Goal: Information Seeking & Learning: Compare options

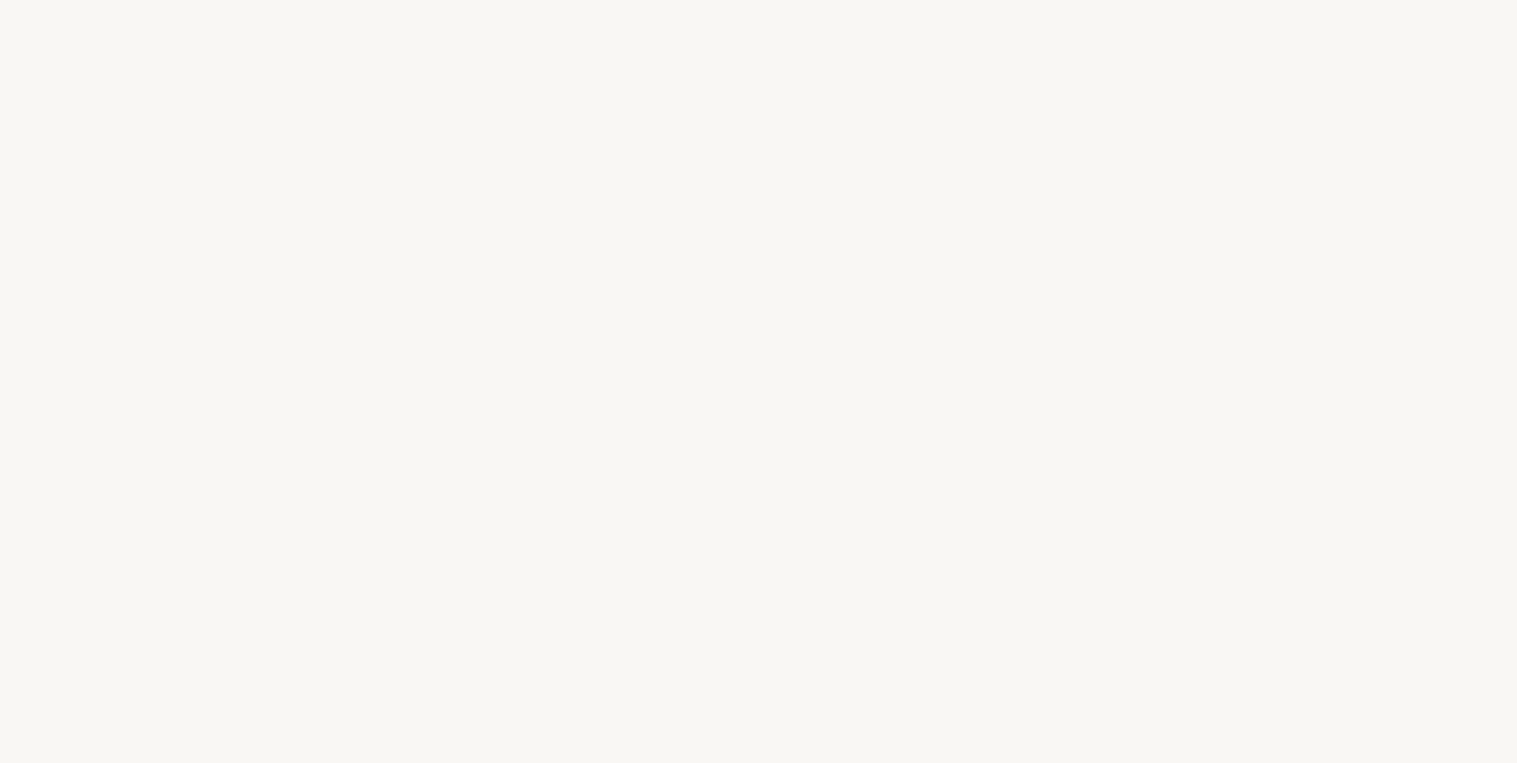
select select "FR"
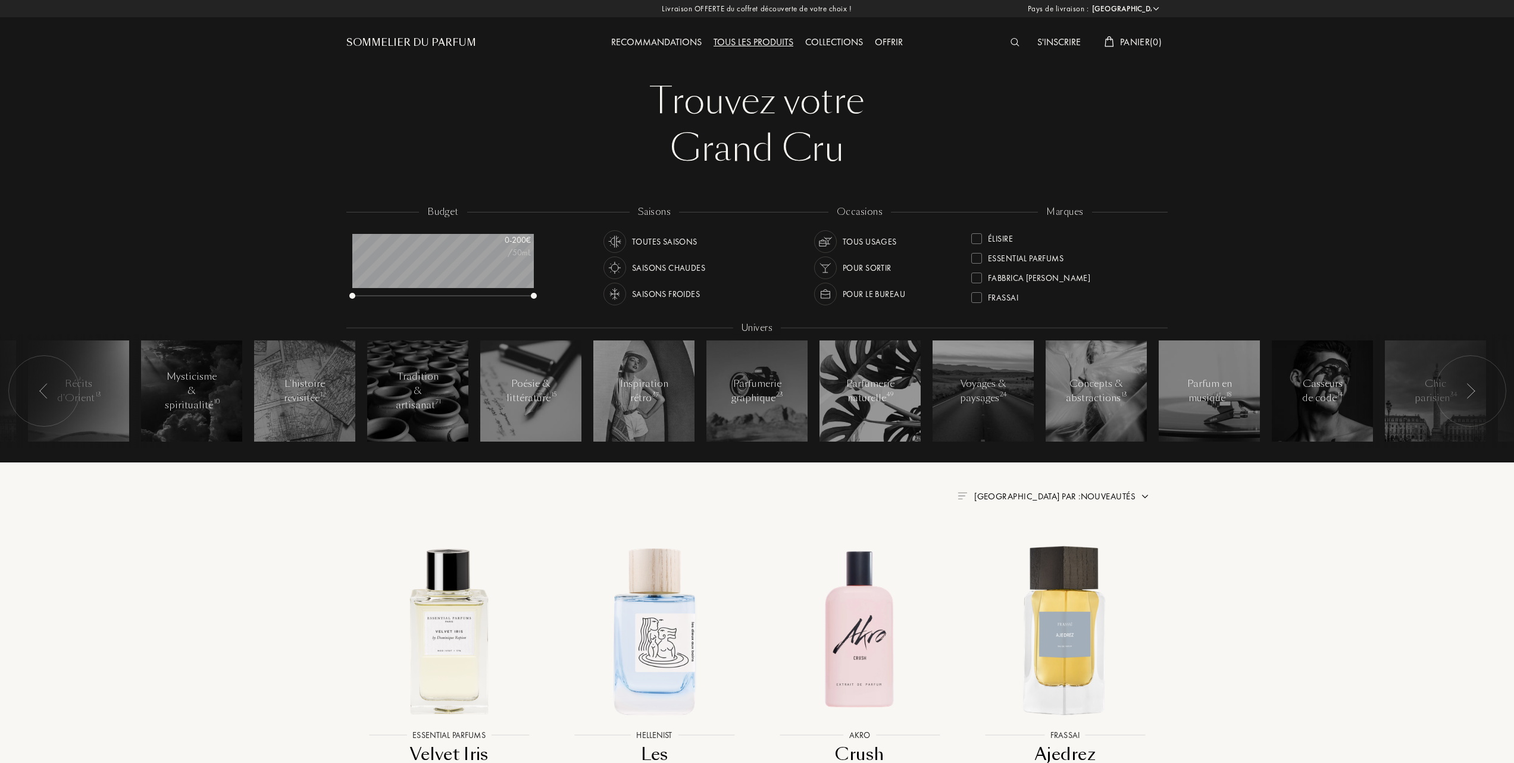
scroll to position [134, 0]
click at [976, 297] on div at bounding box center [976, 299] width 11 height 11
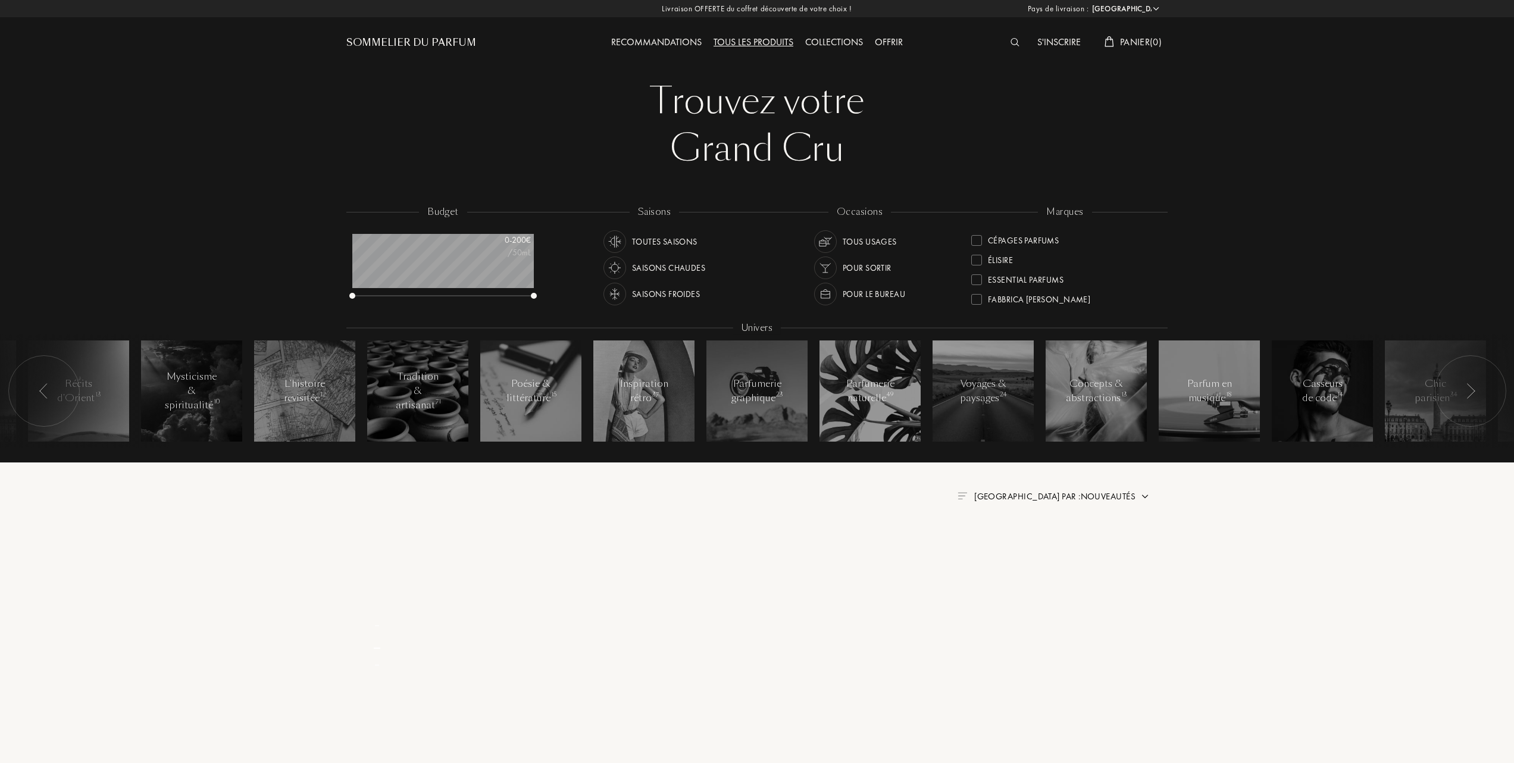
scroll to position [0, 0]
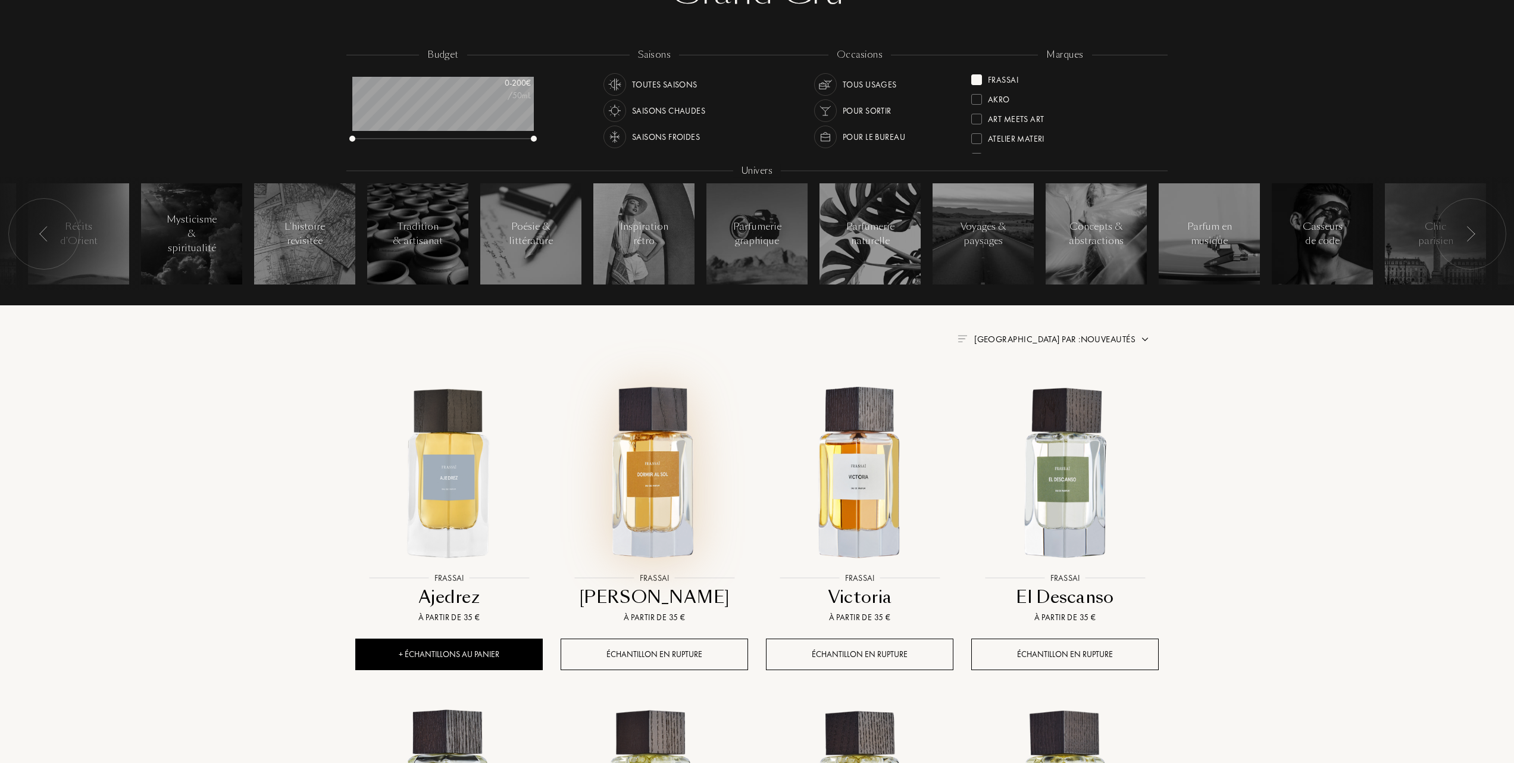
scroll to position [158, 0]
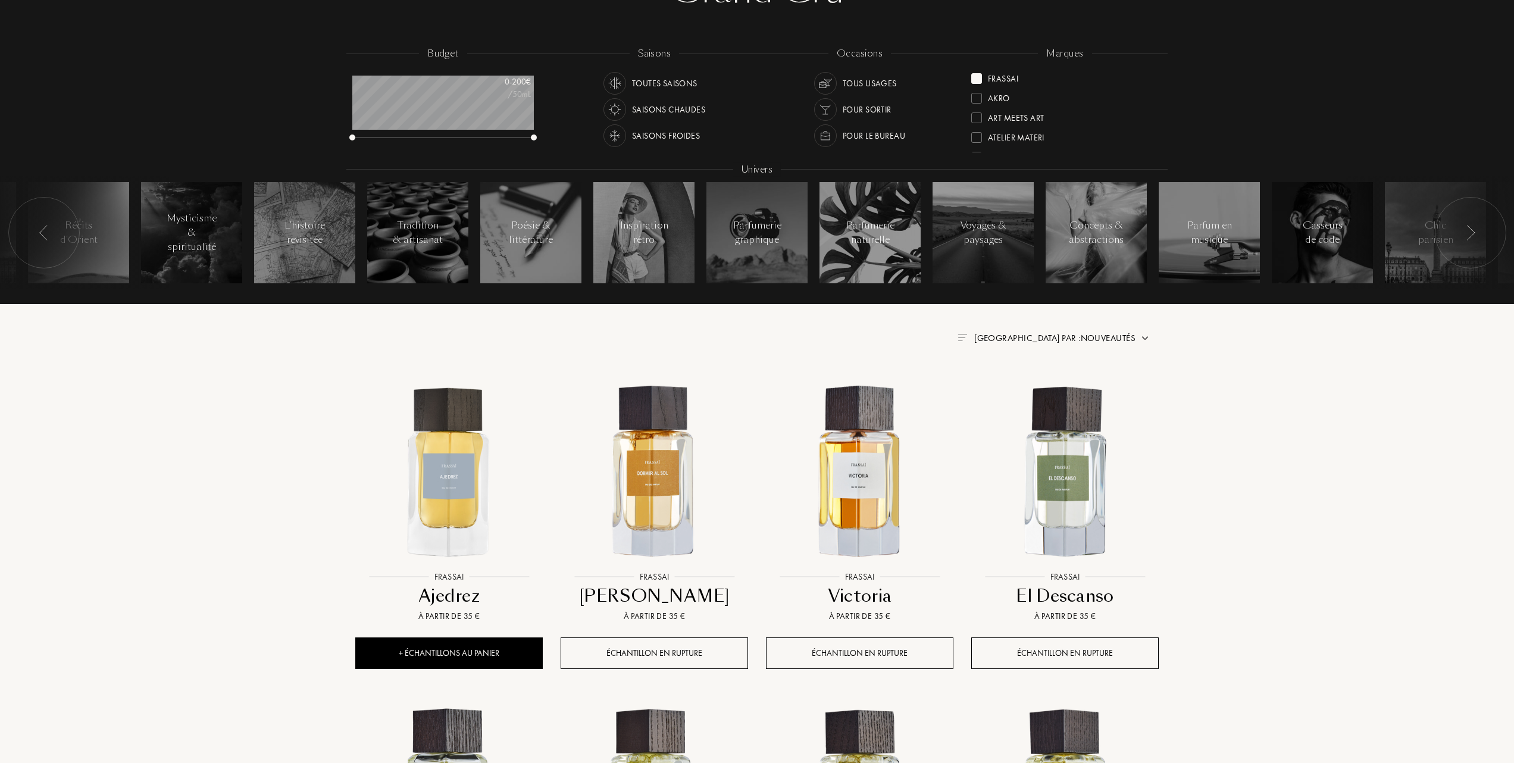
click at [1076, 334] on span "Trier par : Nouveautés" at bounding box center [1054, 338] width 161 height 12
drag, startPoint x: 1076, startPoint y: 334, endPoint x: 1025, endPoint y: 387, distance: 73.2
click at [1025, 387] on div at bounding box center [1026, 390] width 8 height 8
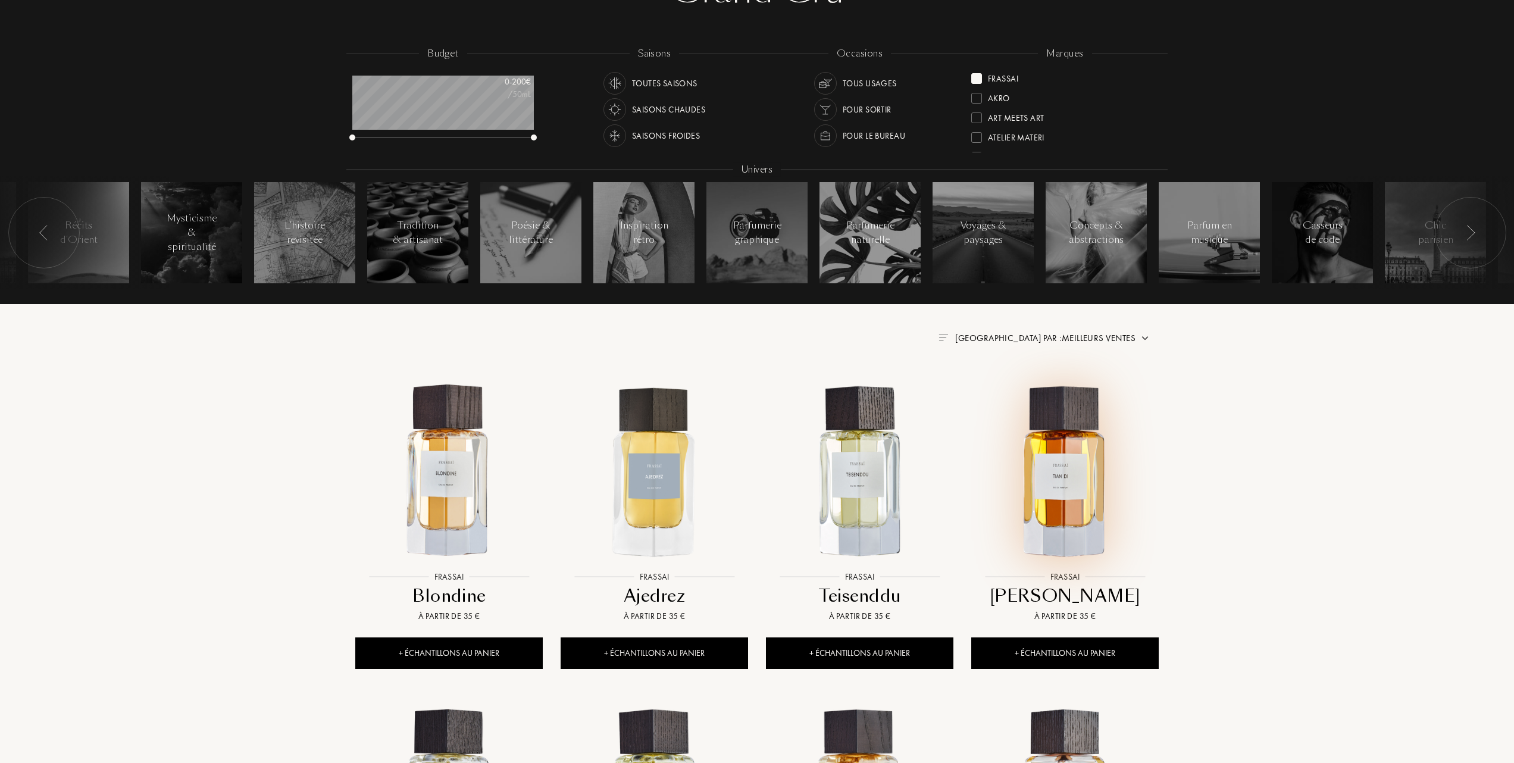
click at [1055, 465] on img at bounding box center [1064, 471] width 185 height 185
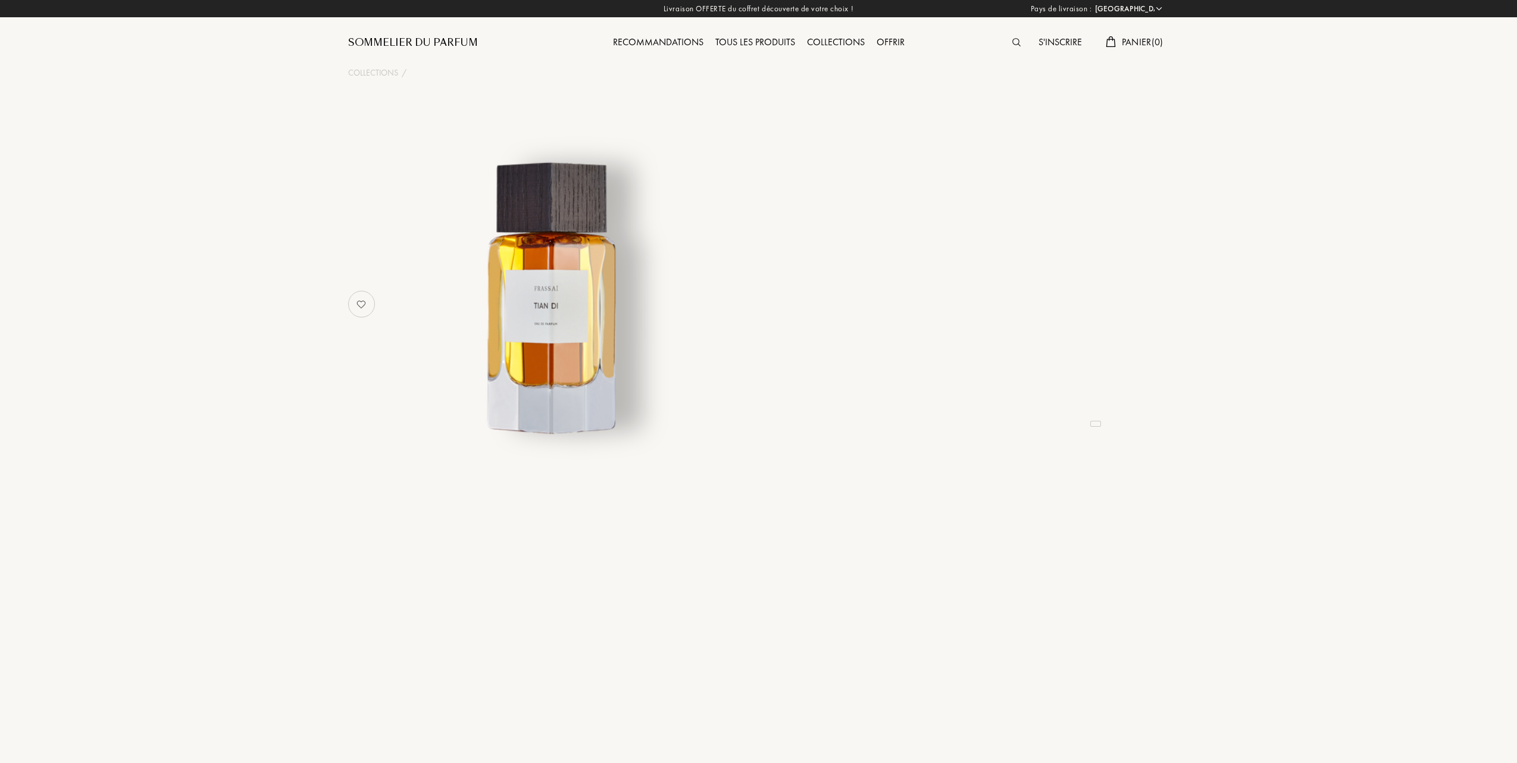
select select "FR"
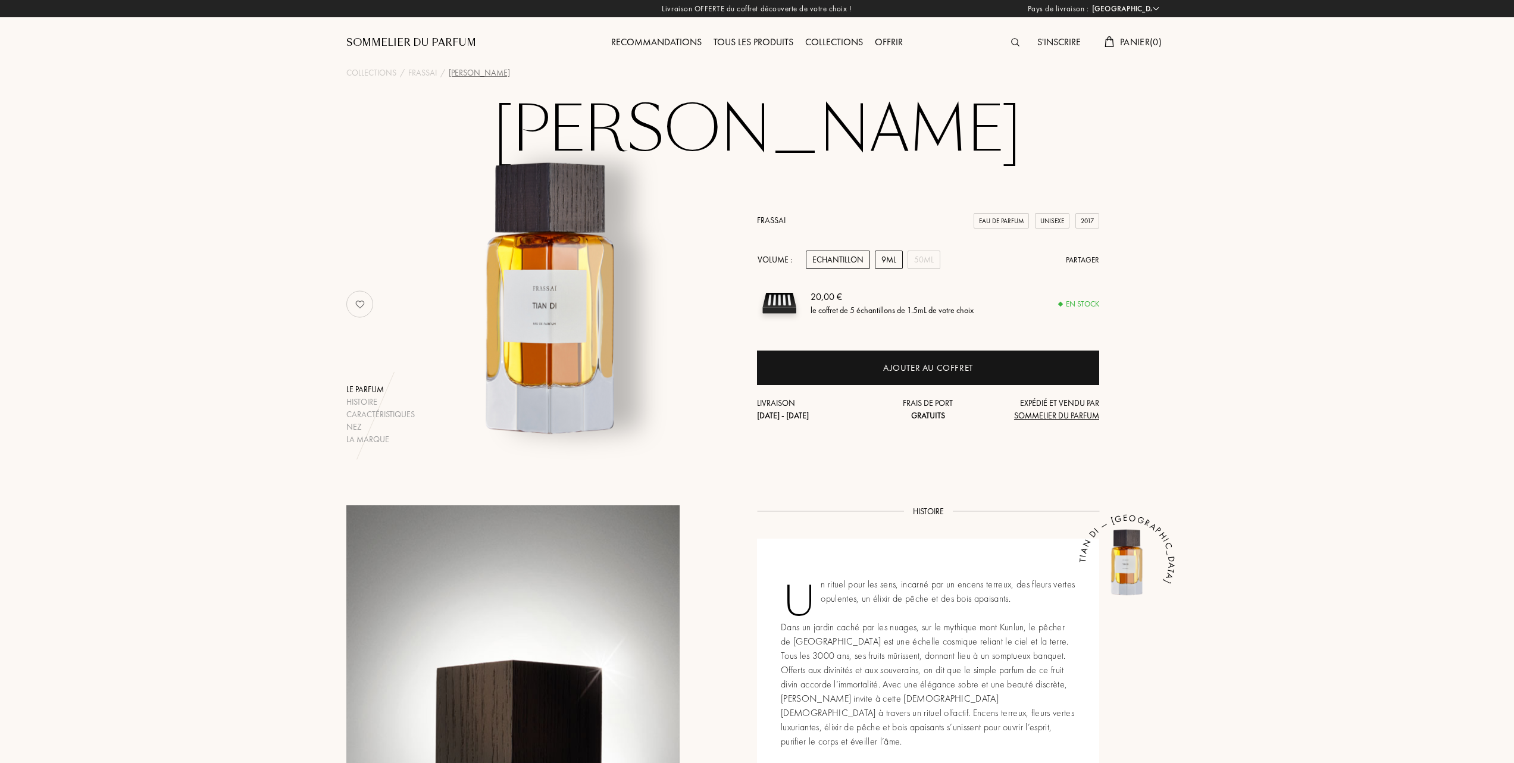
click at [892, 257] on div "9mL" at bounding box center [889, 259] width 28 height 18
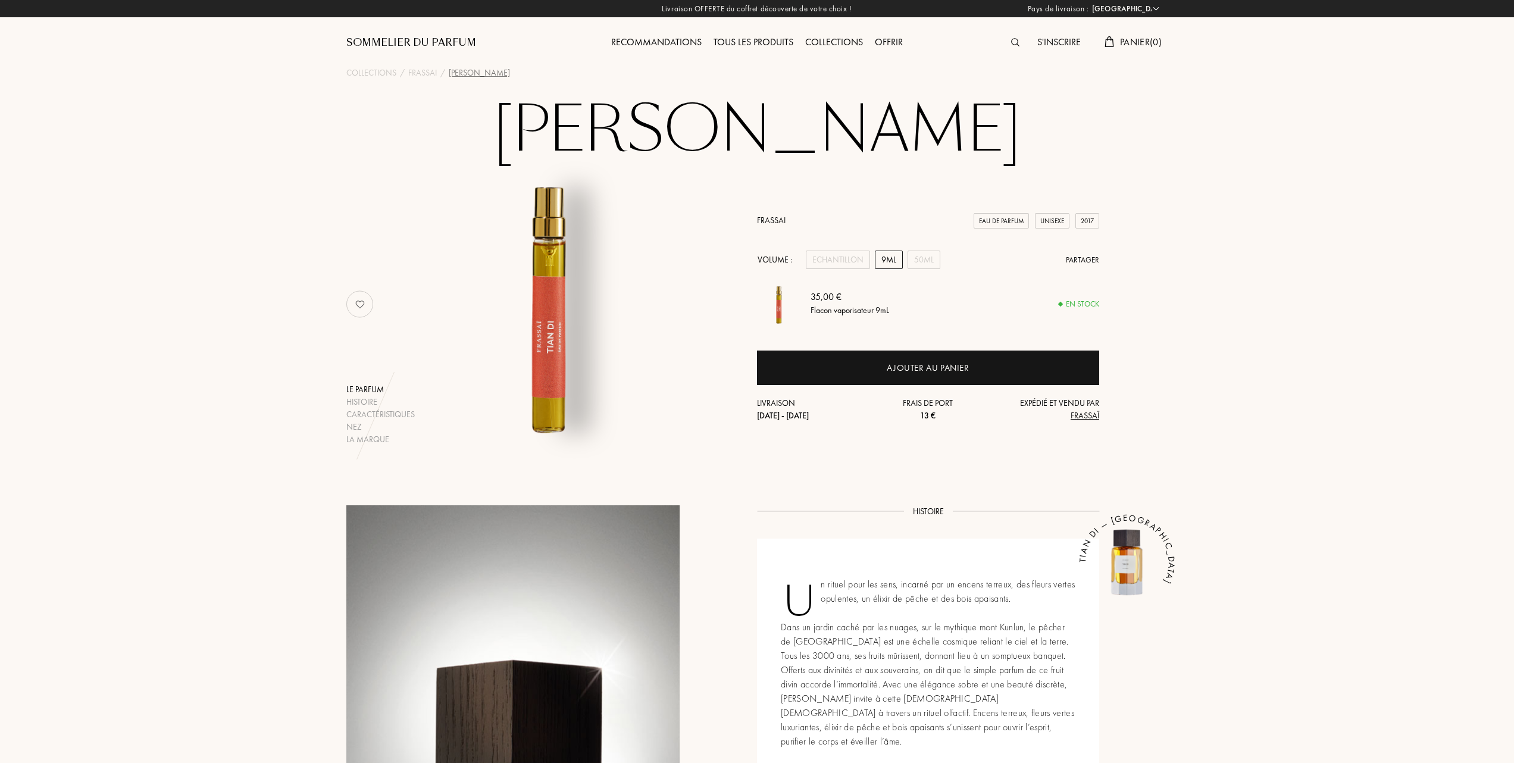
click at [762, 219] on link "Frassai" at bounding box center [771, 220] width 29 height 11
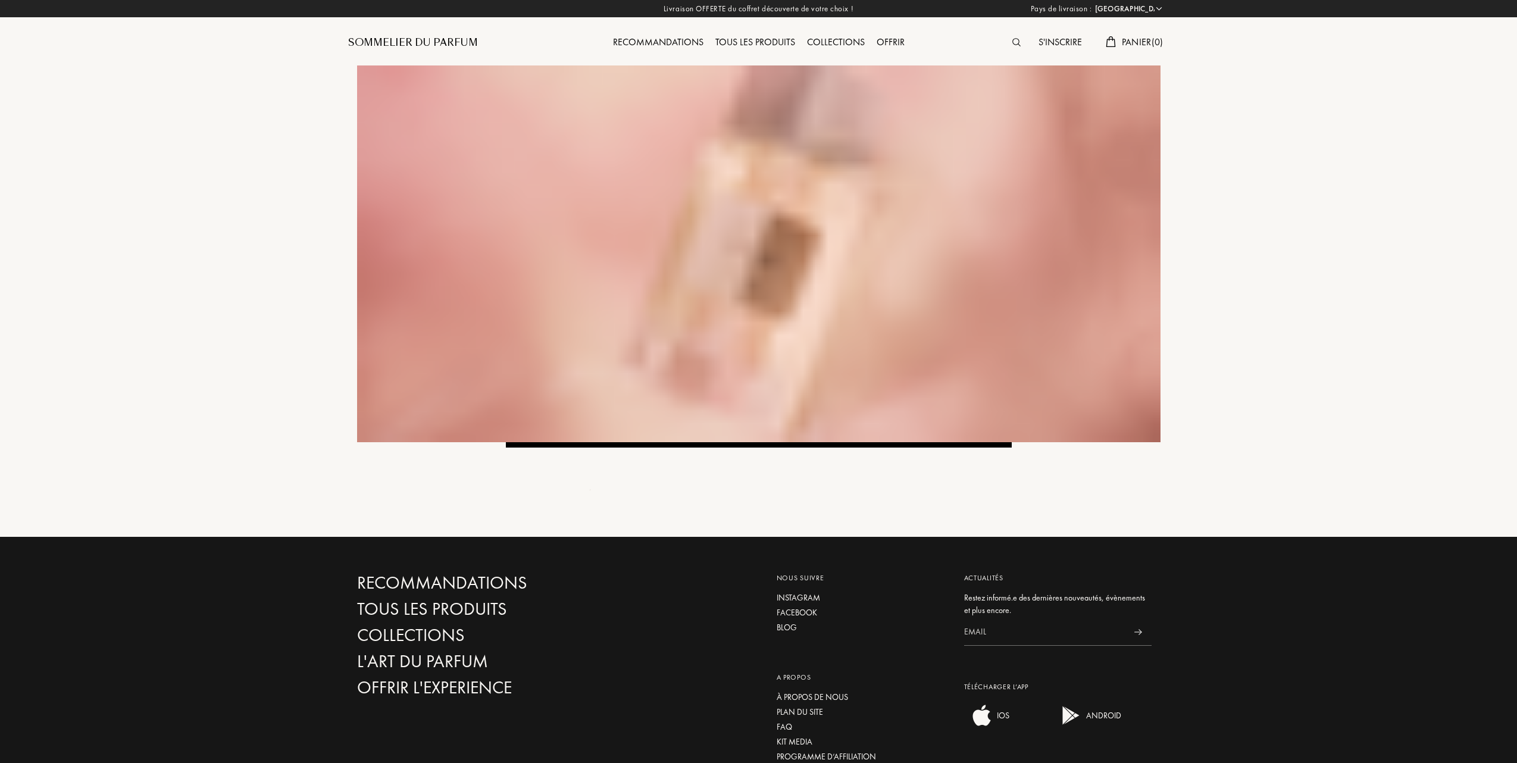
select select "FR"
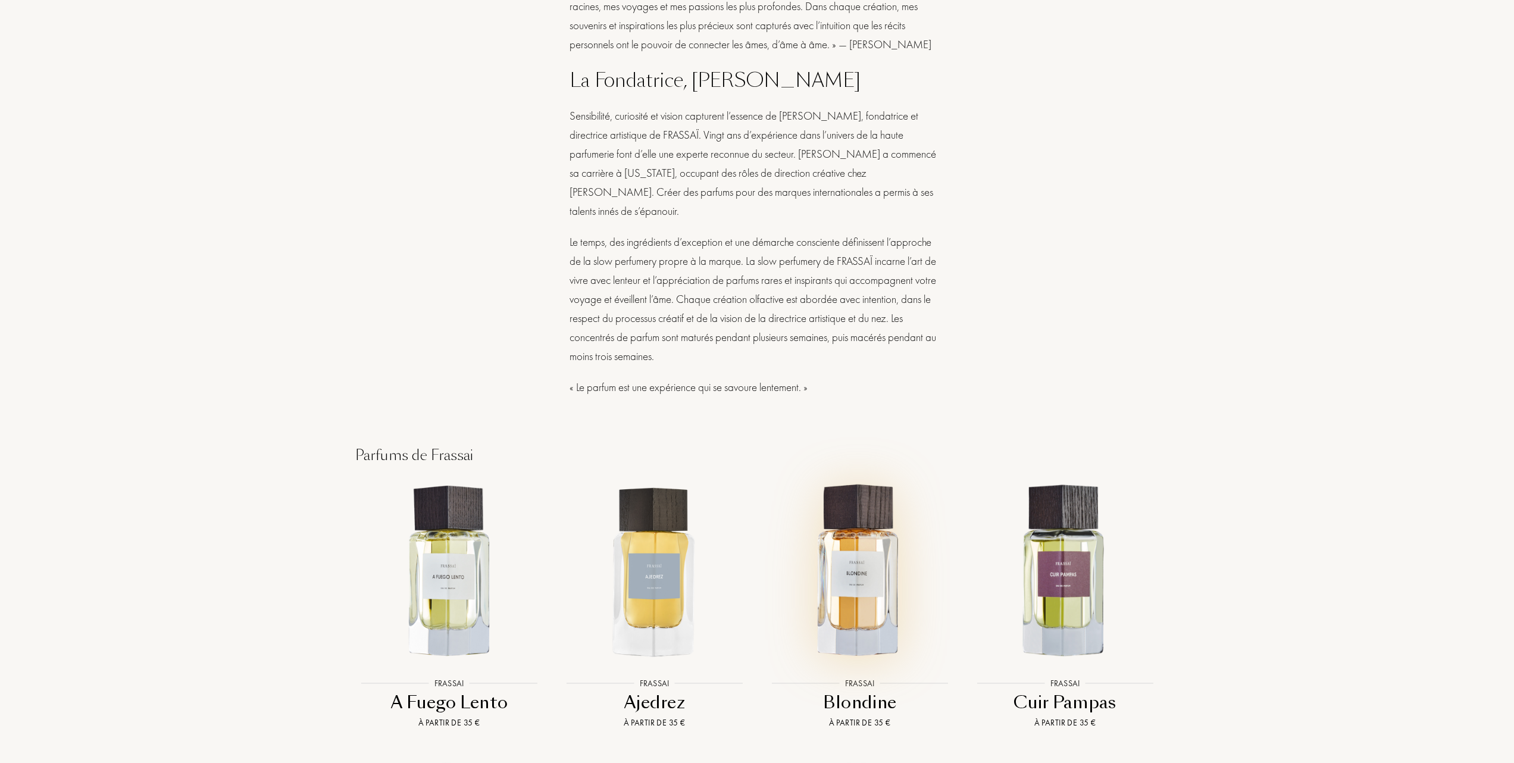
scroll to position [714, 0]
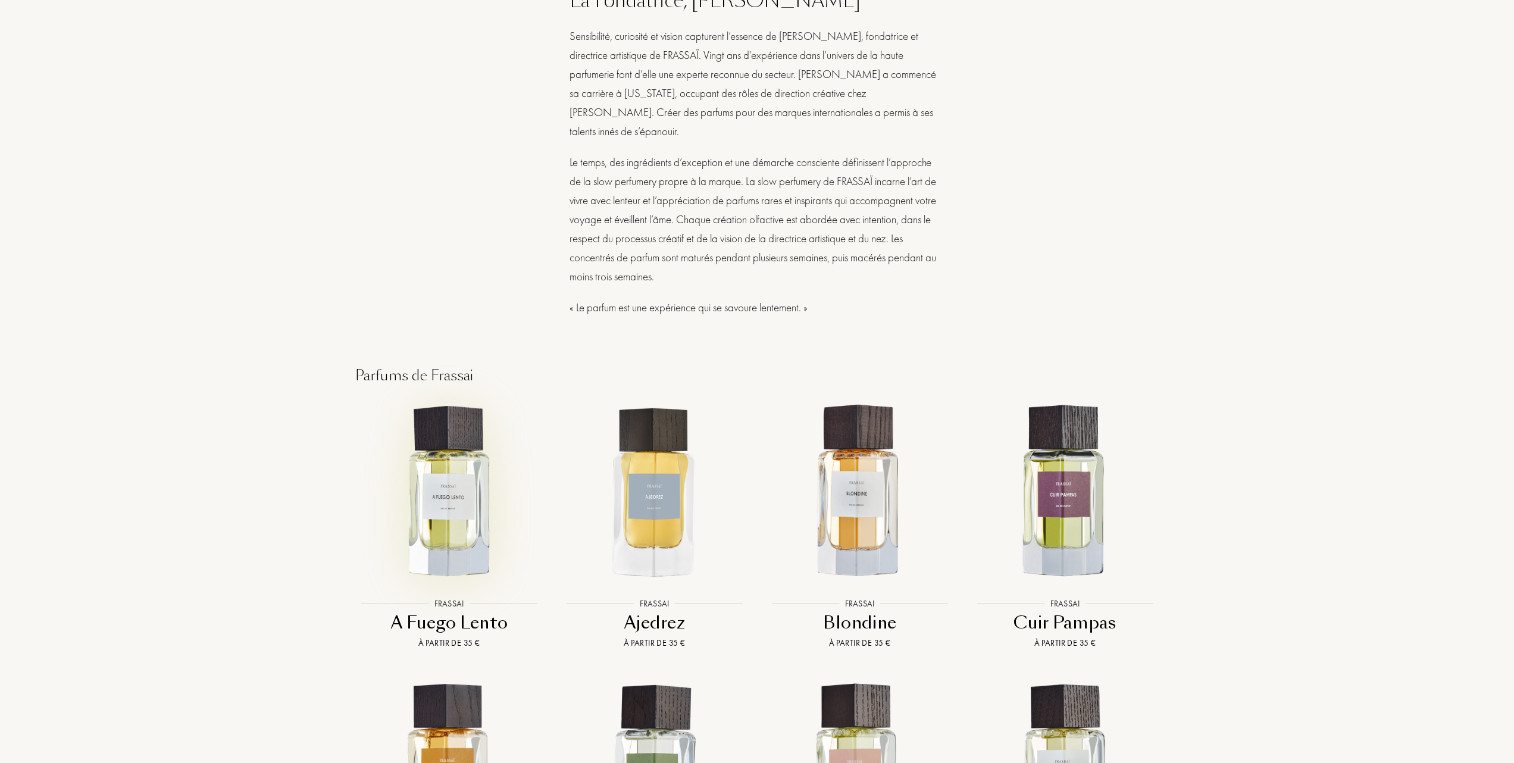
click at [455, 491] on img at bounding box center [448, 491] width 185 height 185
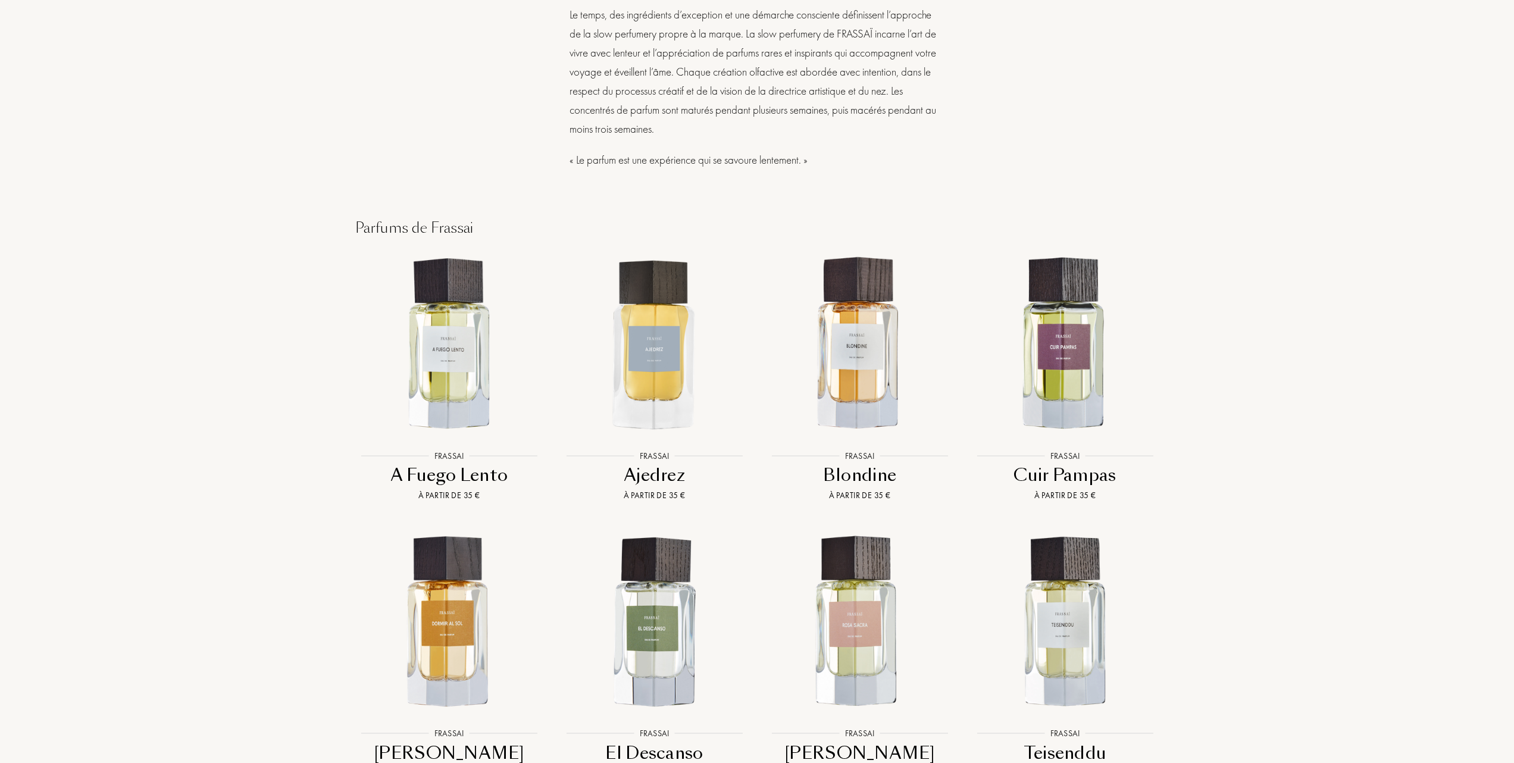
scroll to position [872, 0]
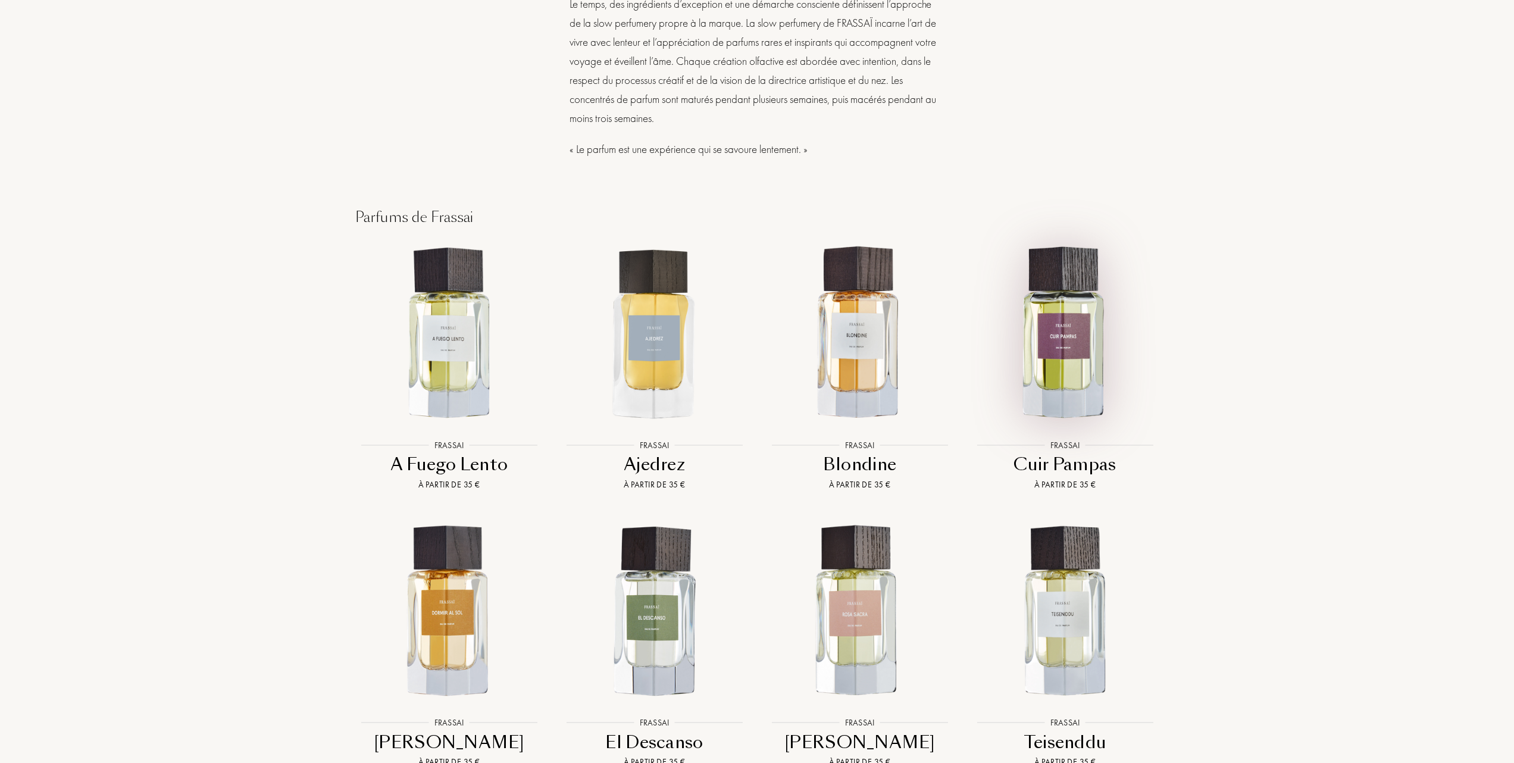
click at [1072, 314] on img at bounding box center [1064, 333] width 185 height 185
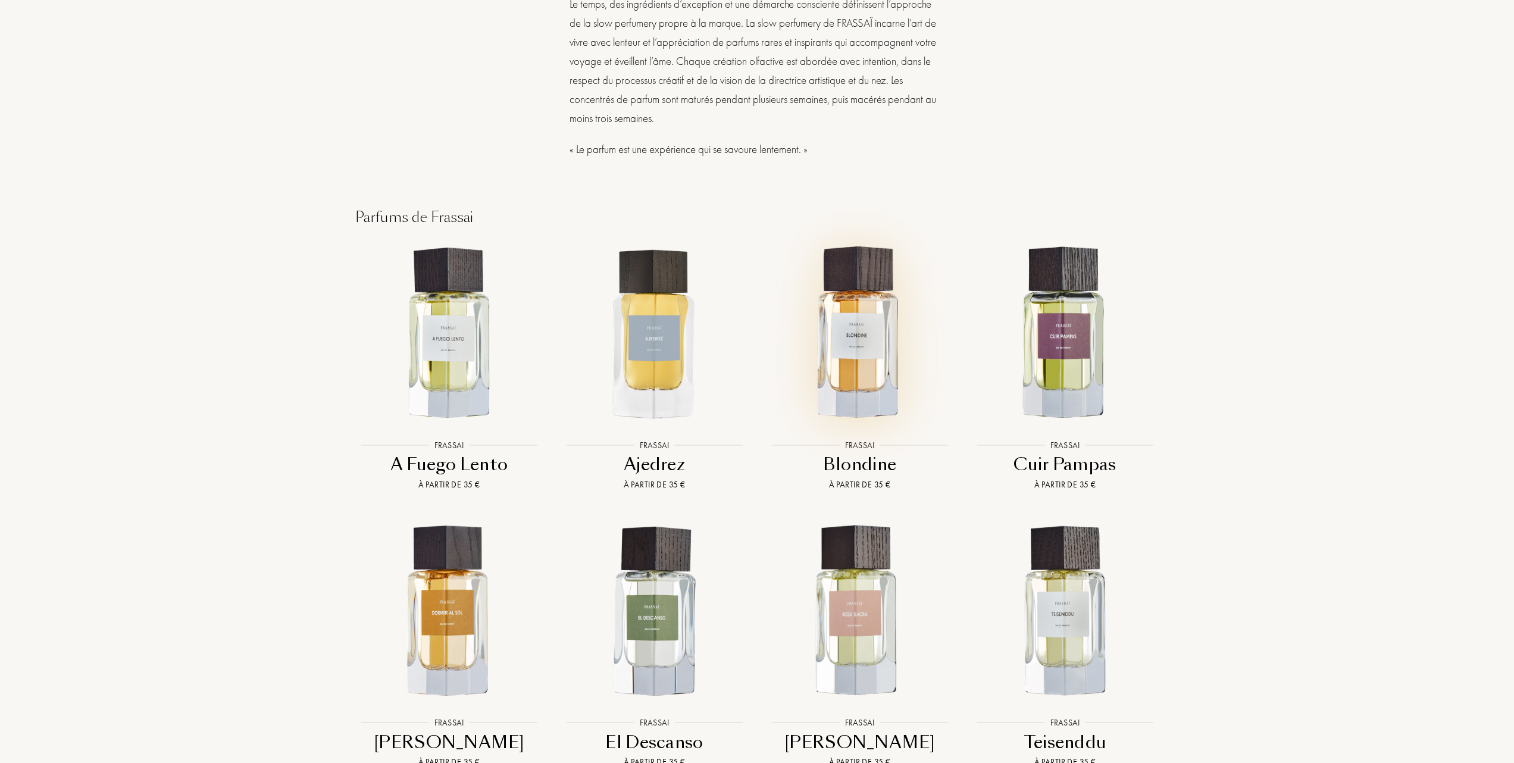
click at [857, 327] on img at bounding box center [859, 333] width 185 height 185
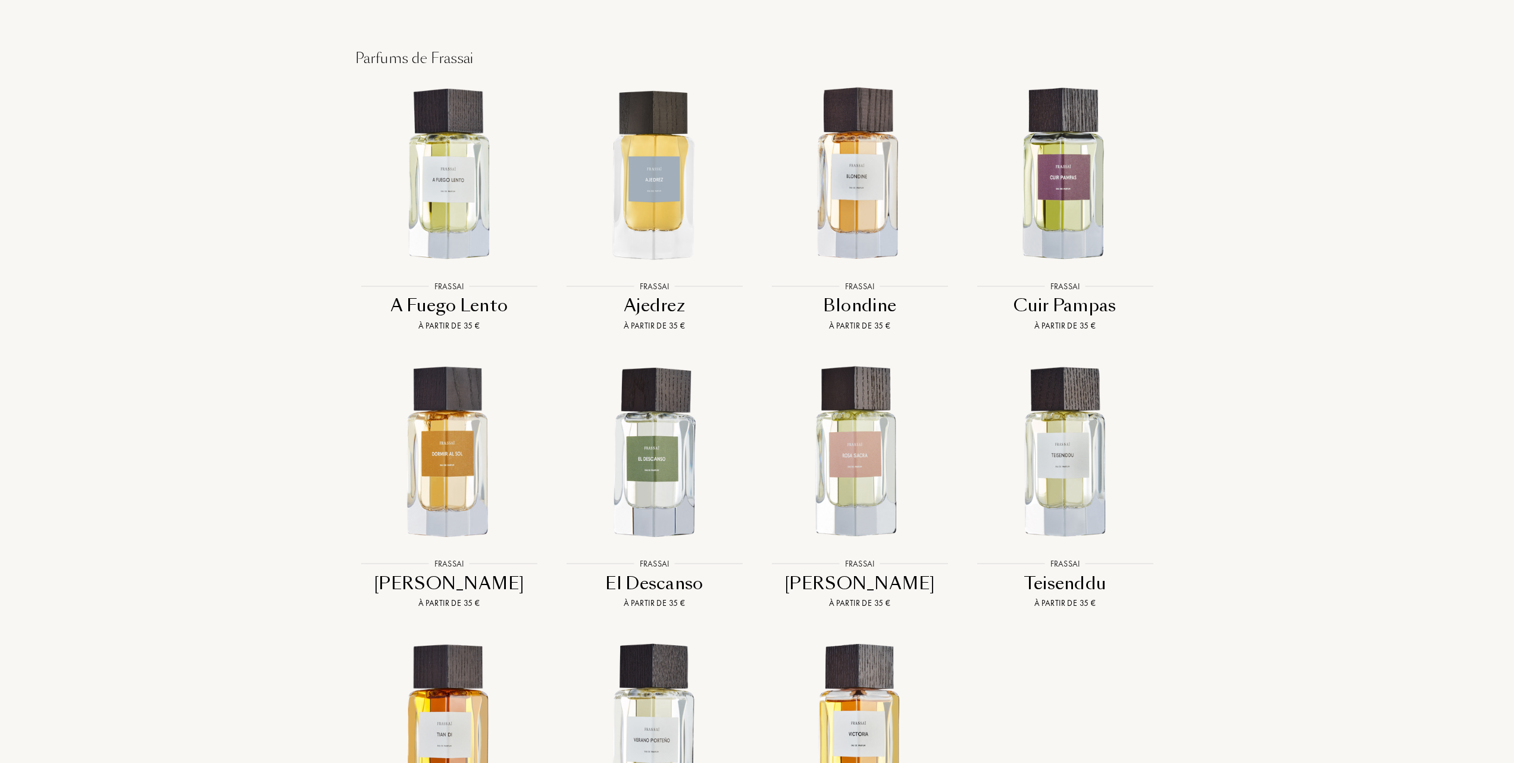
scroll to position [1110, 0]
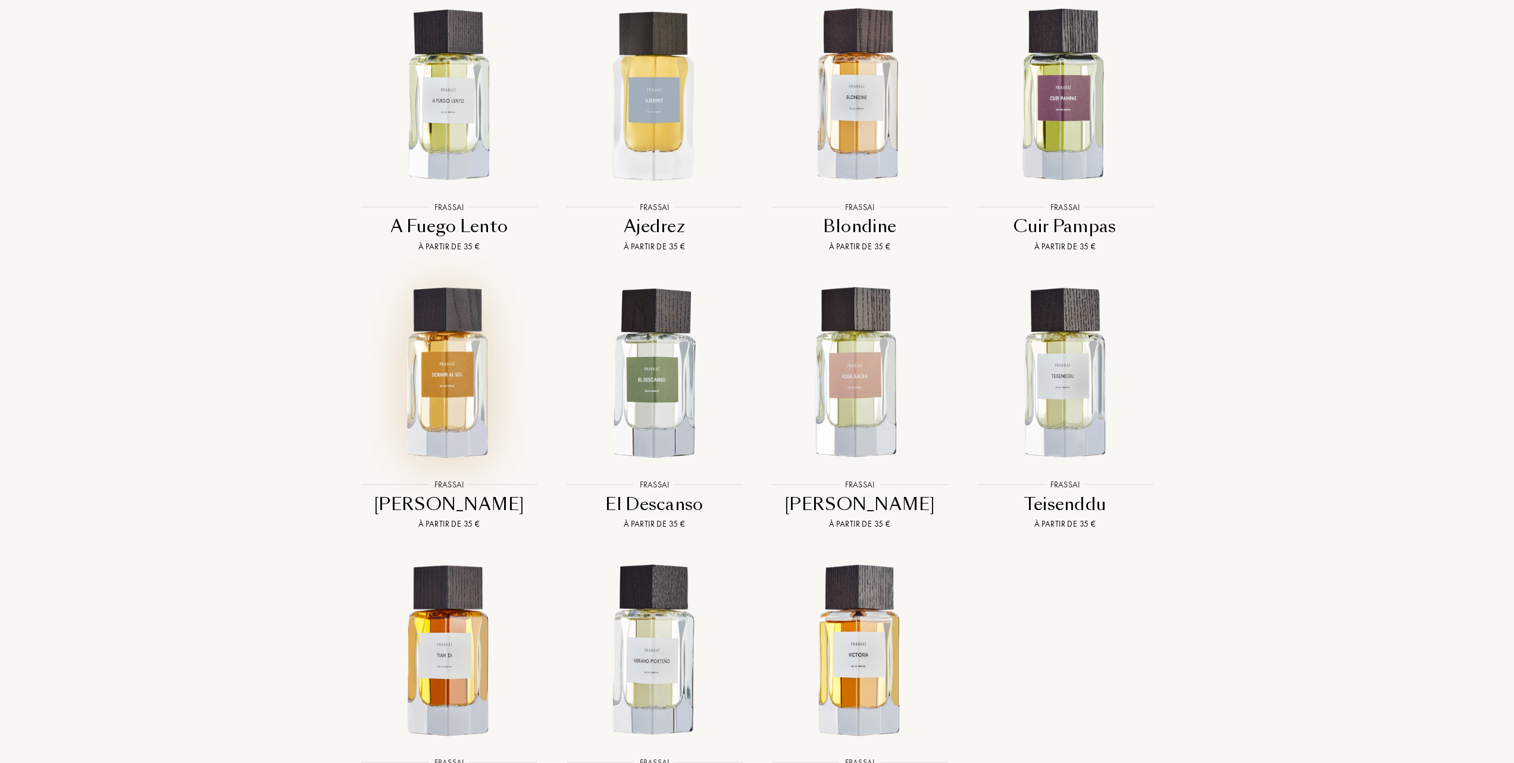
click at [455, 378] on img at bounding box center [448, 373] width 185 height 185
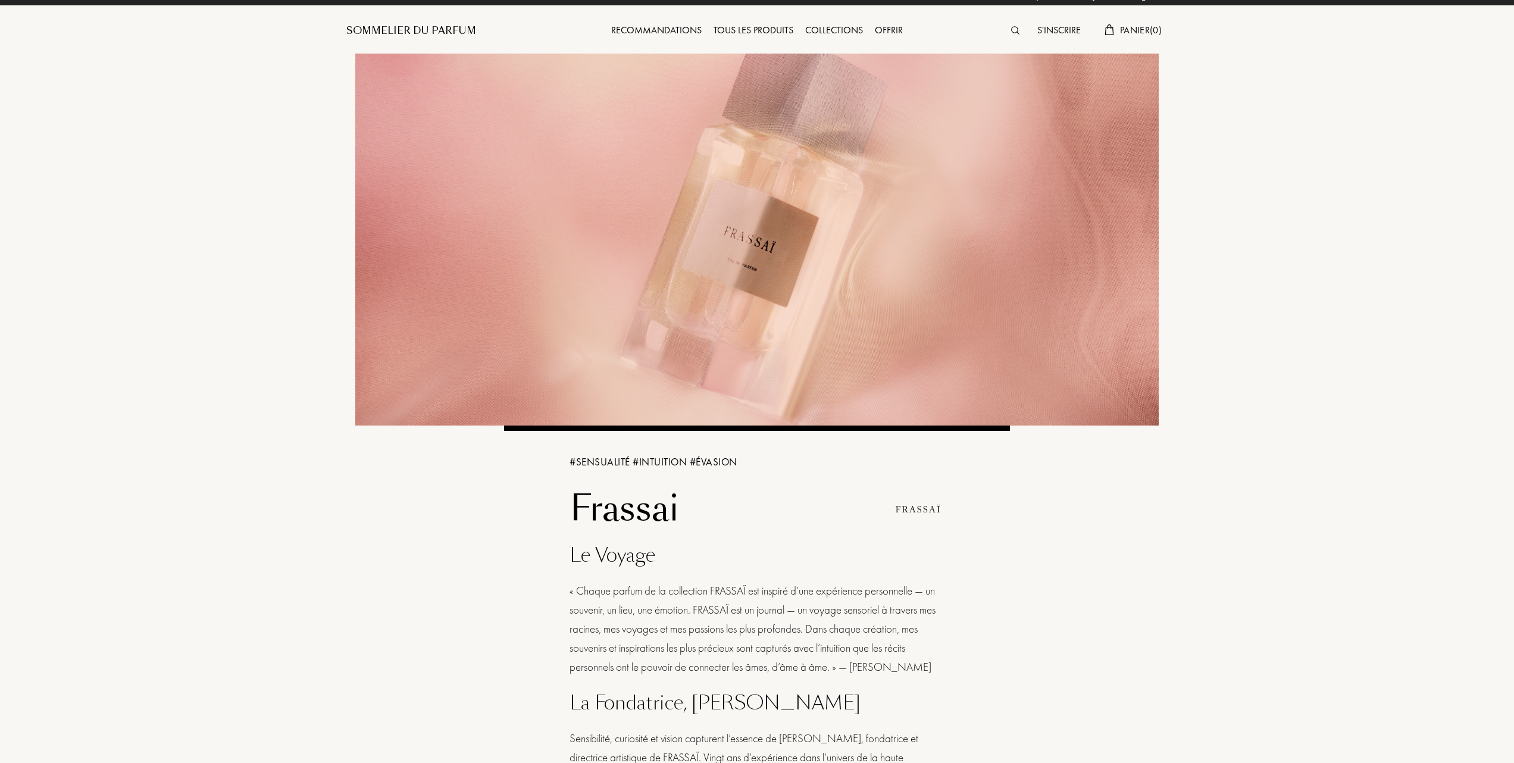
scroll to position [0, 0]
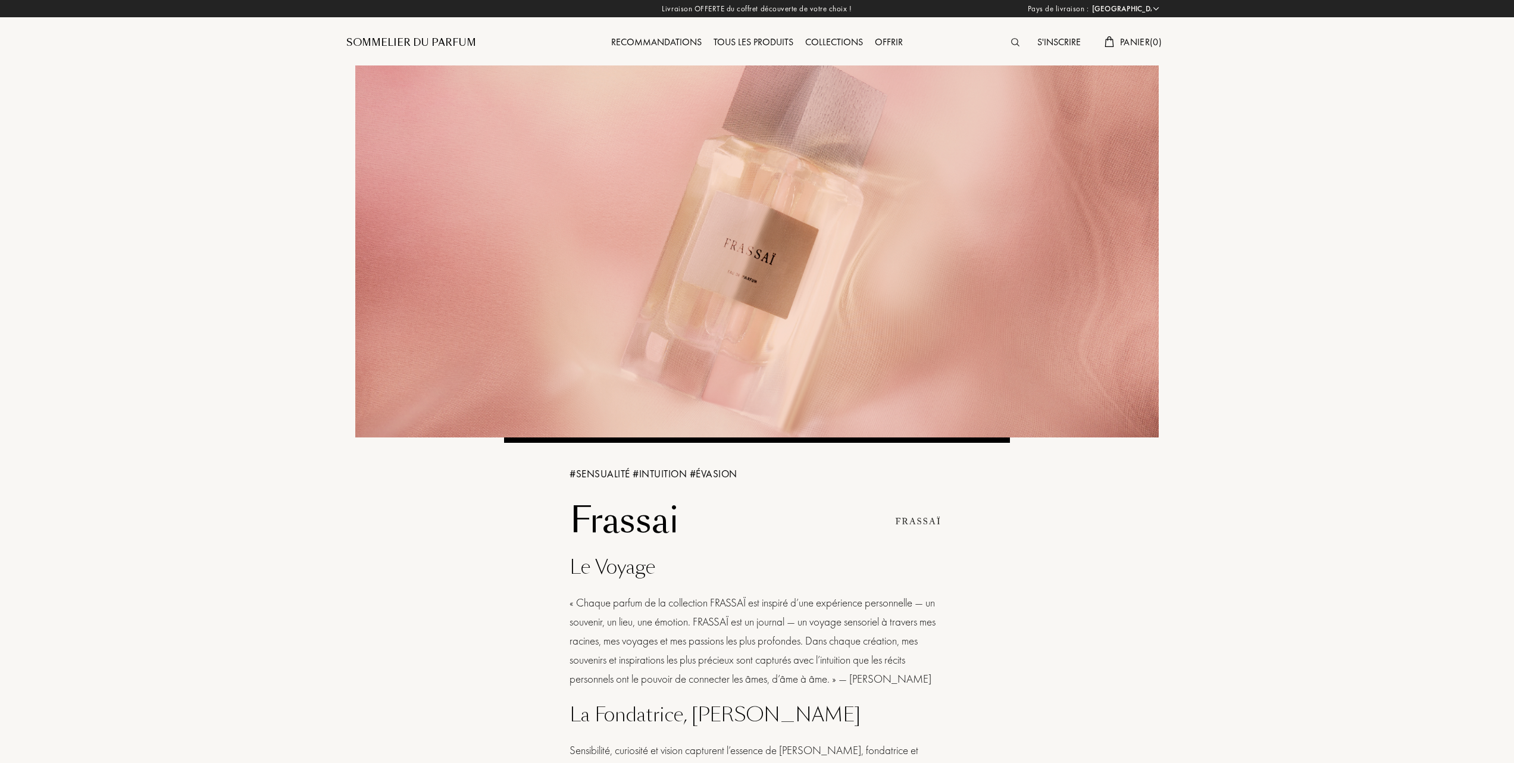
click at [753, 40] on div "Tous les produits" at bounding box center [753, 42] width 92 height 15
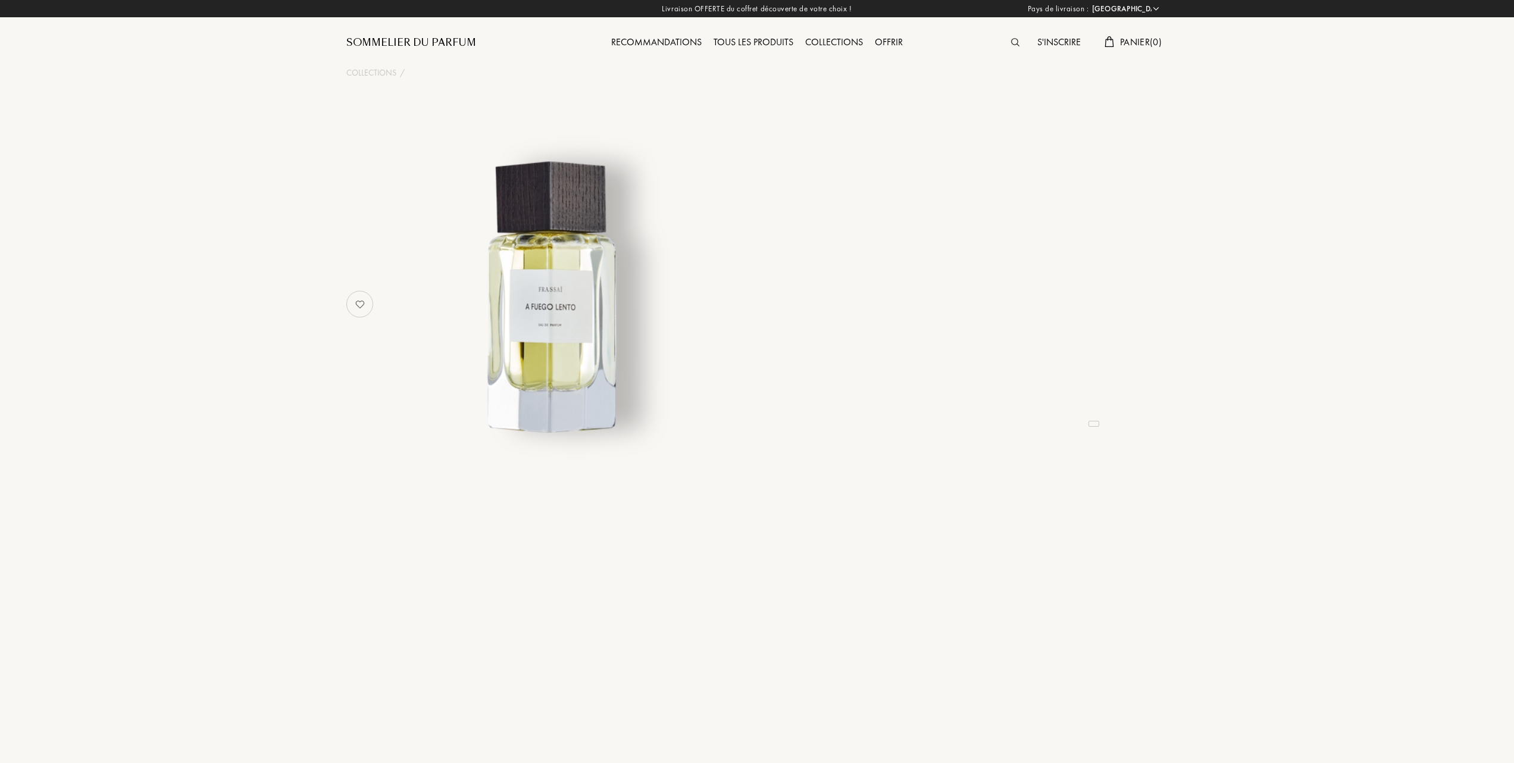
select select "FR"
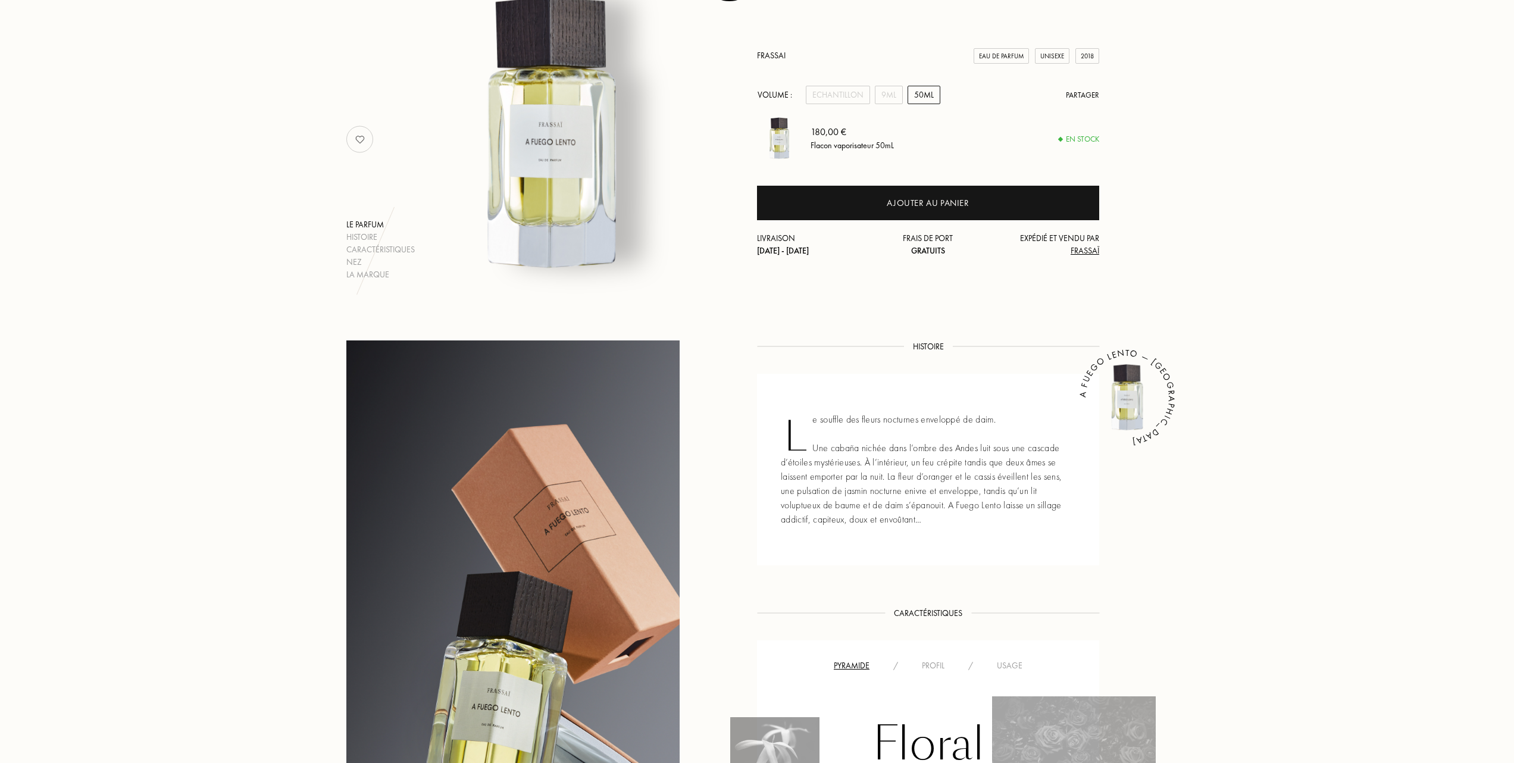
scroll to position [158, 0]
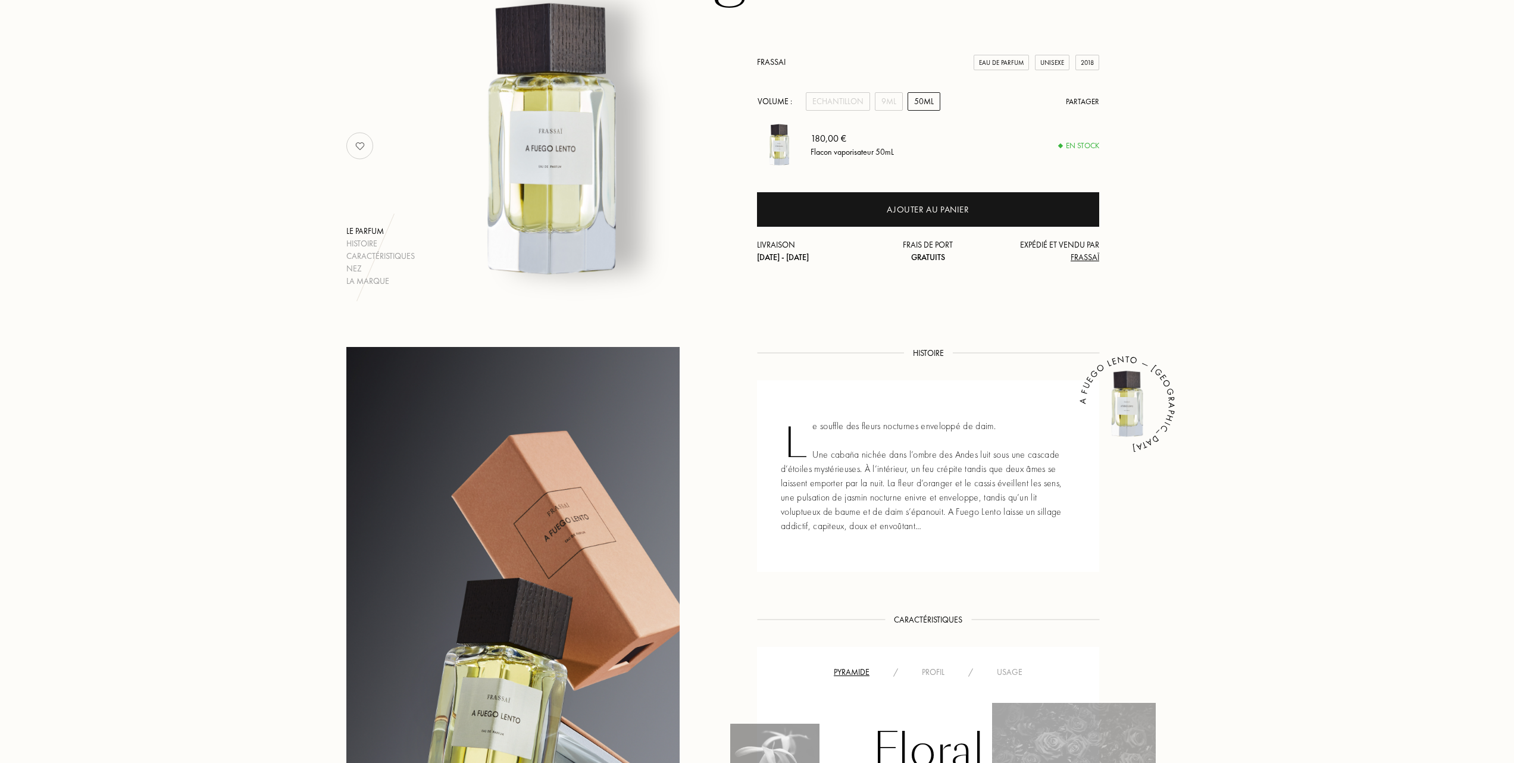
click at [1008, 668] on div "Usage" at bounding box center [1009, 672] width 49 height 12
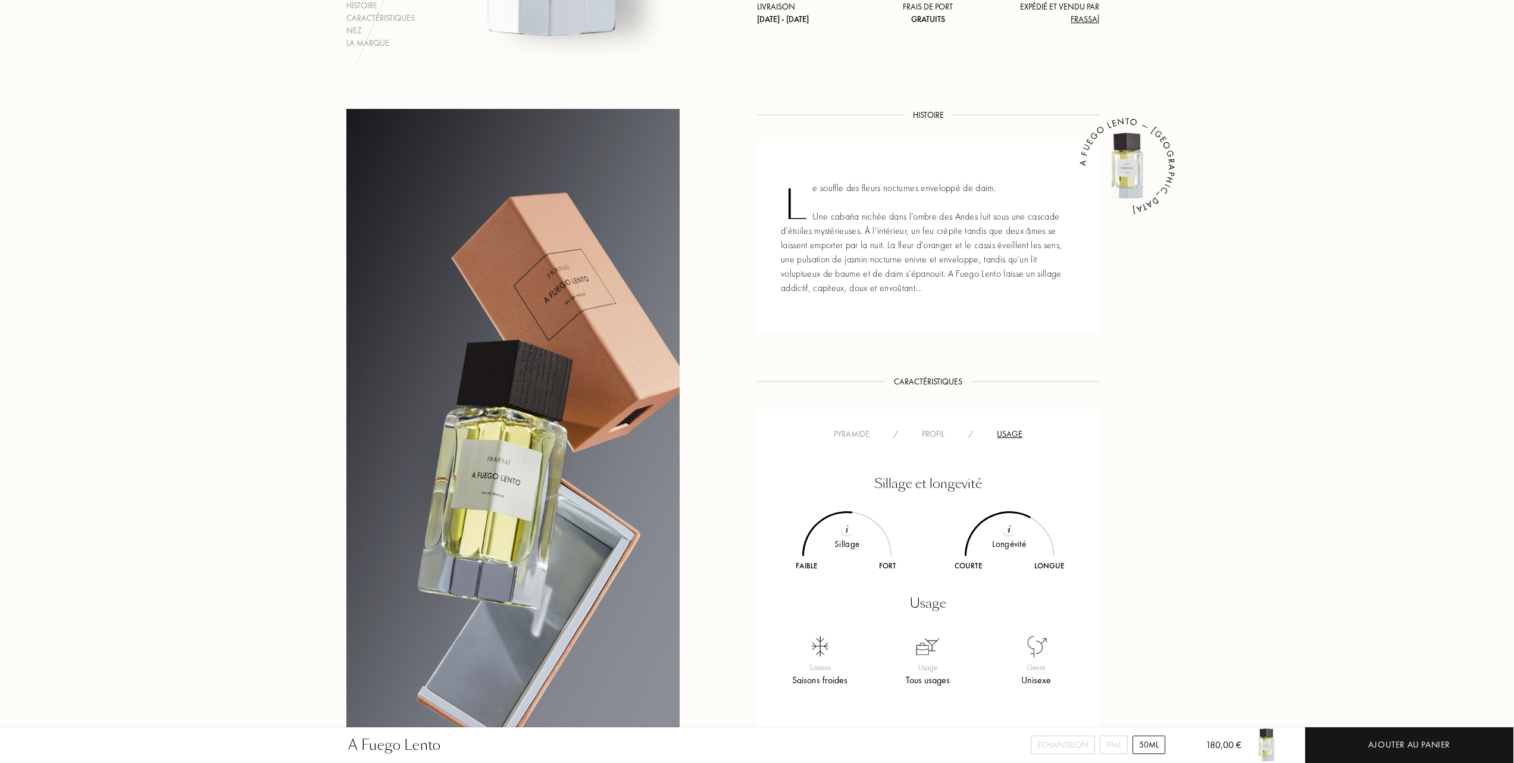
scroll to position [317, 0]
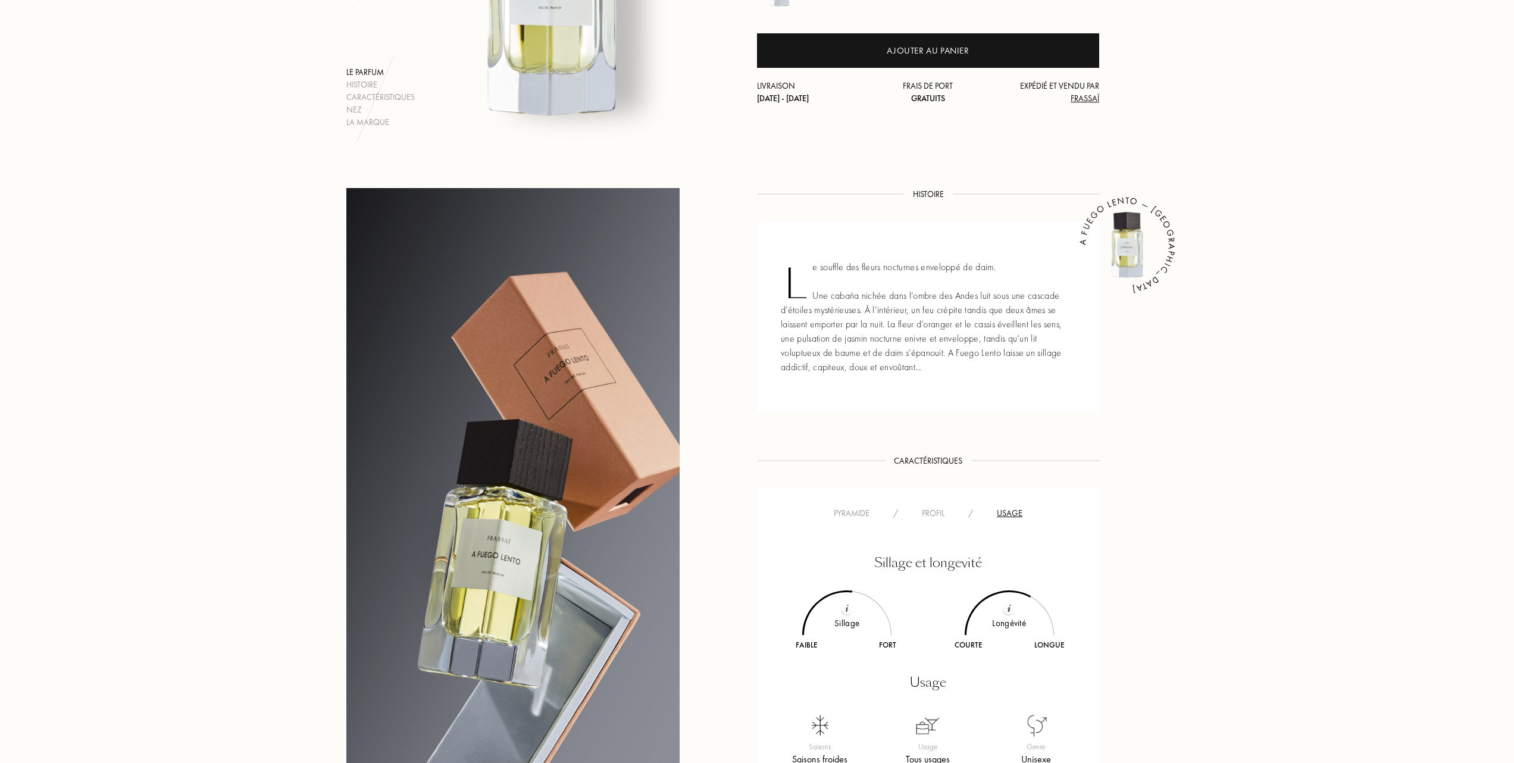
click at [934, 508] on div "Profil" at bounding box center [933, 513] width 46 height 12
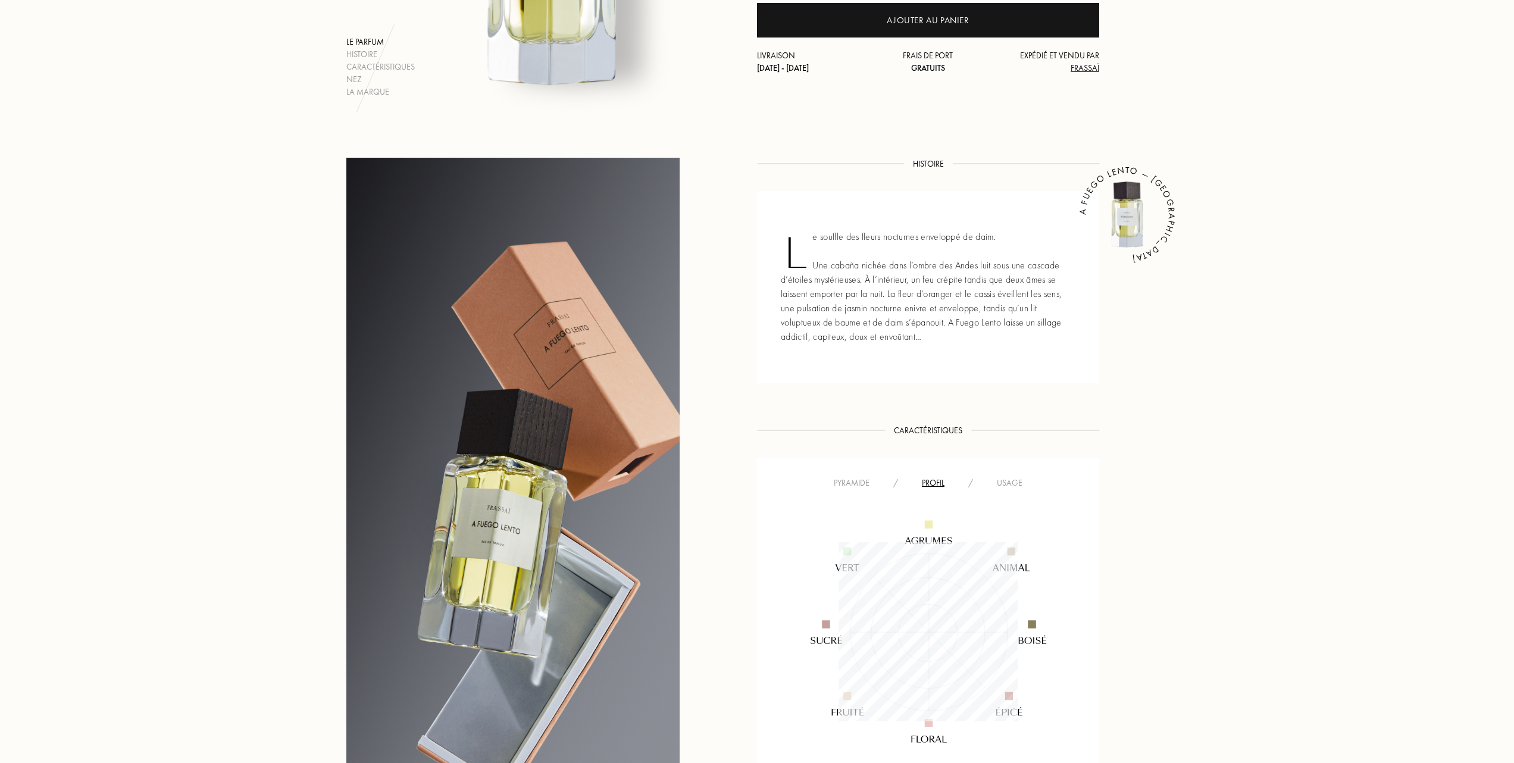
scroll to position [396, 0]
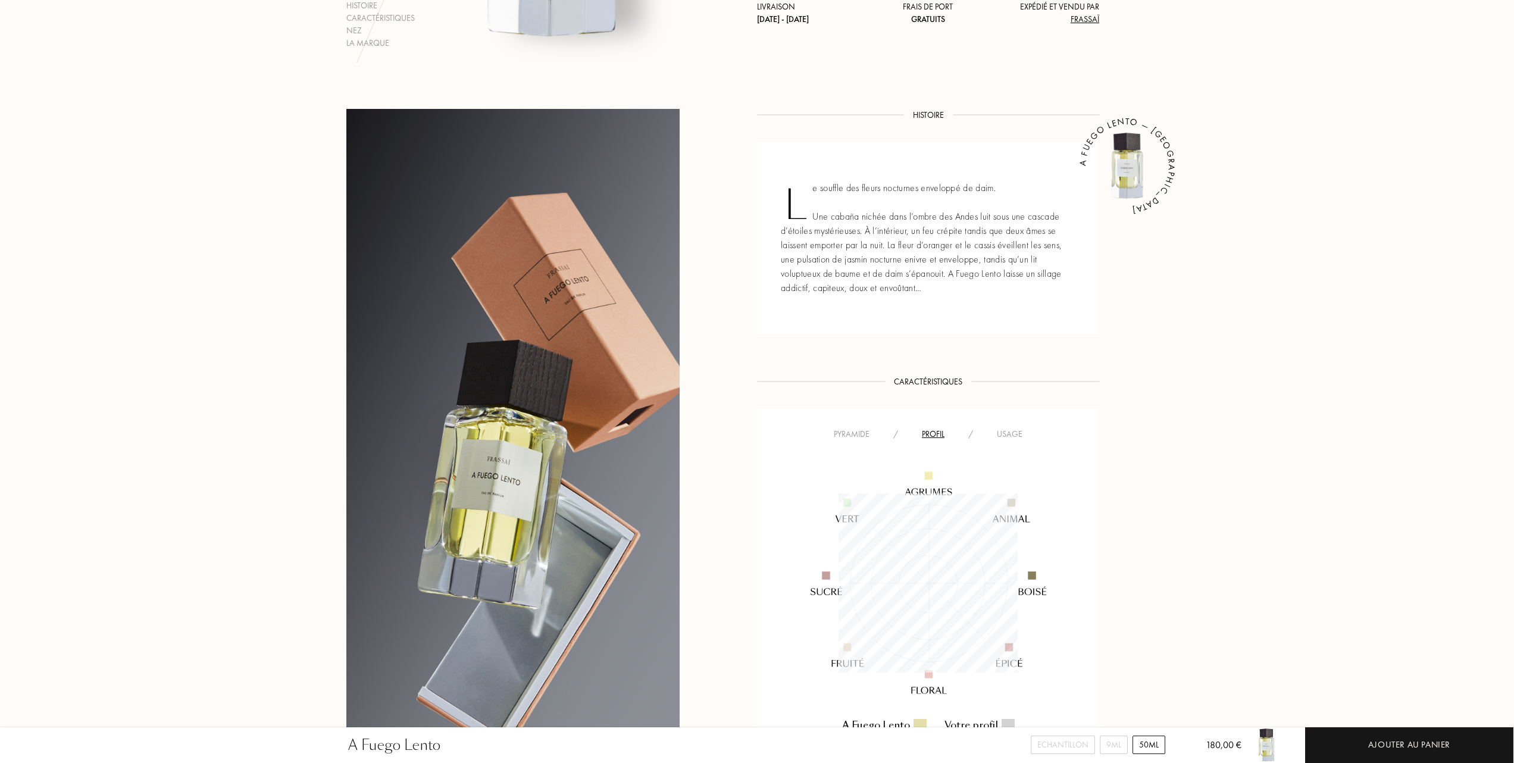
click at [857, 431] on div "Pyramide" at bounding box center [851, 434] width 59 height 12
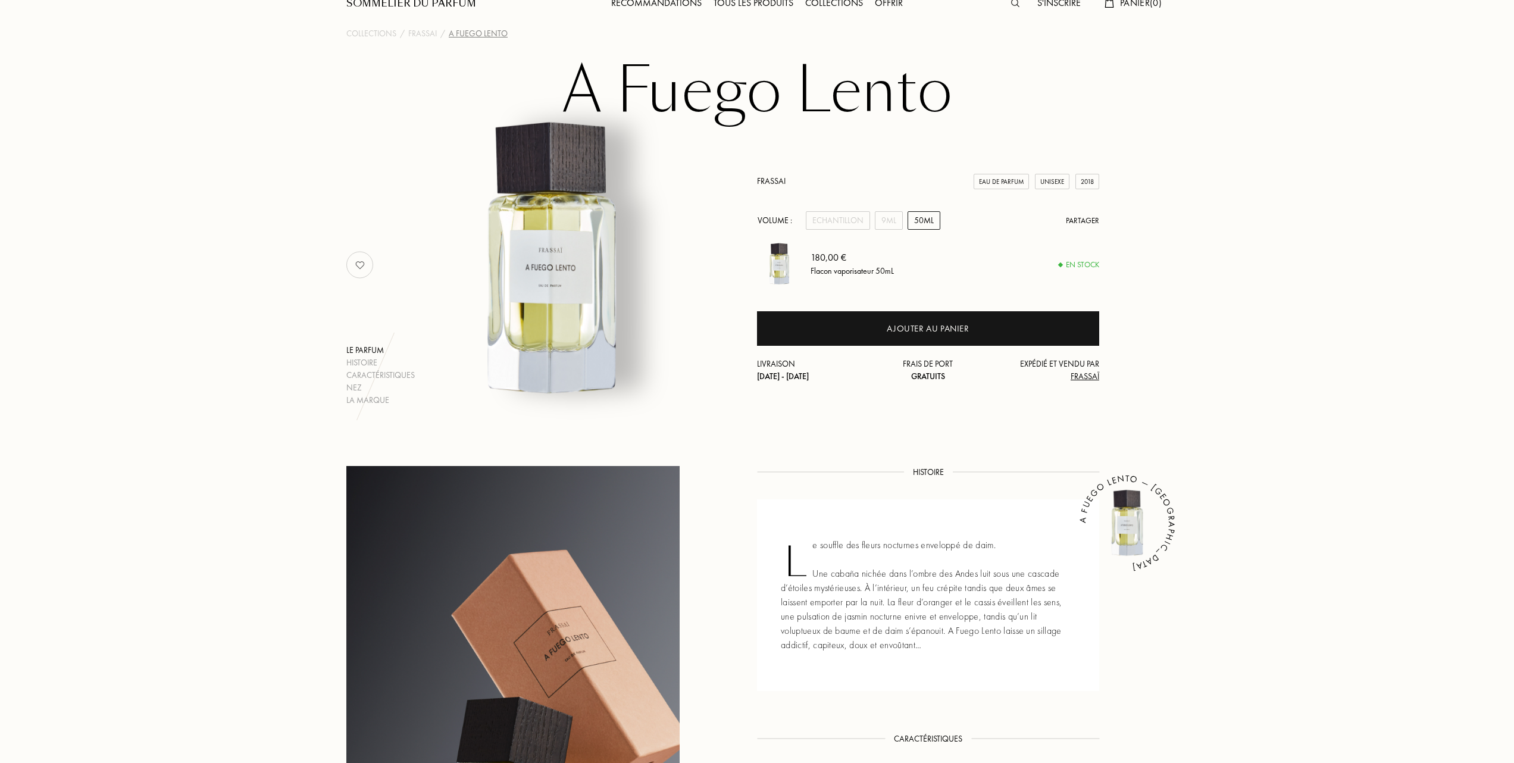
scroll to position [0, 0]
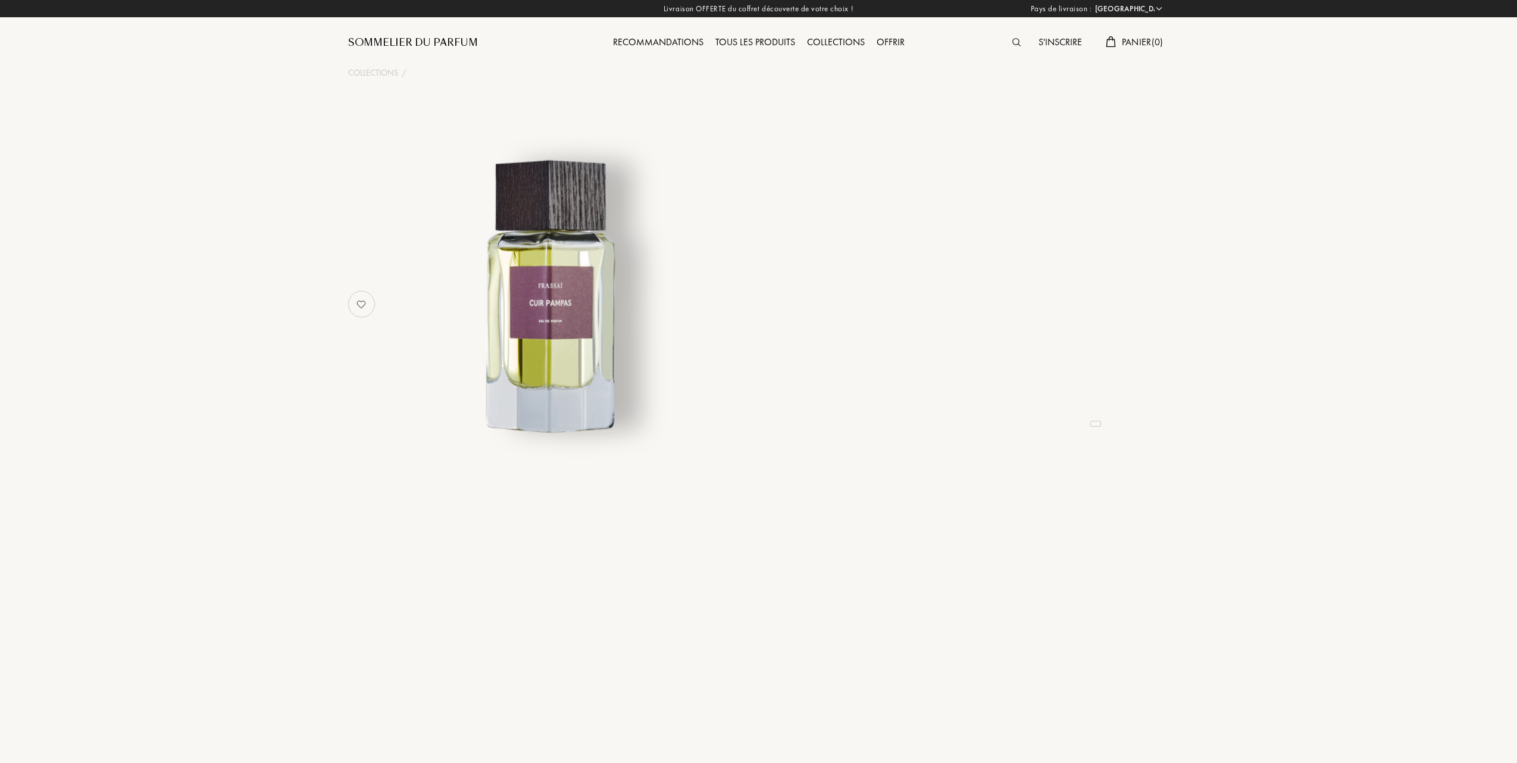
select select "FR"
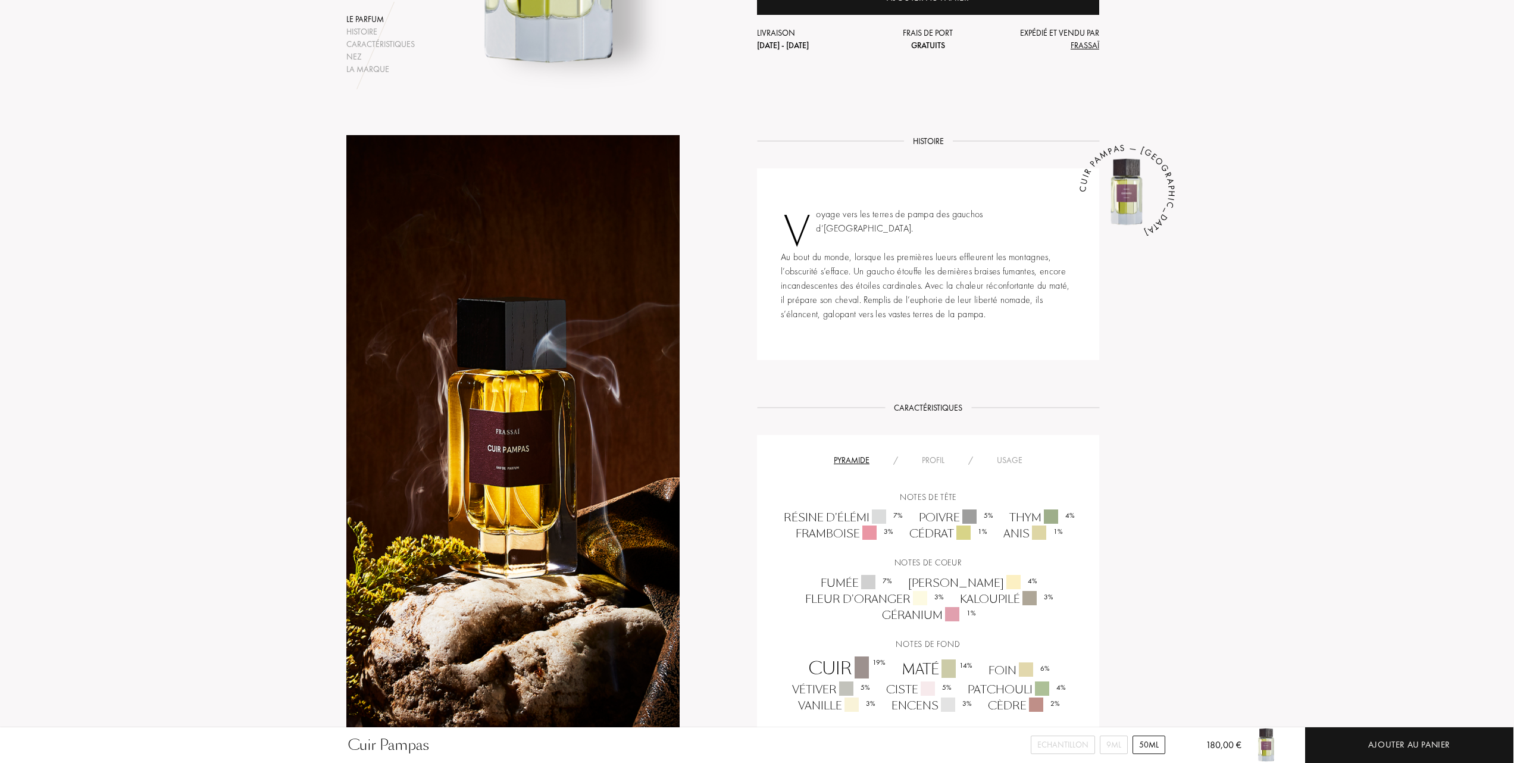
scroll to position [396, 0]
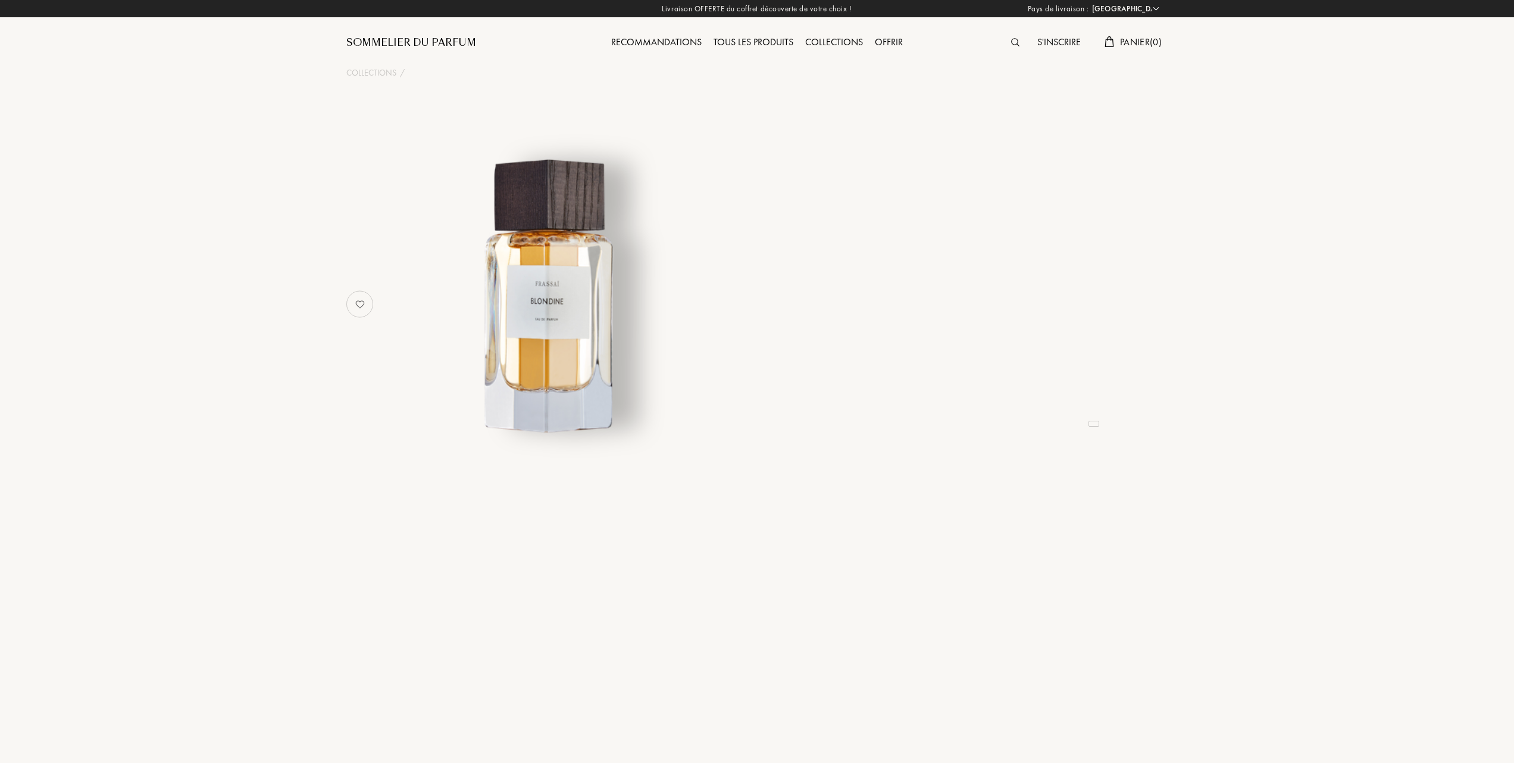
select select "FR"
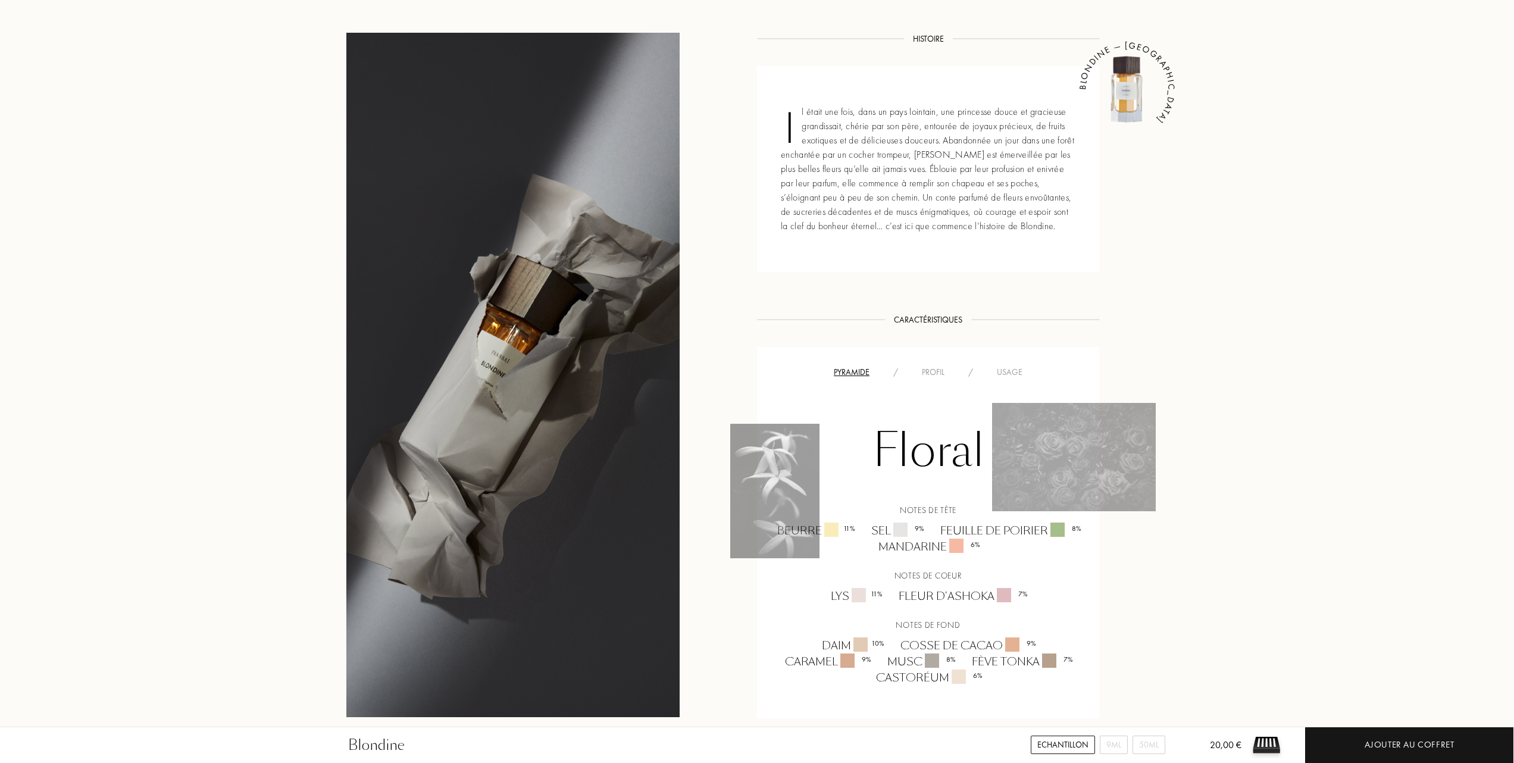
scroll to position [476, 0]
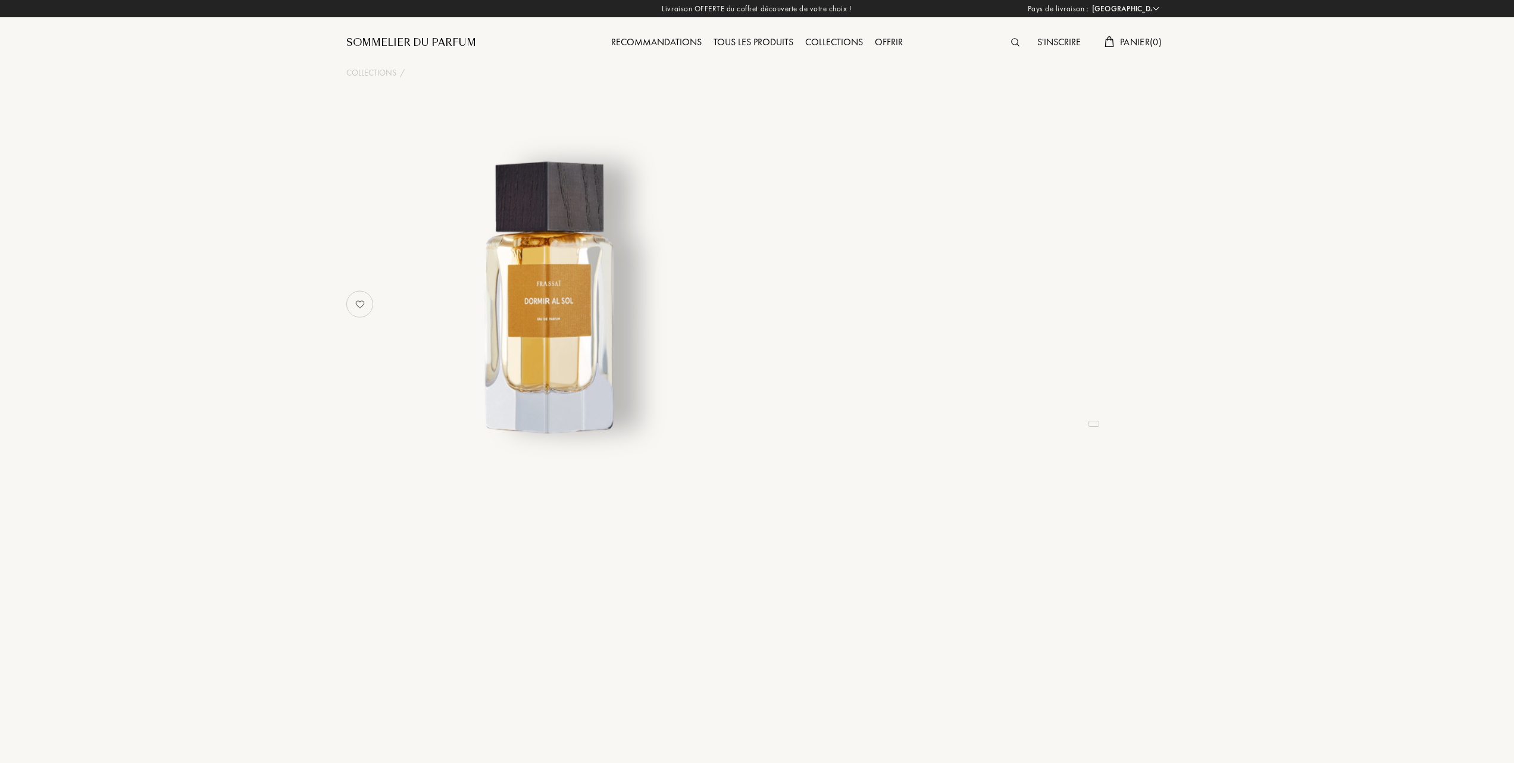
select select "FR"
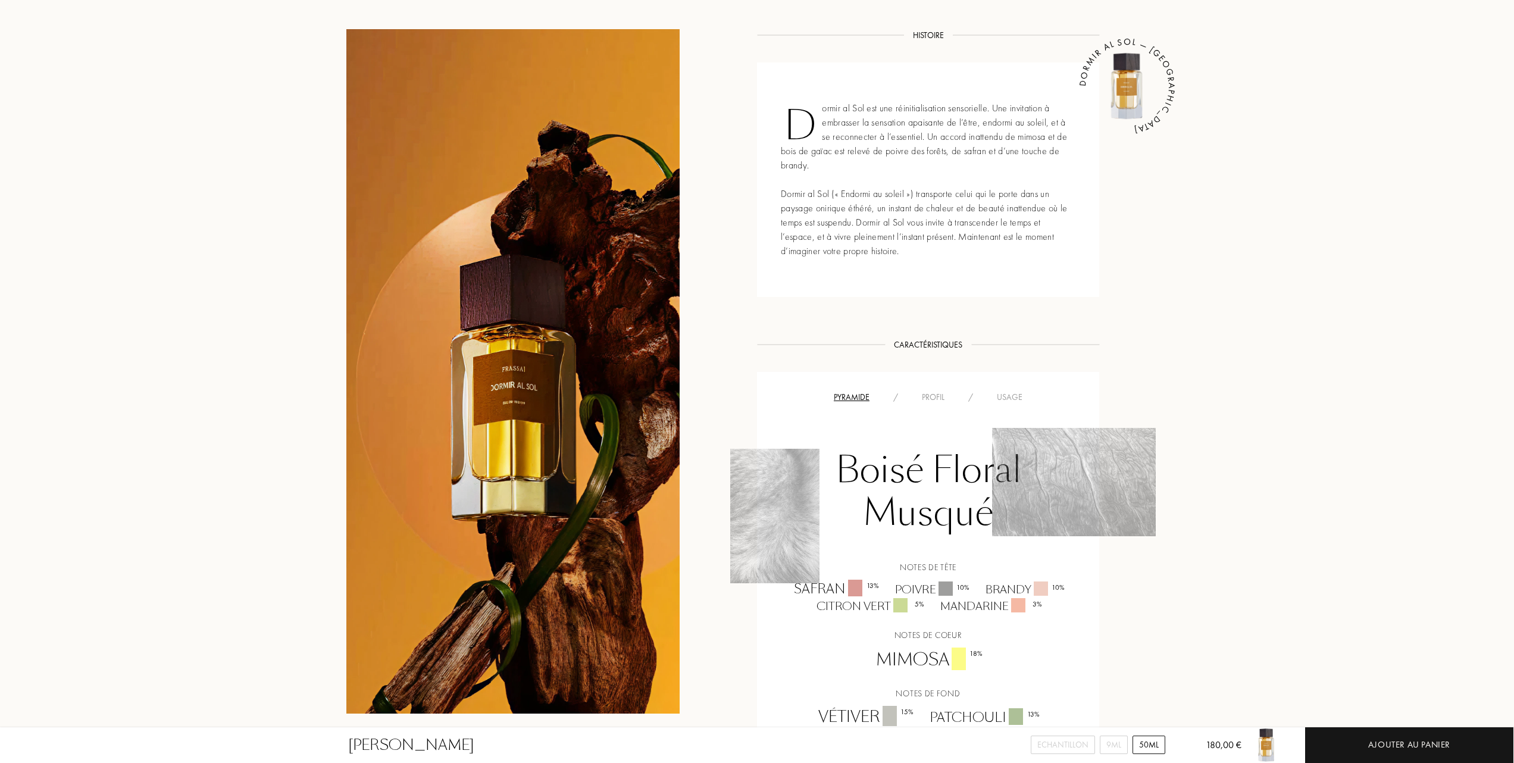
scroll to position [634, 0]
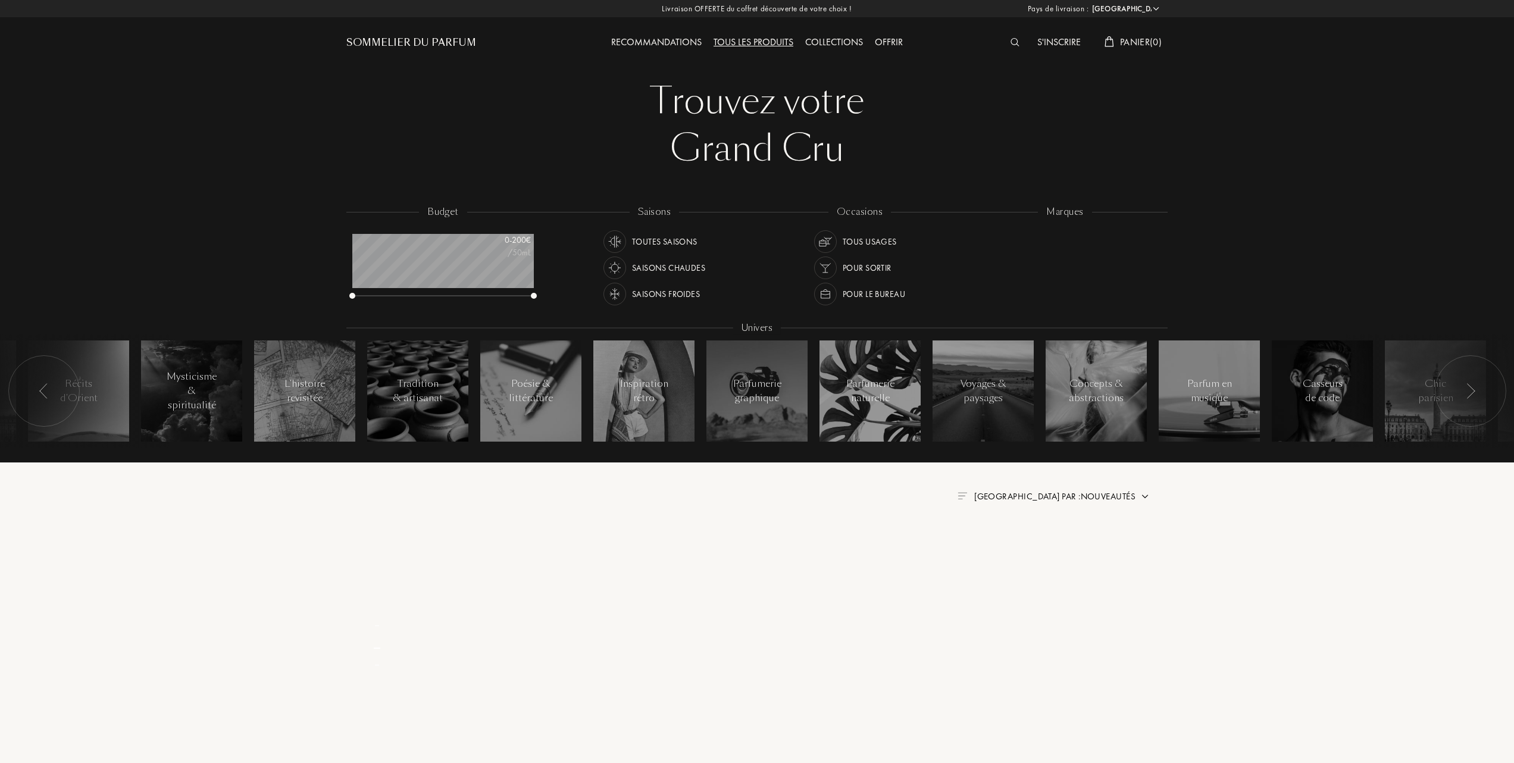
select select "FR"
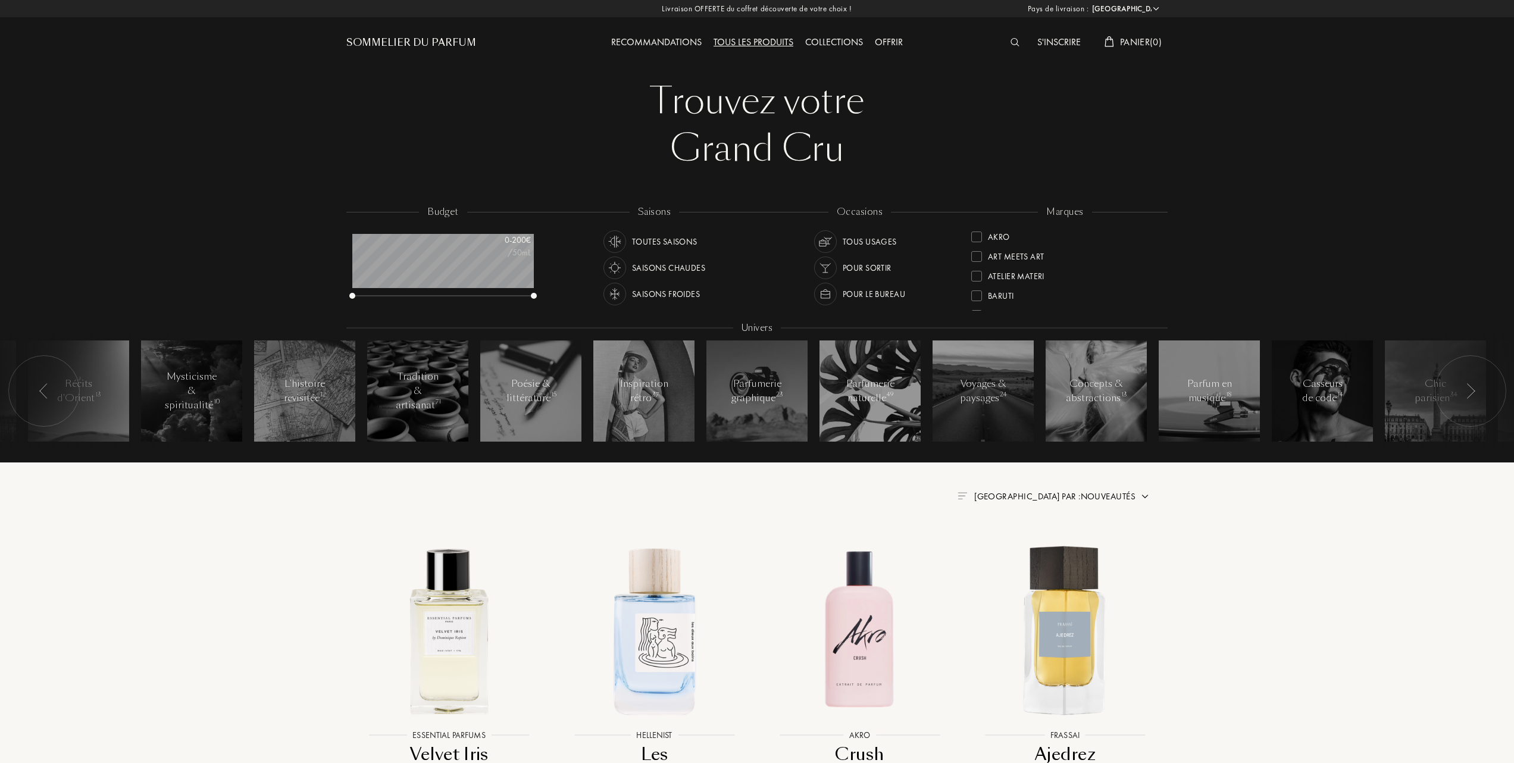
click at [1078, 494] on span "Trier par : Nouveautés" at bounding box center [1054, 496] width 161 height 12
click at [974, 273] on div at bounding box center [976, 275] width 11 height 11
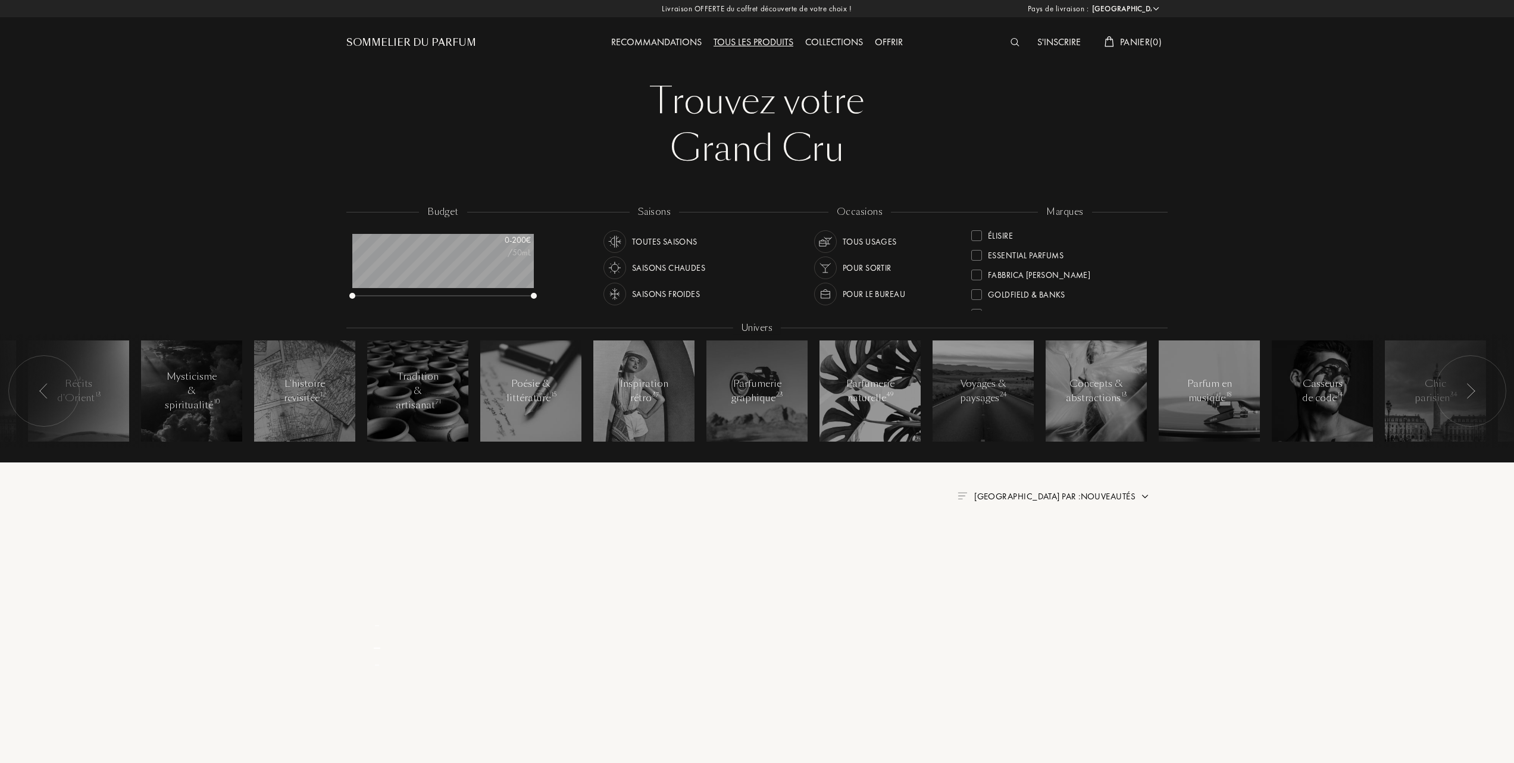
scroll to position [0, 0]
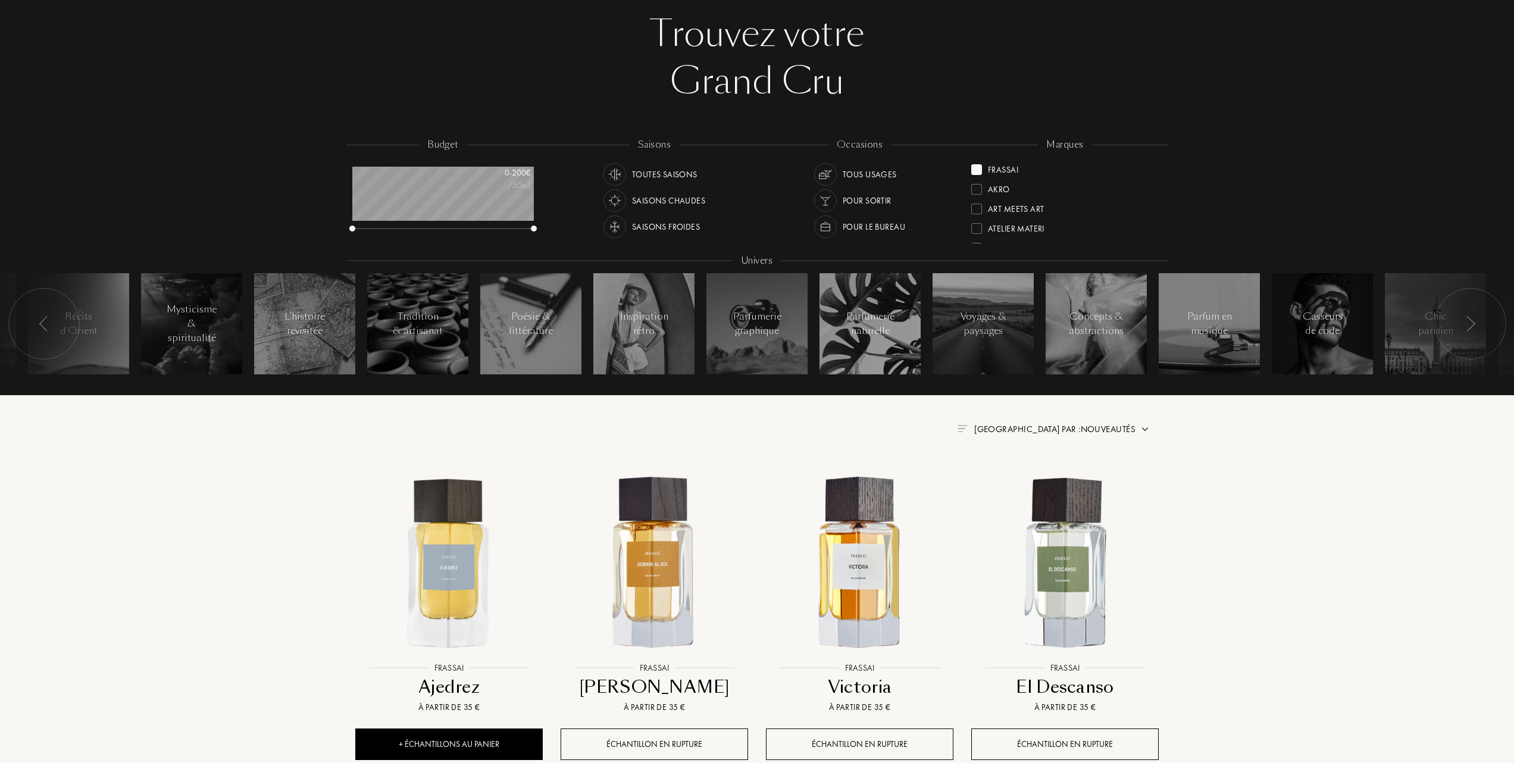
scroll to position [238, 0]
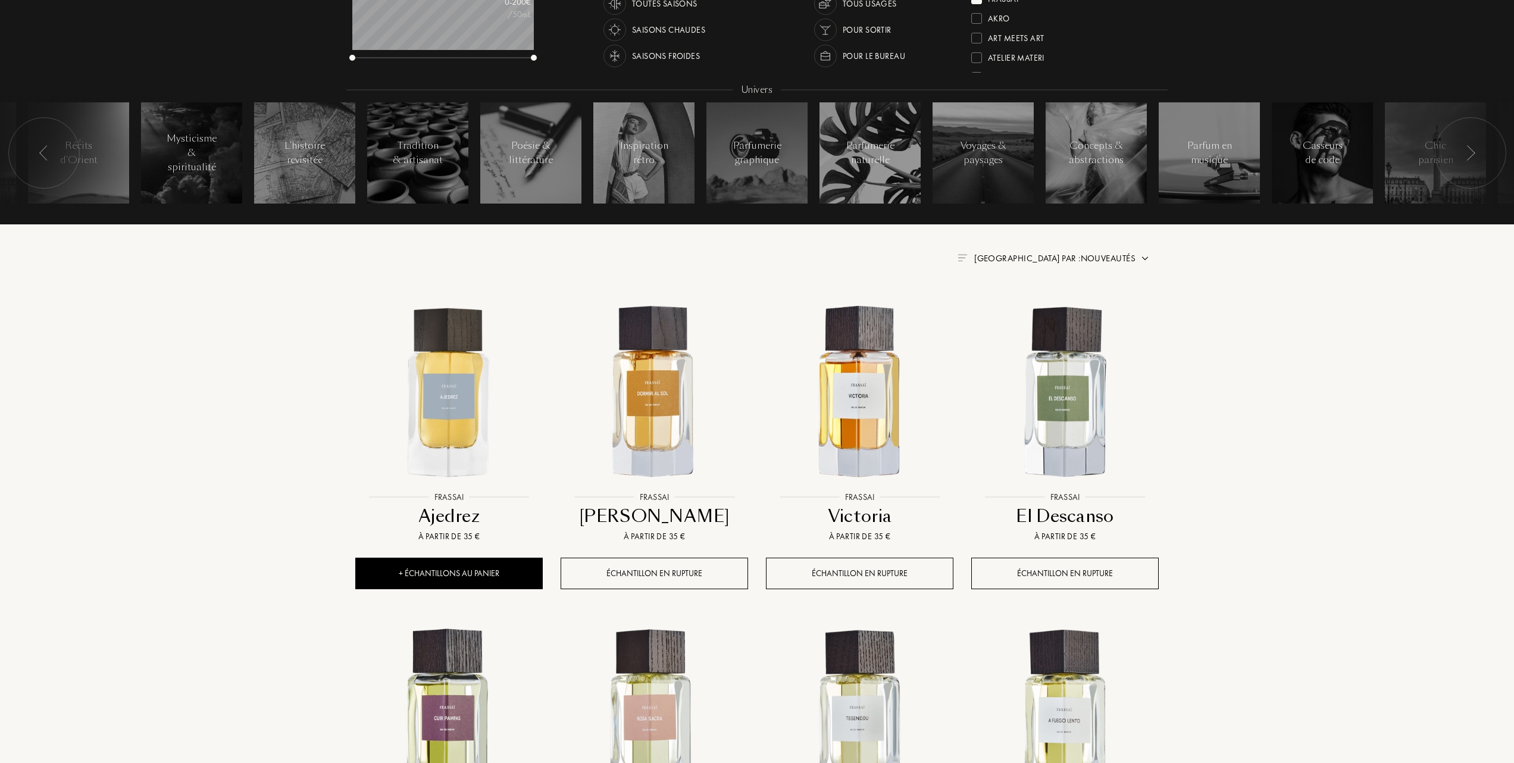
click at [1085, 253] on span "Trier par : Nouveautés" at bounding box center [1054, 258] width 161 height 12
click at [1027, 312] on div at bounding box center [1026, 310] width 8 height 8
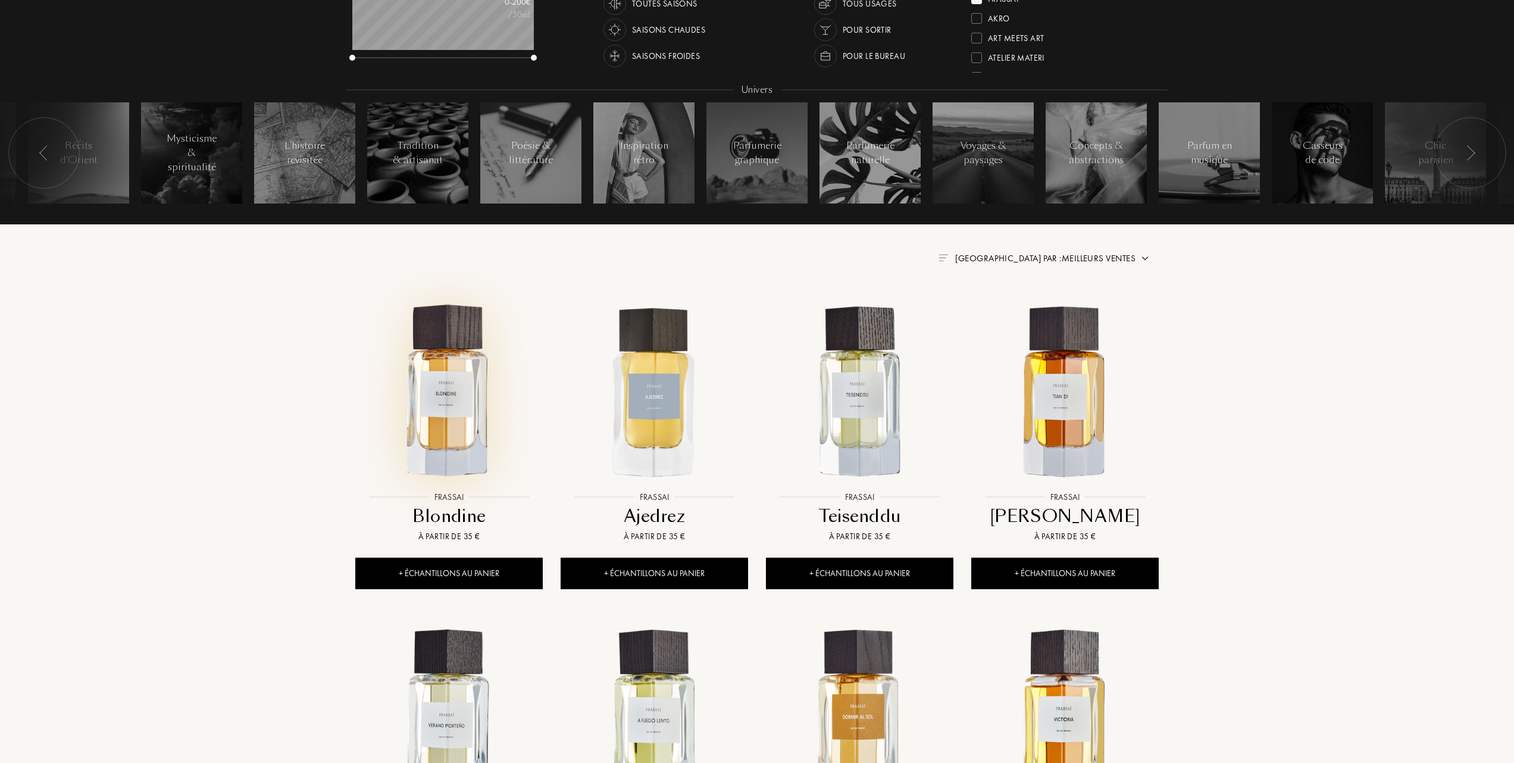
click at [444, 409] on img at bounding box center [448, 391] width 185 height 185
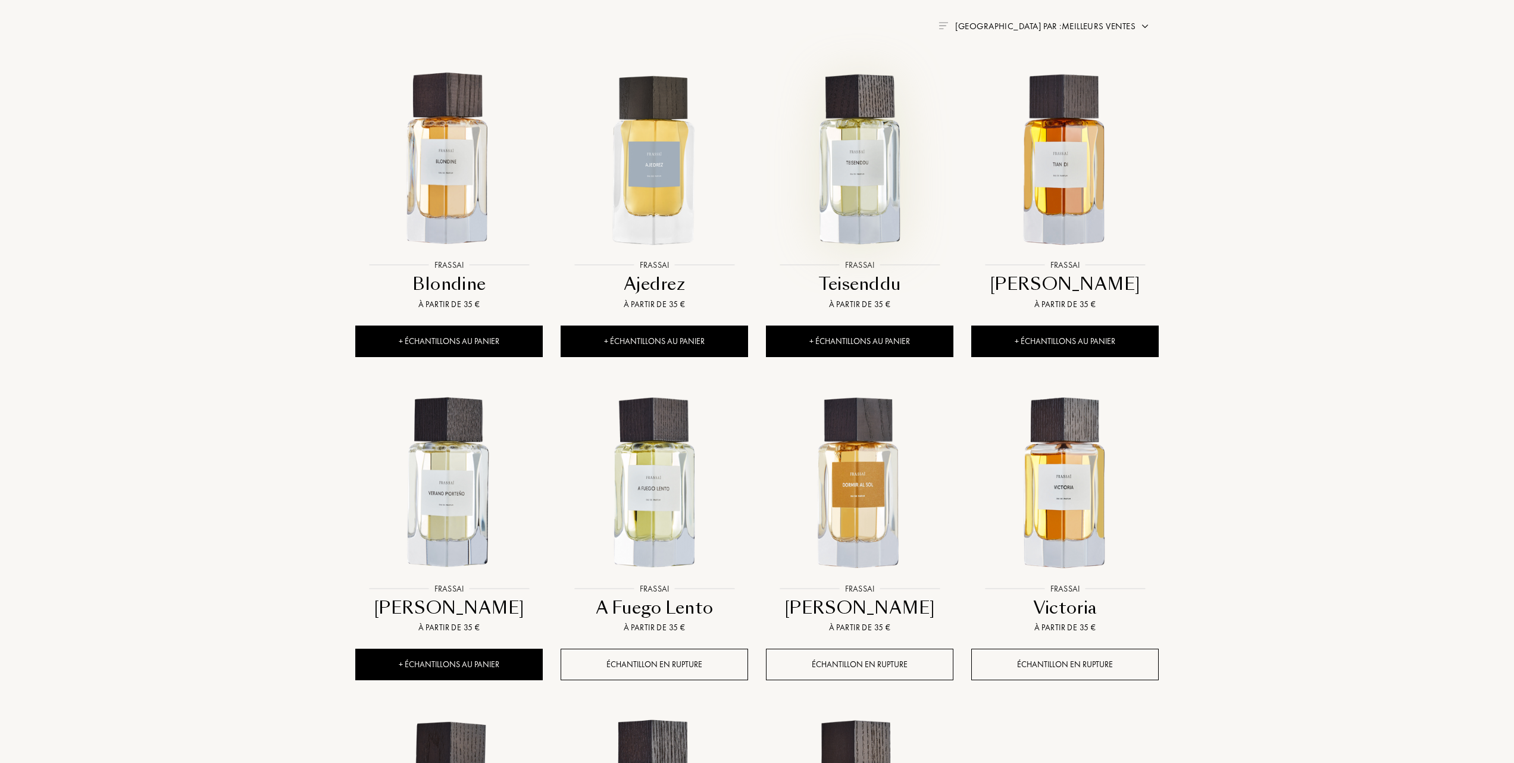
scroll to position [476, 0]
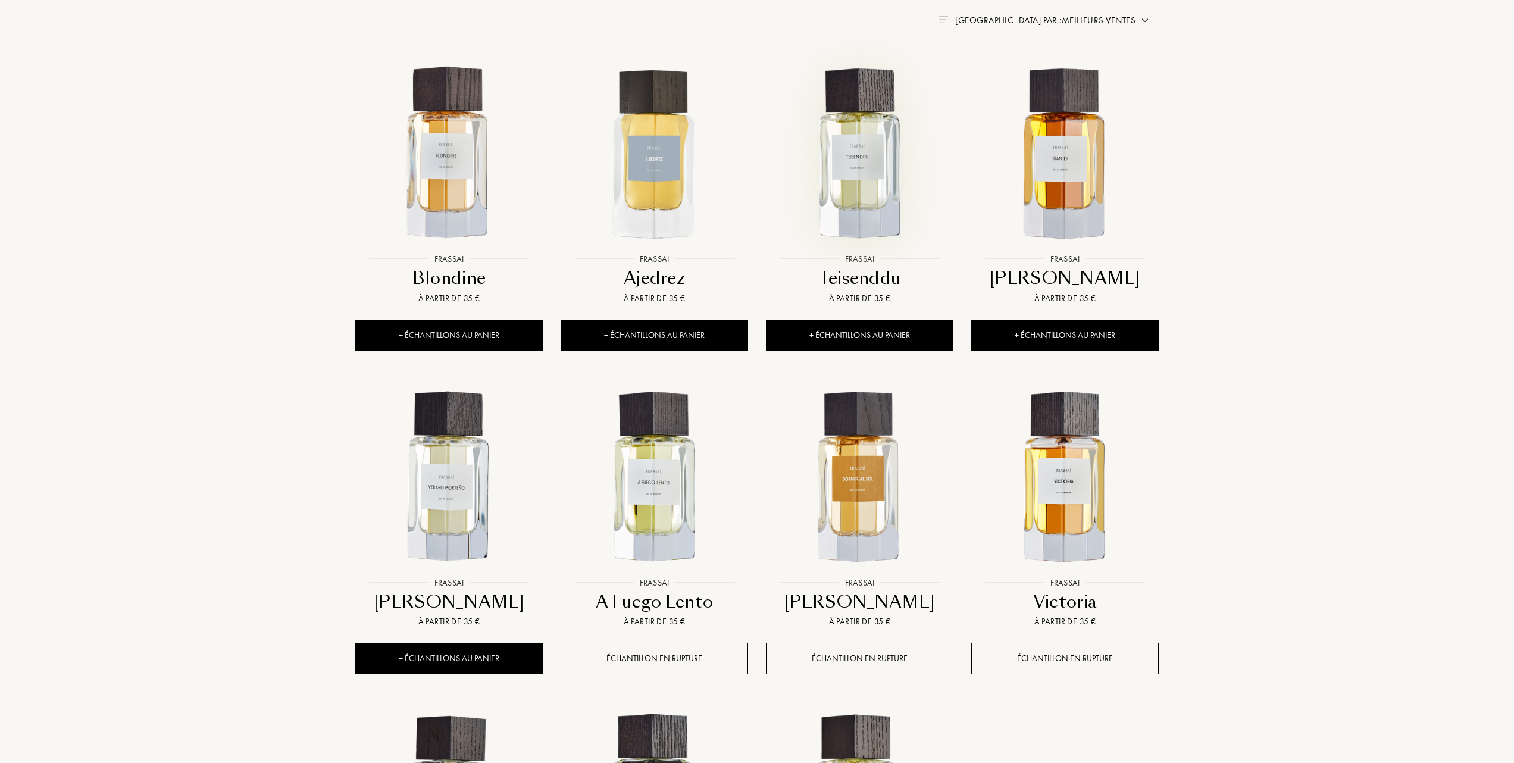
click at [859, 193] on img at bounding box center [859, 153] width 185 height 185
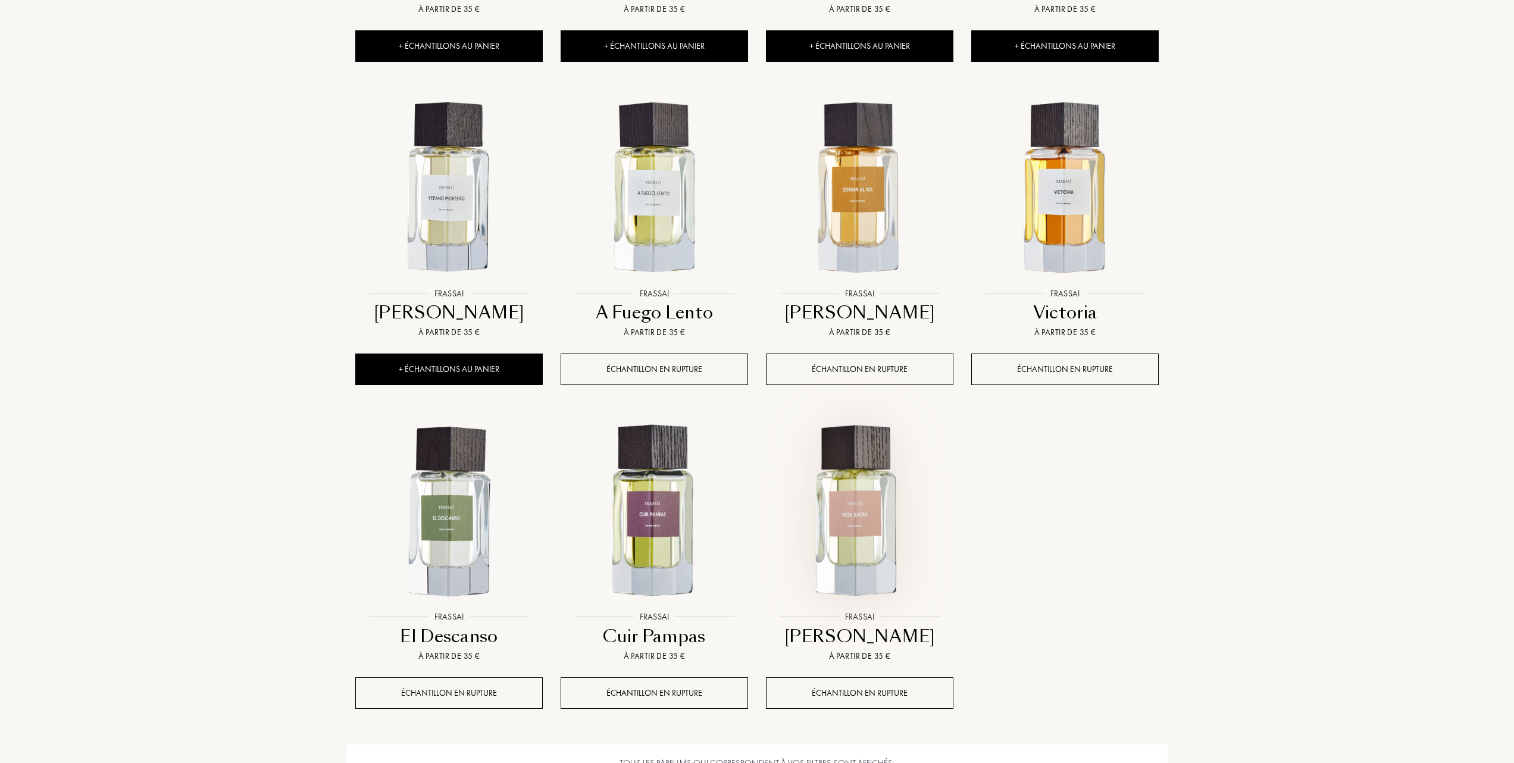
scroll to position [793, 0]
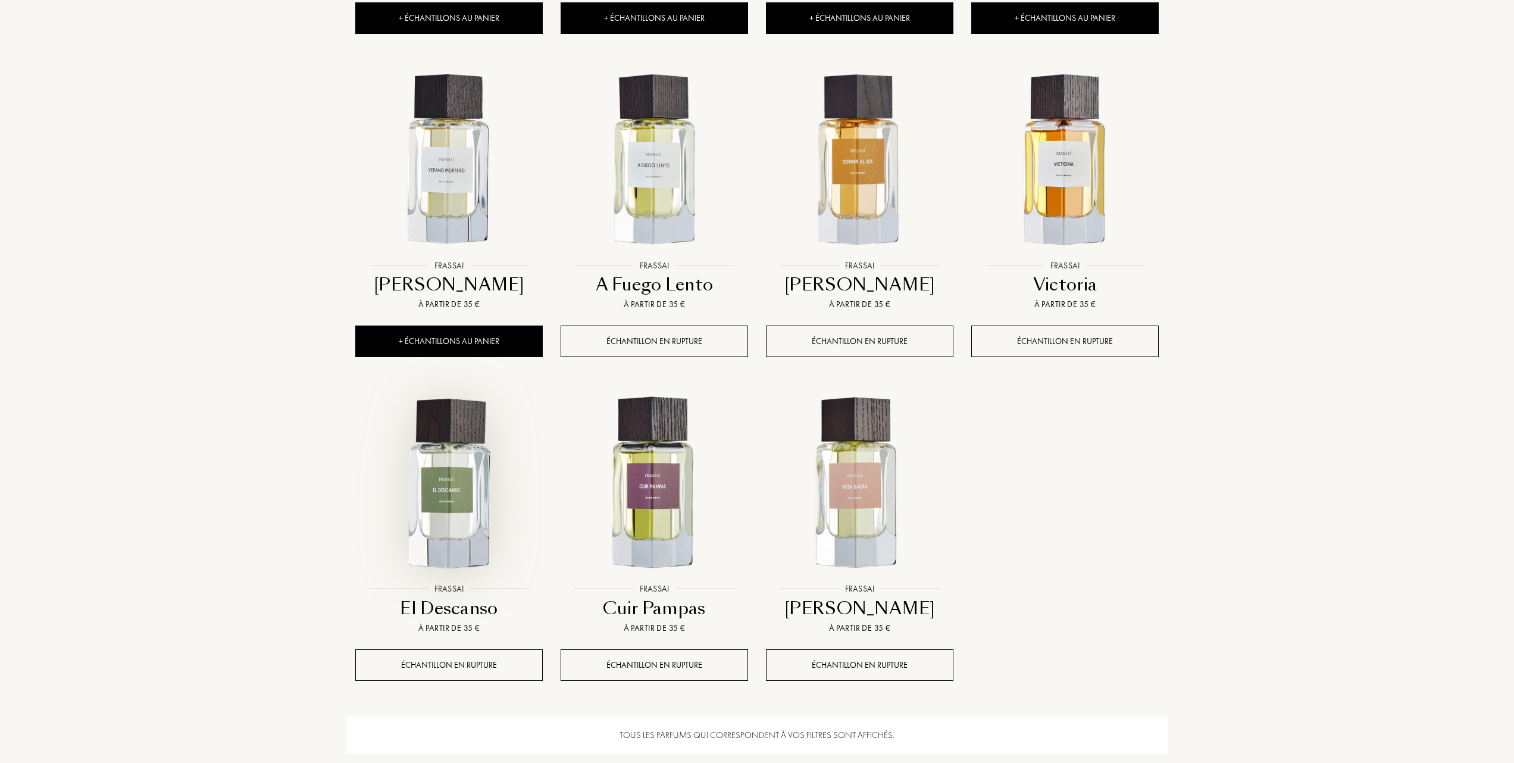
click at [441, 491] on img at bounding box center [448, 483] width 185 height 185
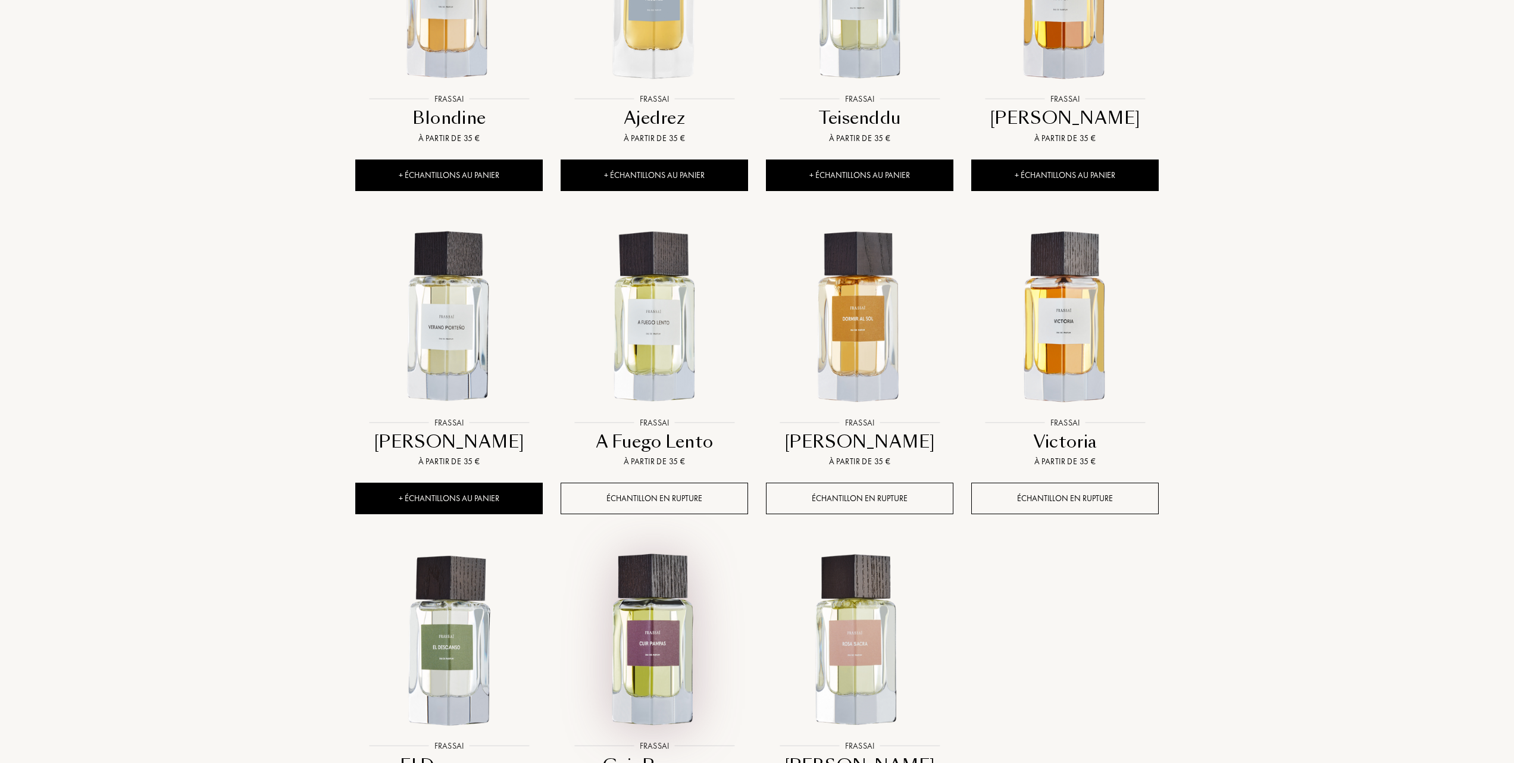
scroll to position [634, 0]
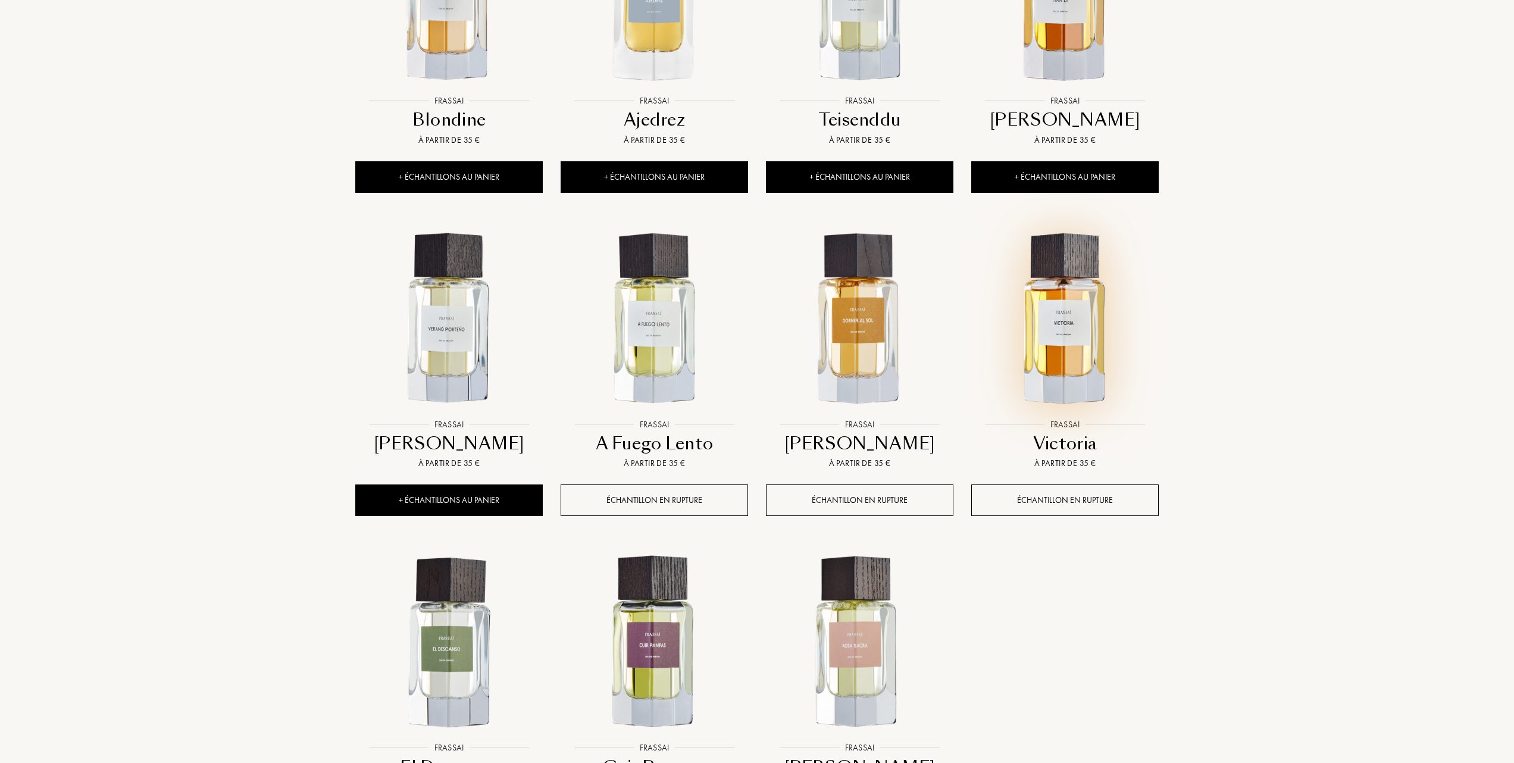
click at [1057, 334] on img at bounding box center [1064, 319] width 185 height 185
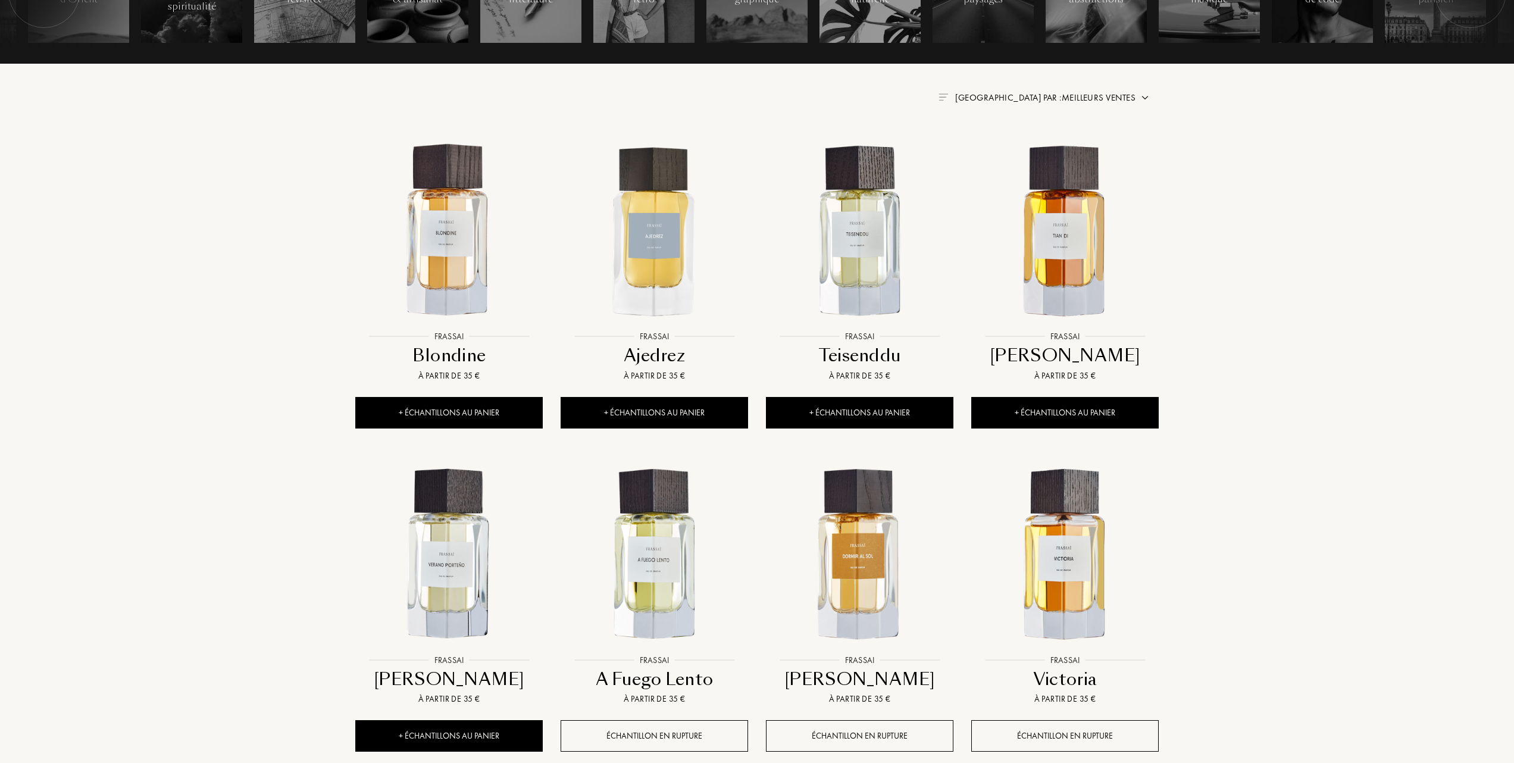
scroll to position [396, 0]
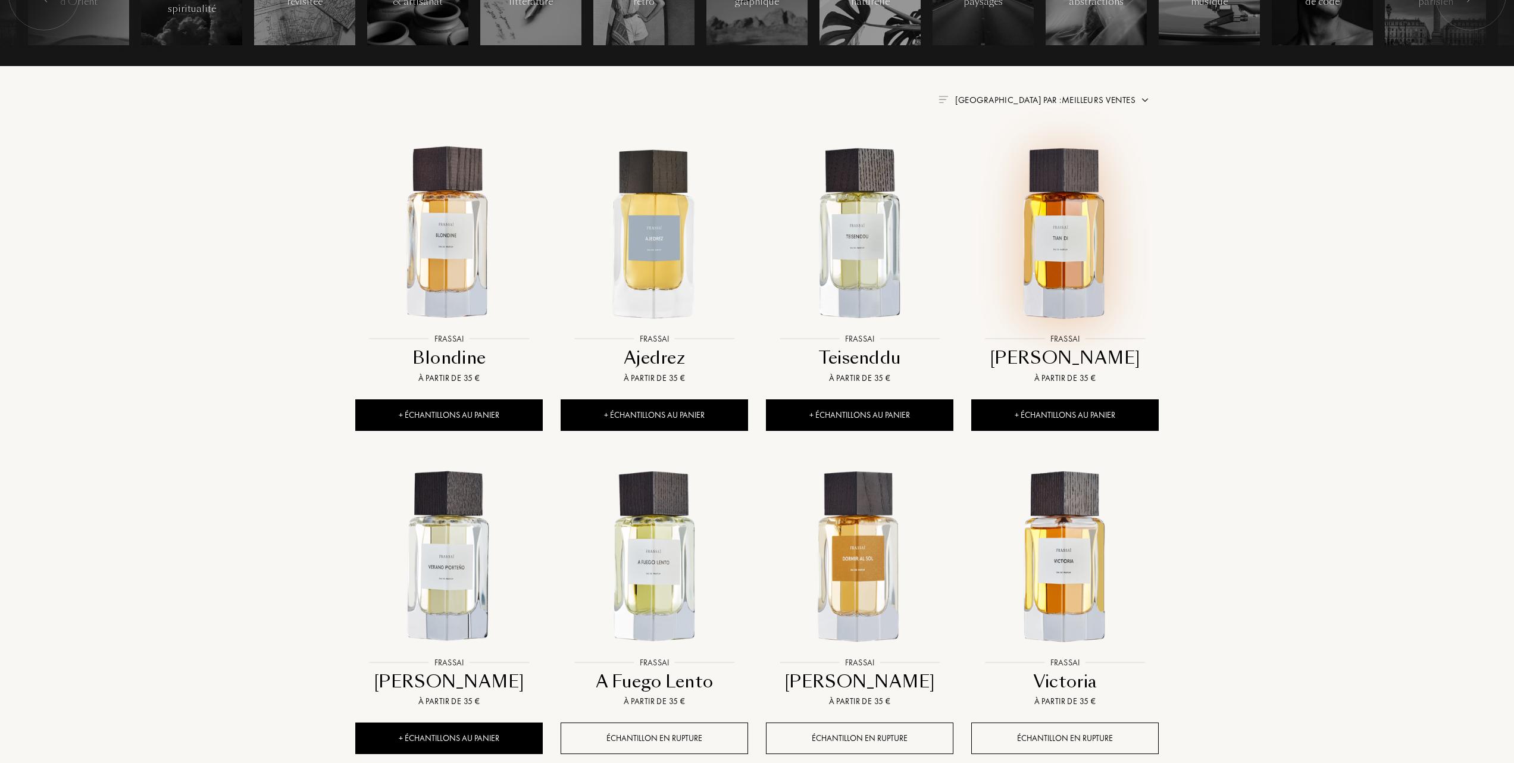
click at [1053, 248] on img at bounding box center [1064, 233] width 185 height 185
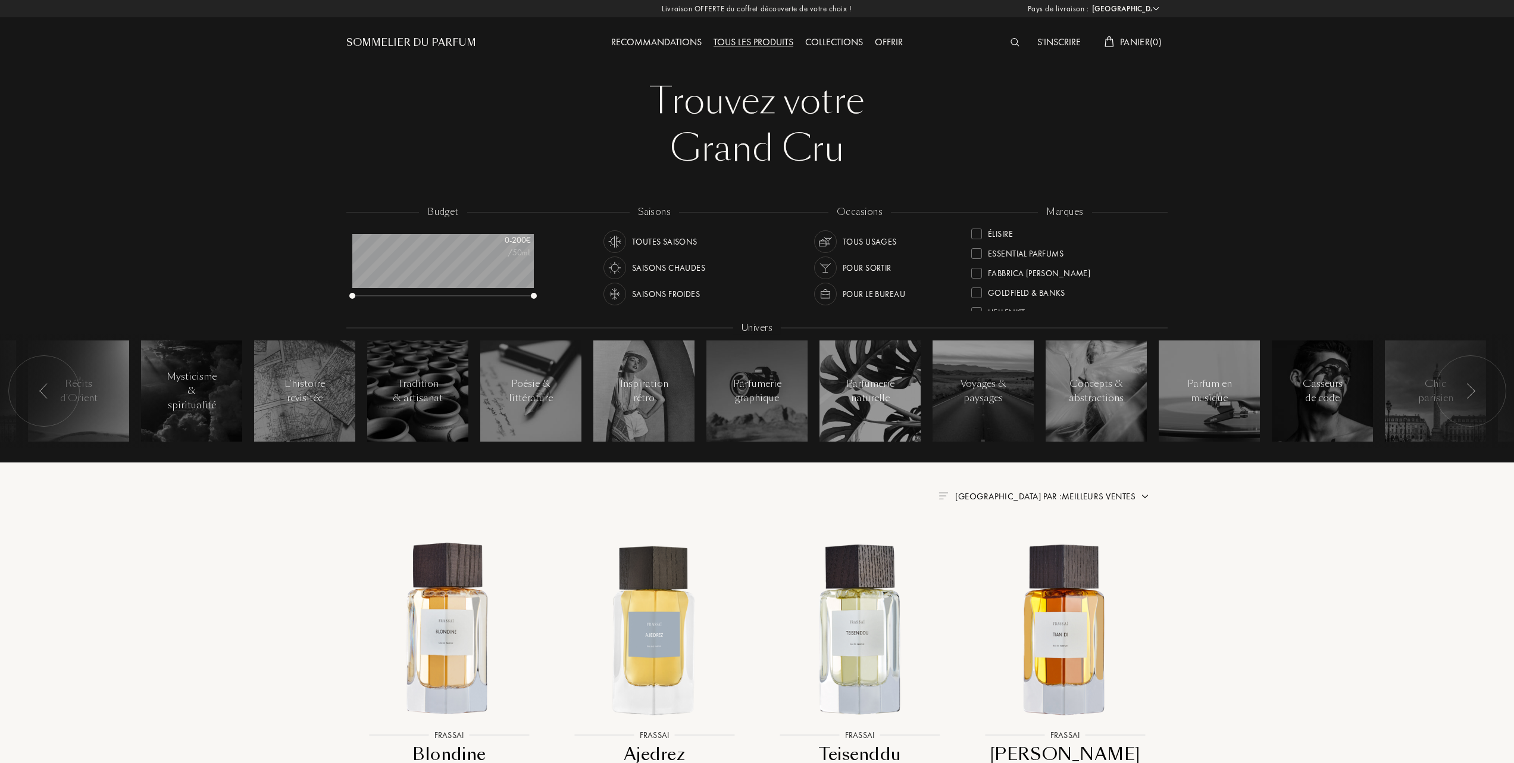
scroll to position [134, 0]
click at [976, 277] on div at bounding box center [976, 279] width 11 height 11
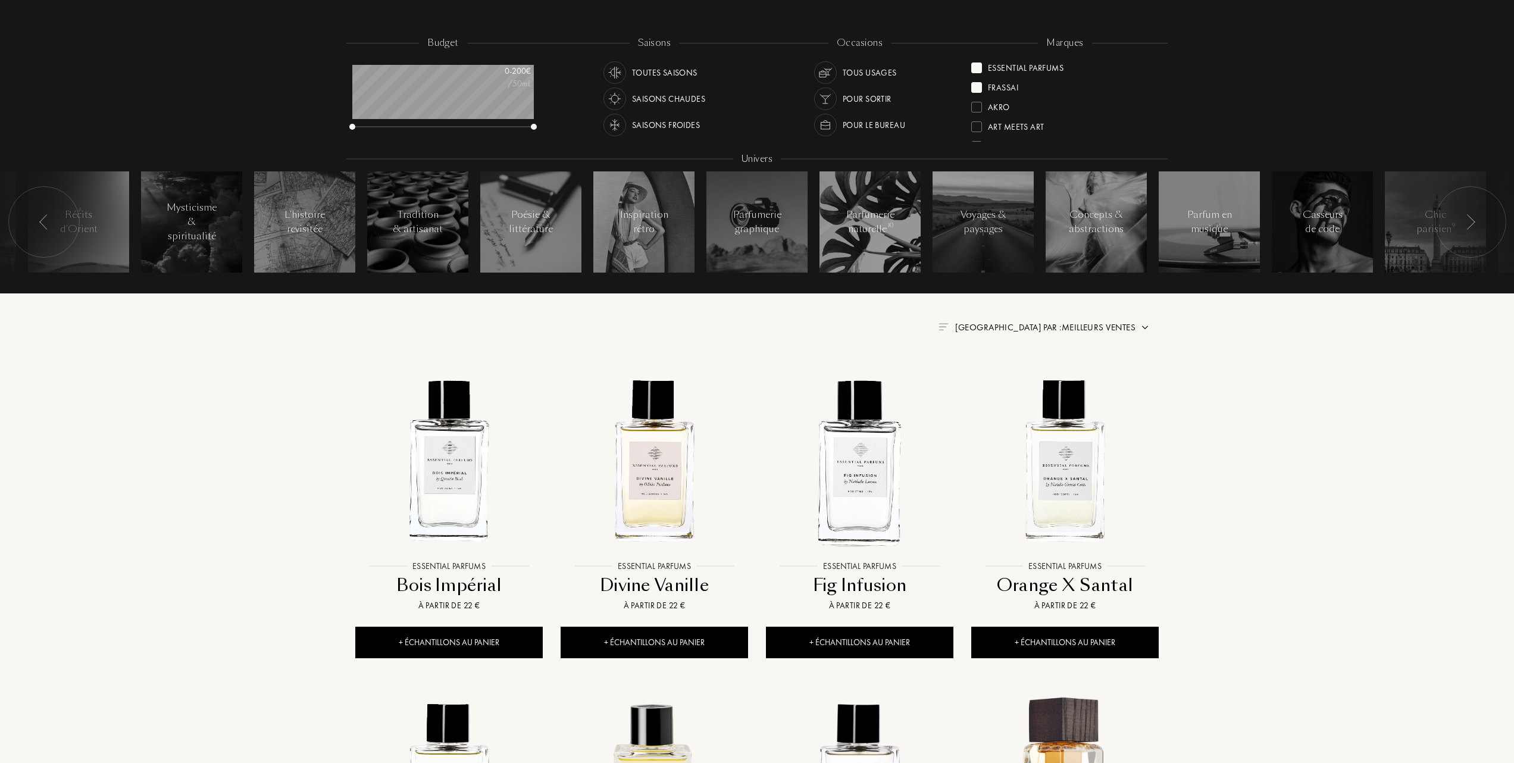
scroll to position [238, 0]
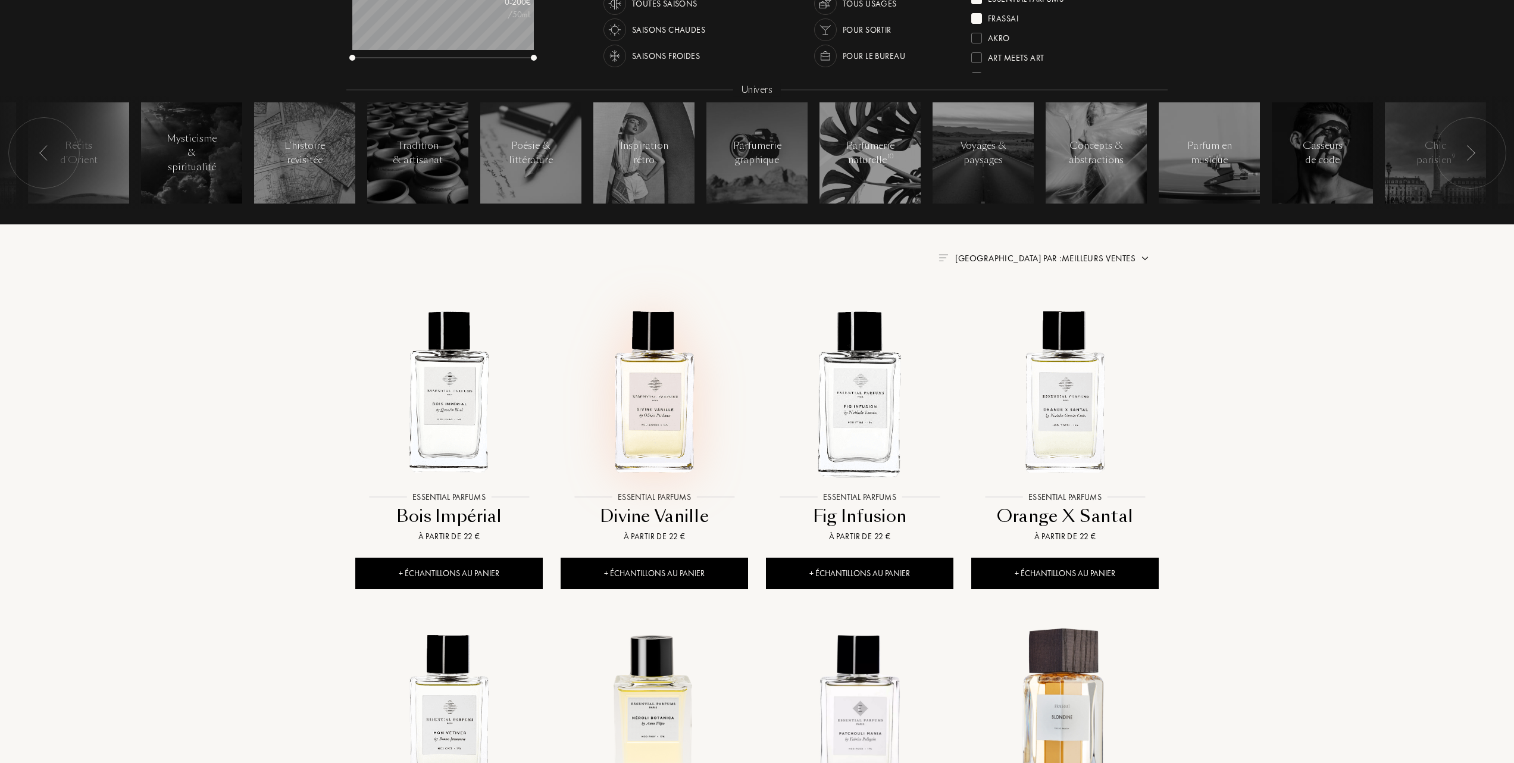
click at [660, 386] on img at bounding box center [654, 391] width 185 height 185
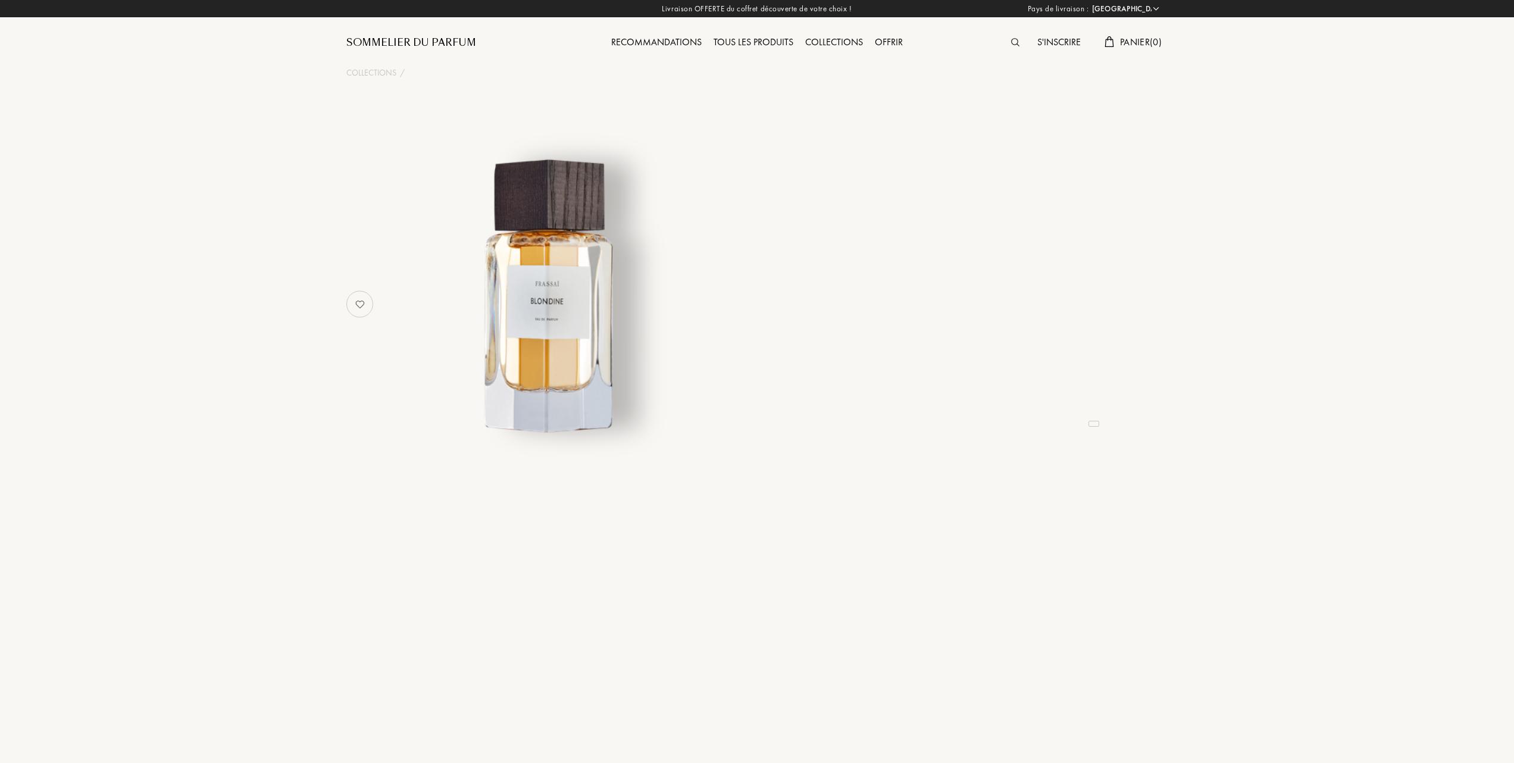
select select "FR"
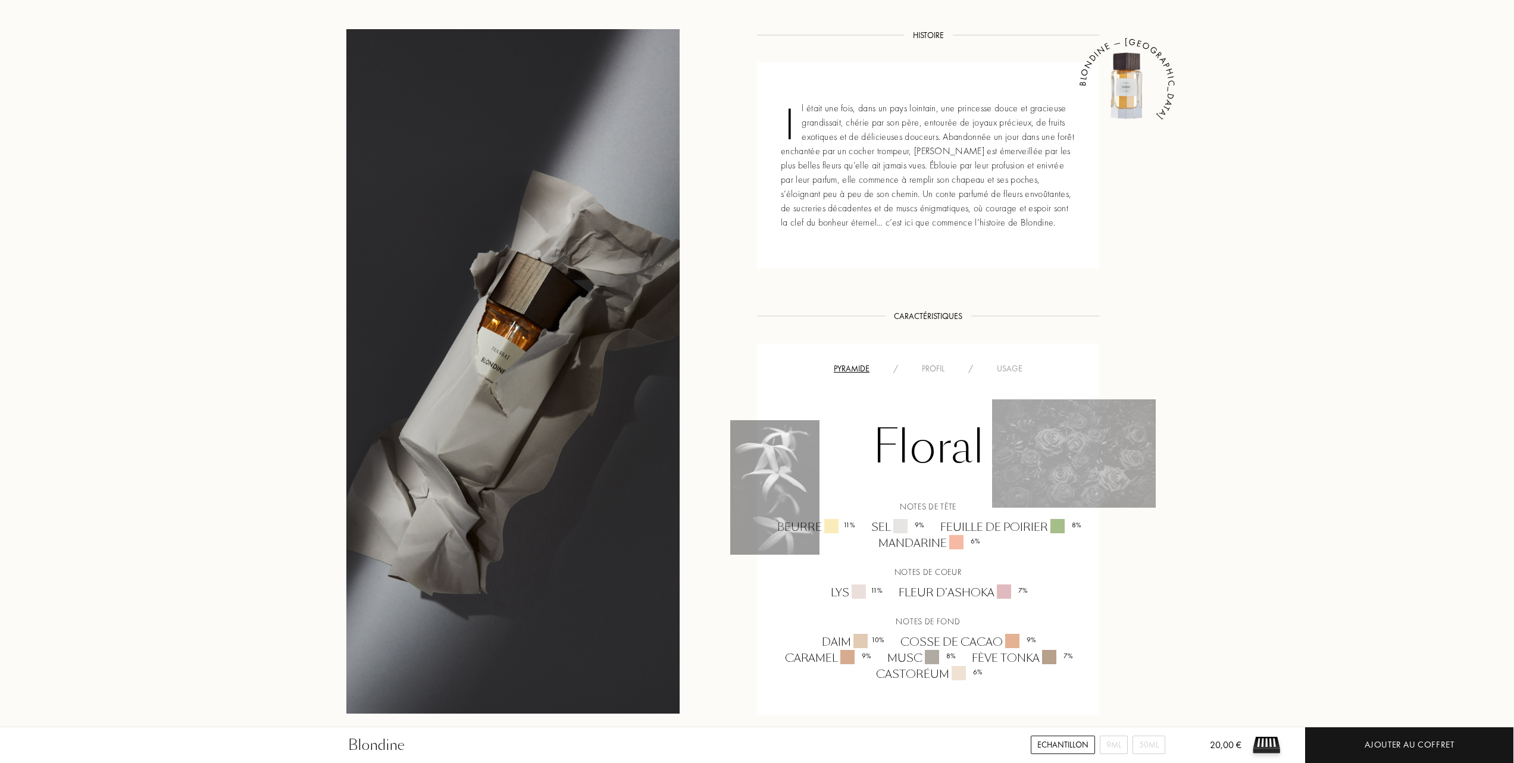
scroll to position [555, 0]
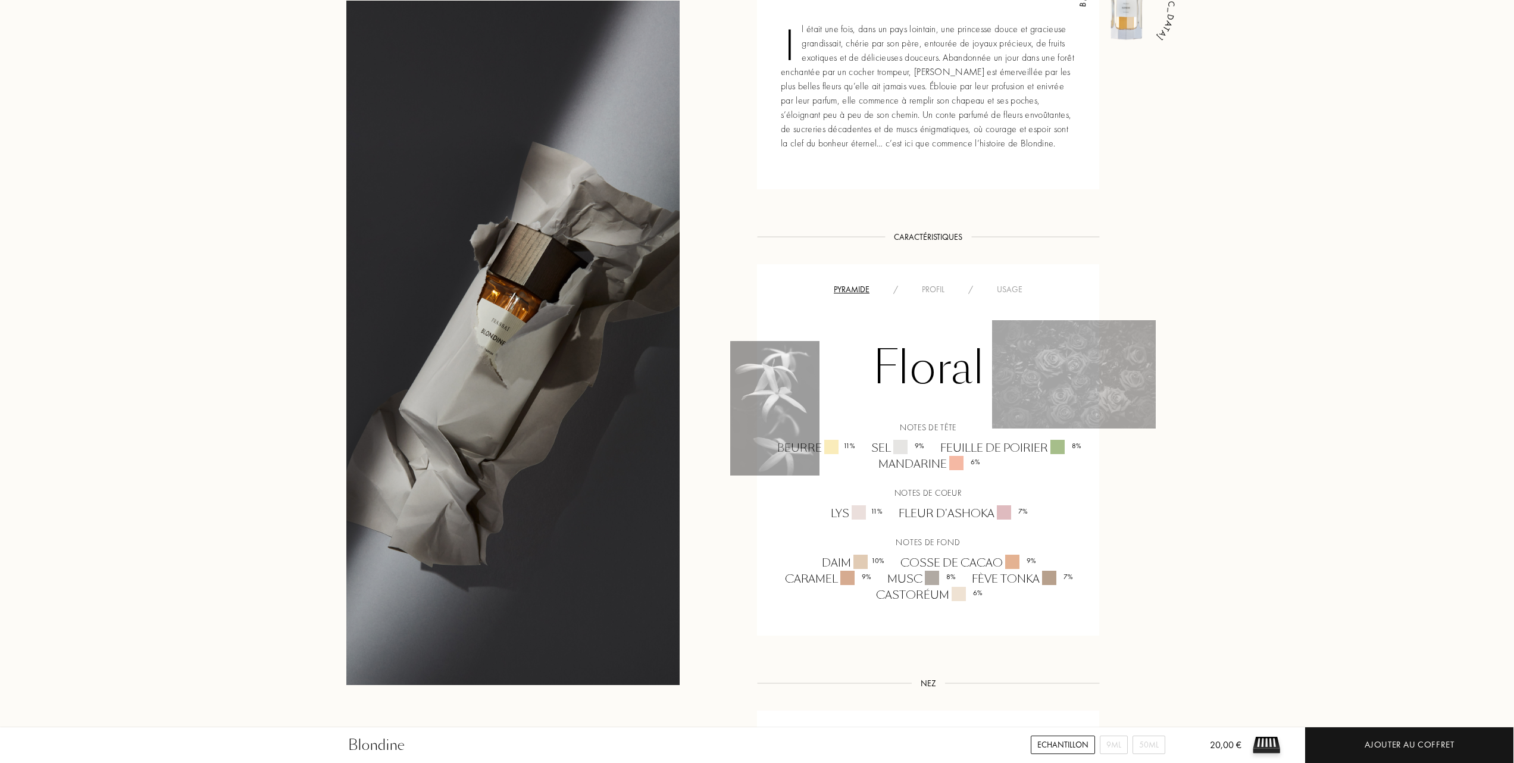
click at [1016, 289] on div "Usage" at bounding box center [1009, 289] width 49 height 12
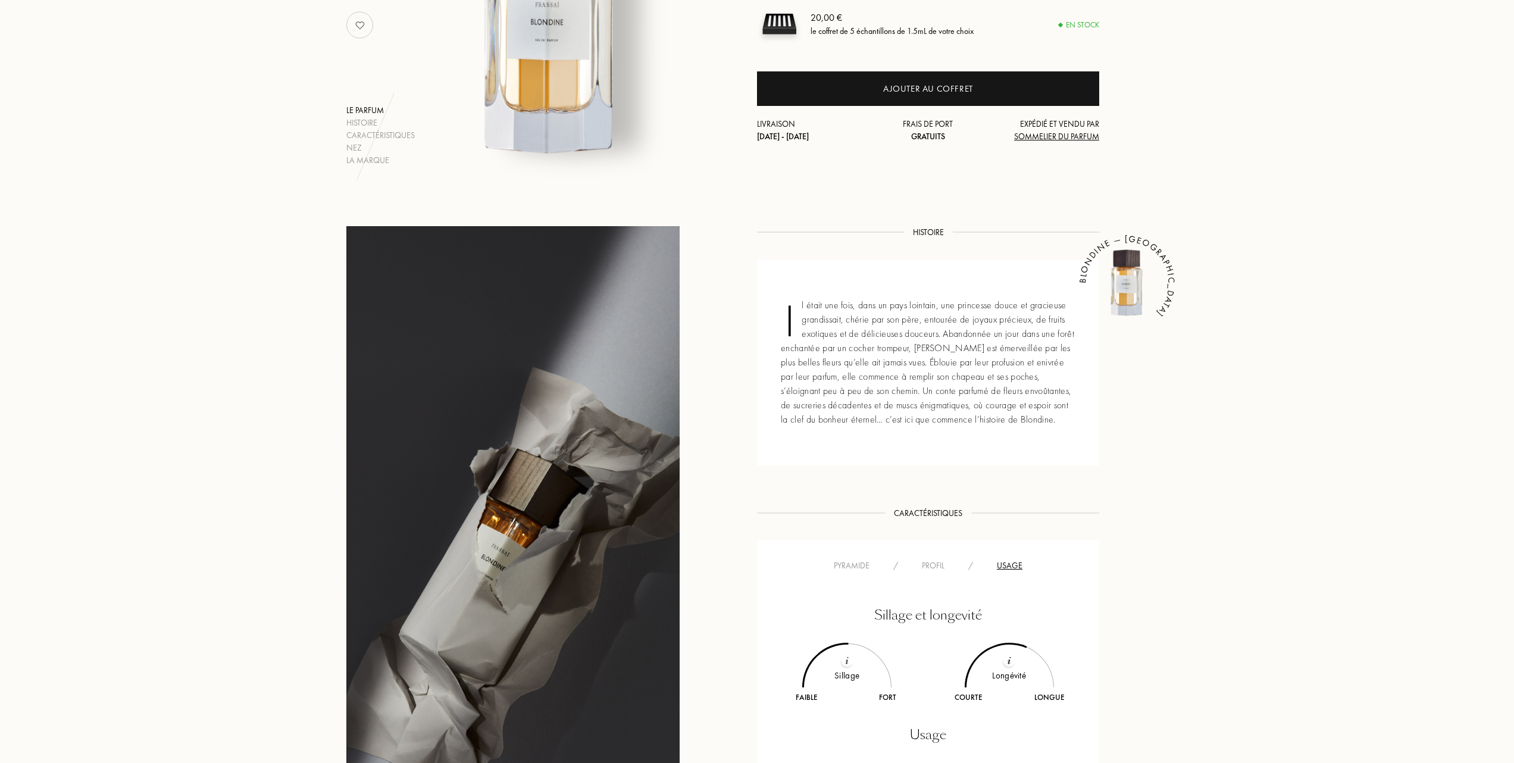
scroll to position [238, 0]
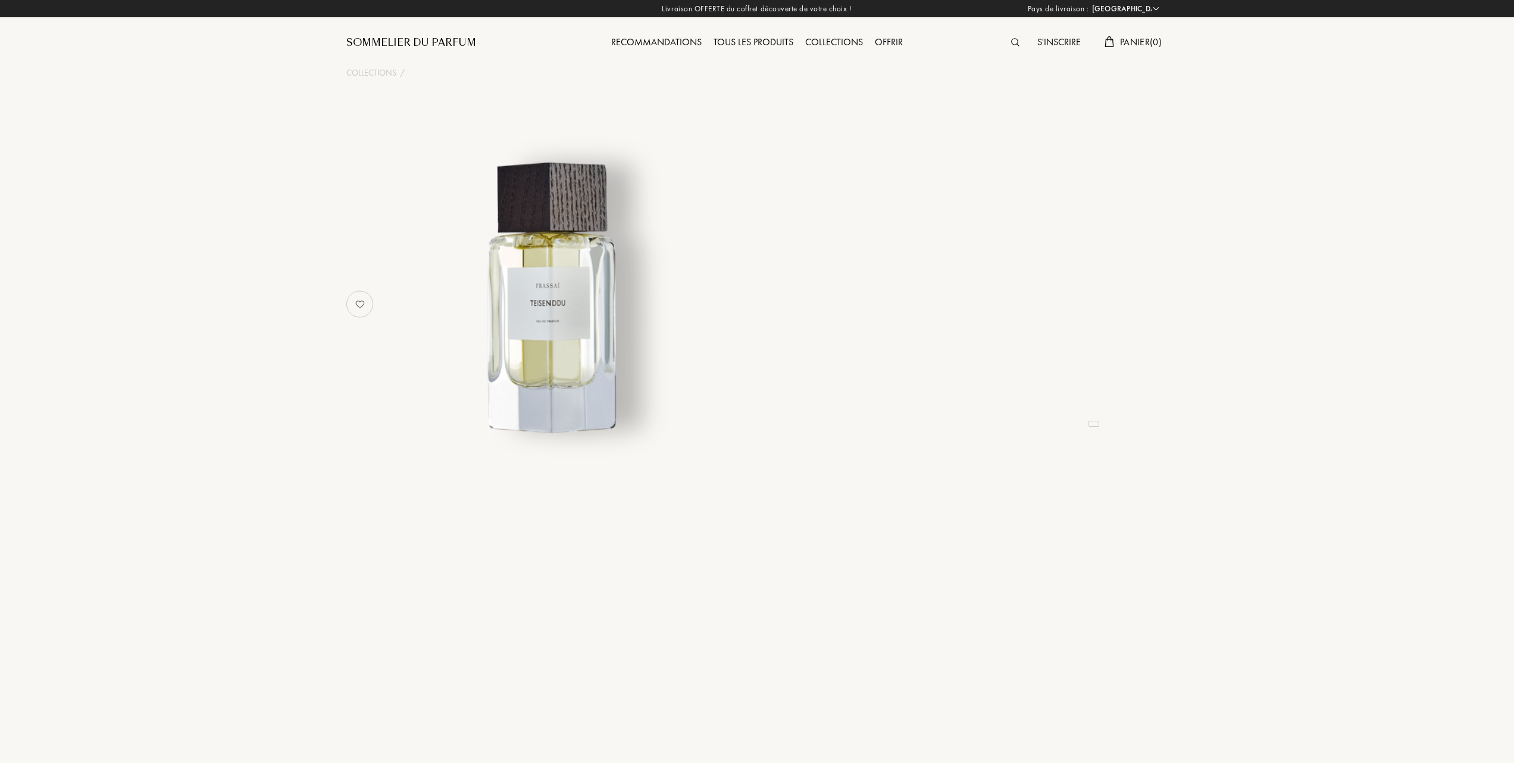
select select "FR"
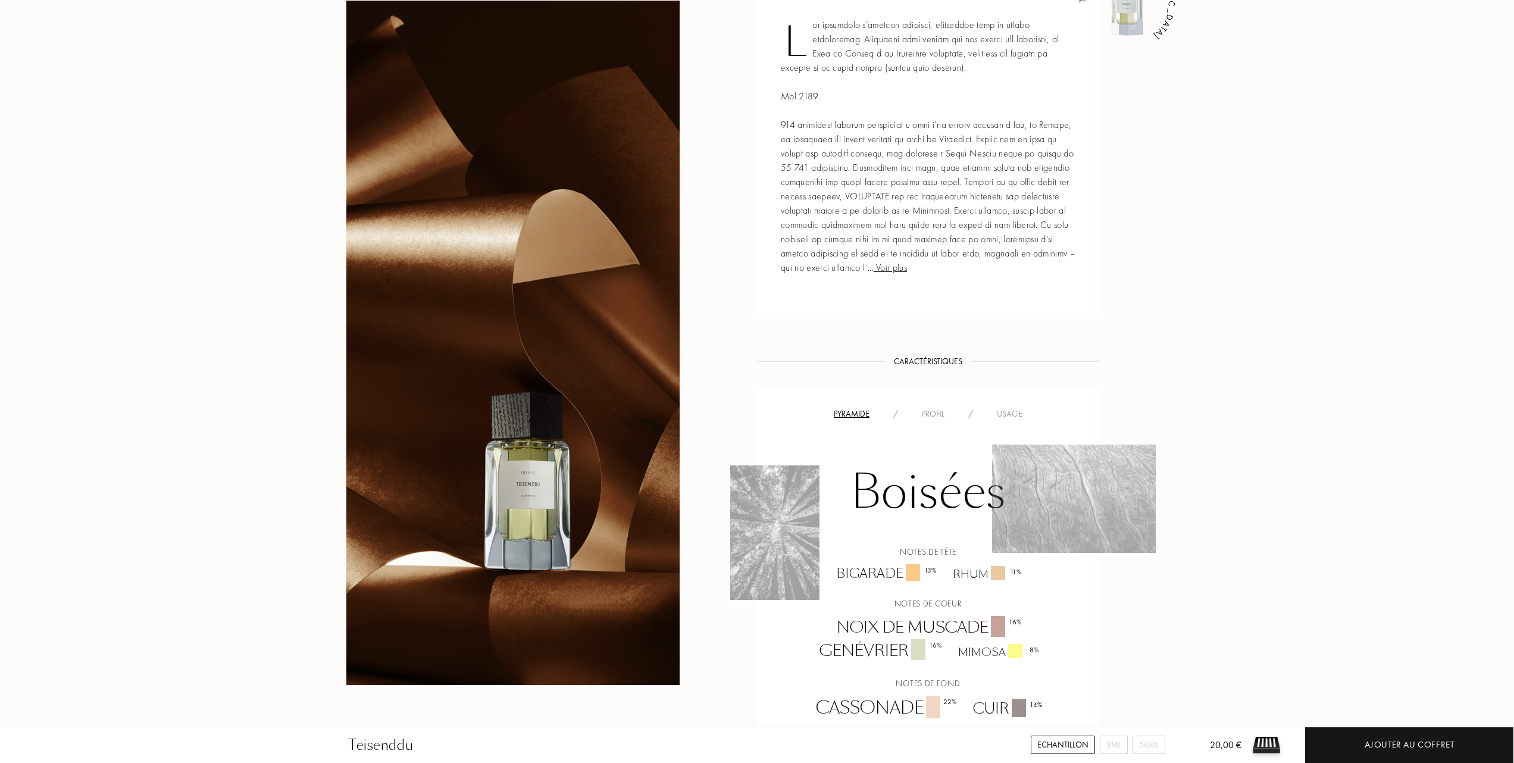
scroll to position [555, 0]
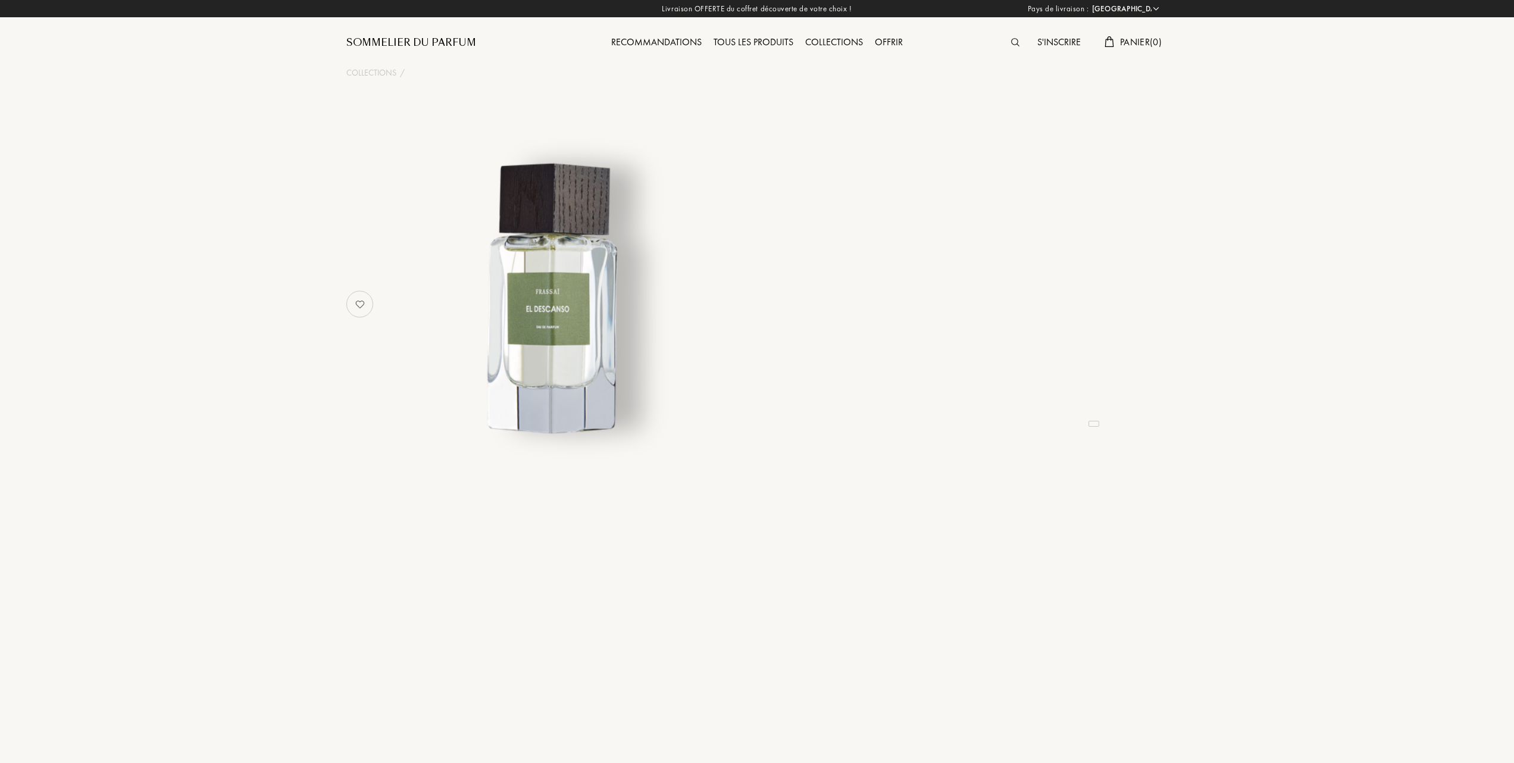
select select "FR"
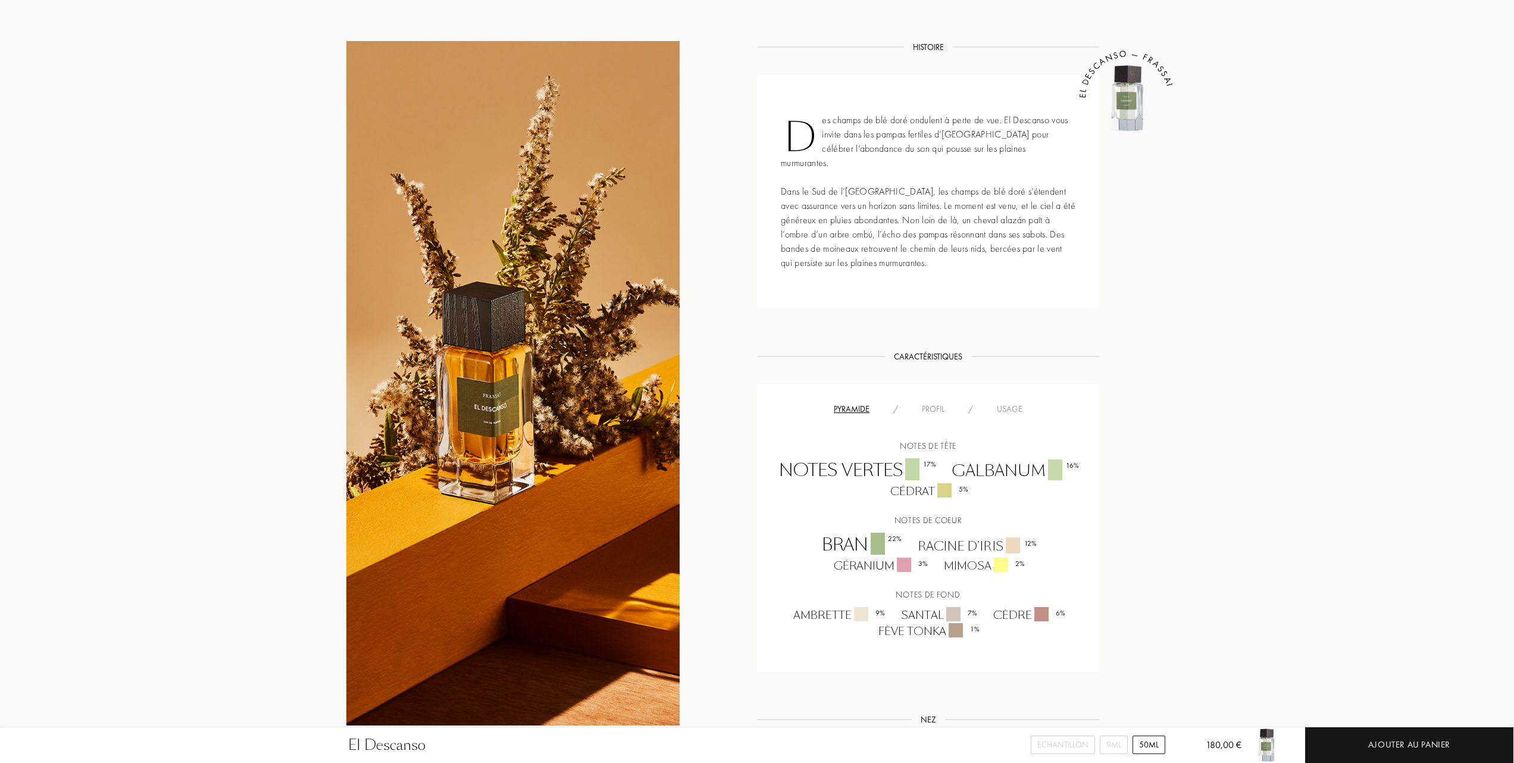
scroll to position [476, 0]
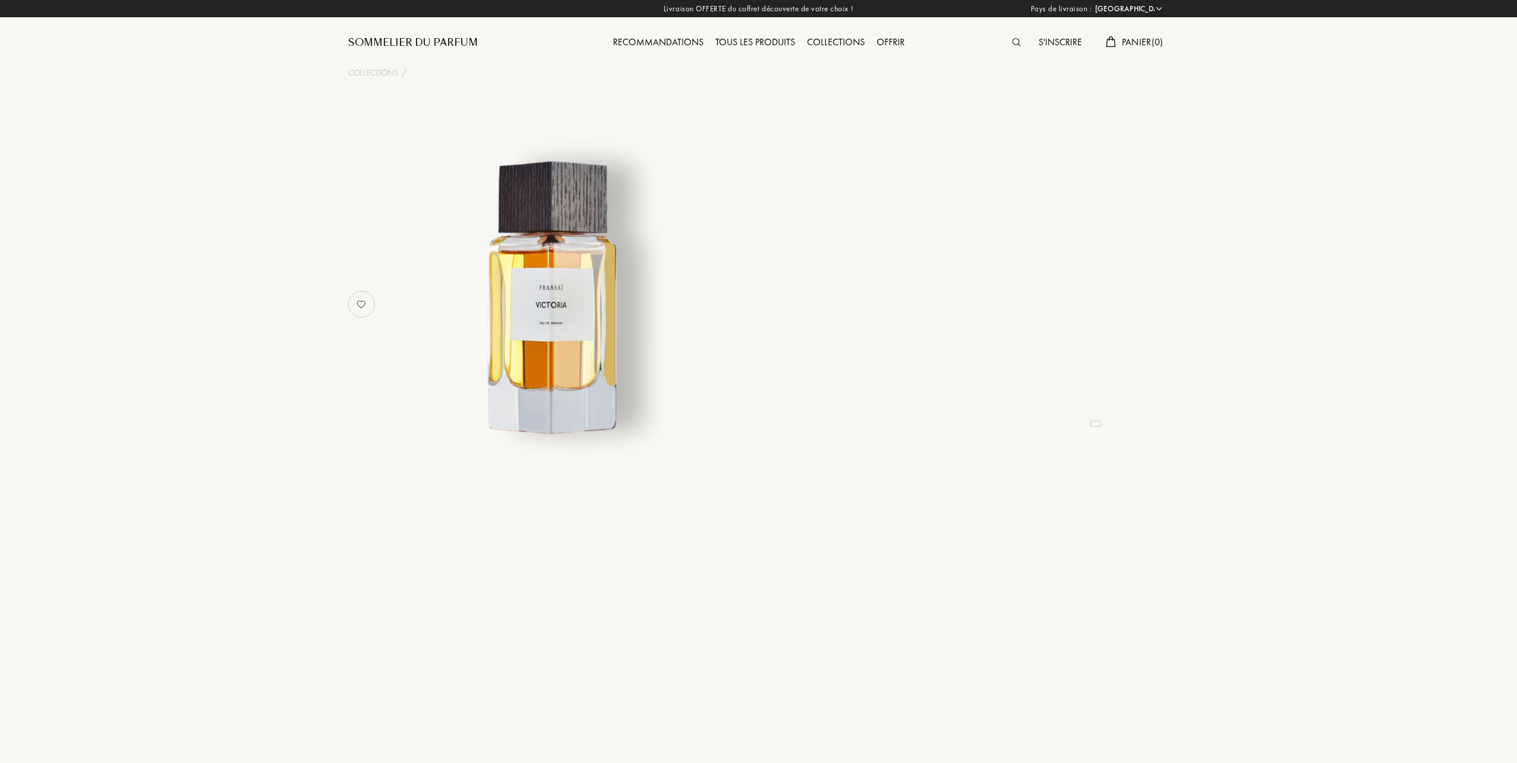
select select "FR"
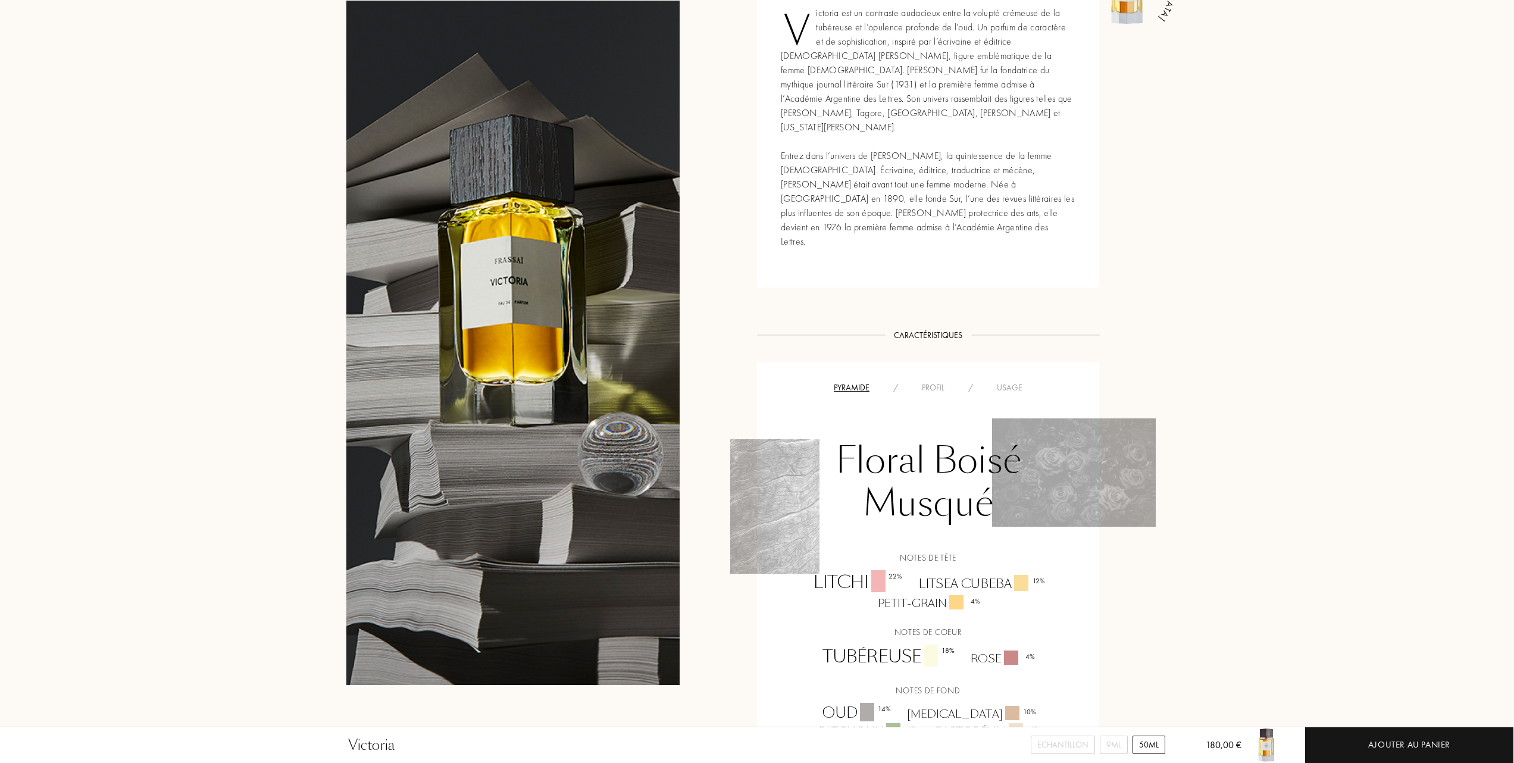
scroll to position [476, 0]
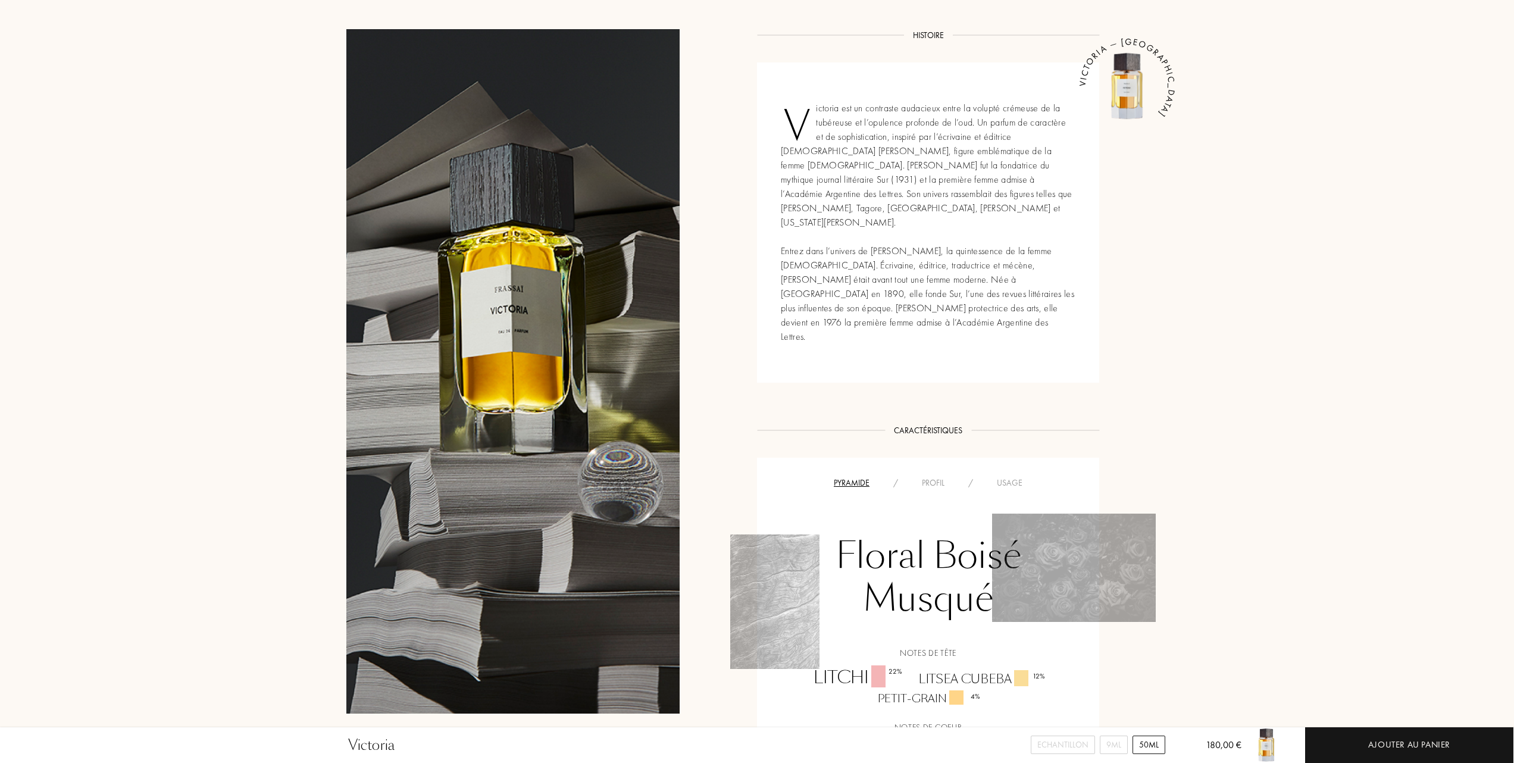
click at [1005, 477] on div "Usage" at bounding box center [1009, 483] width 49 height 12
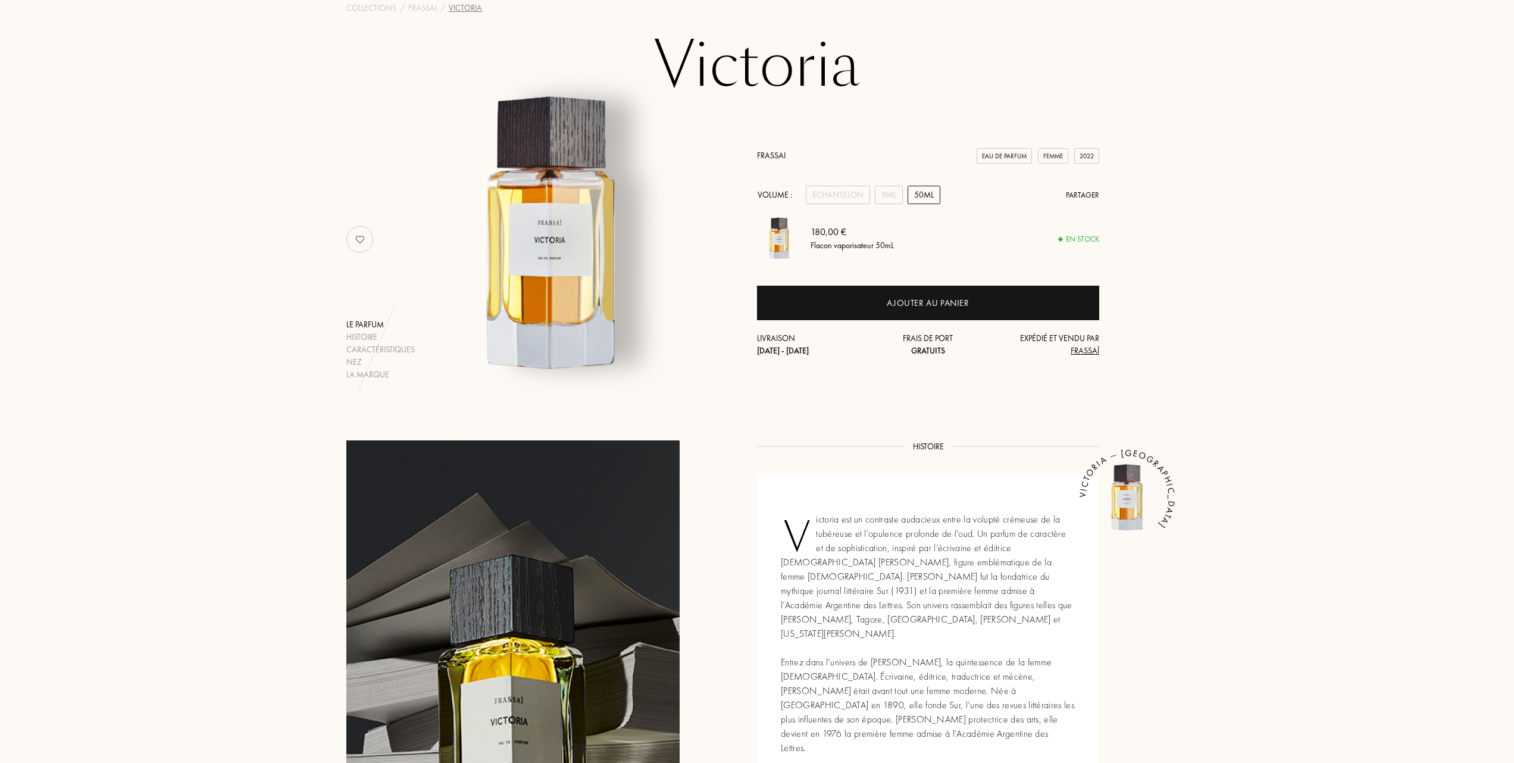
scroll to position [0, 0]
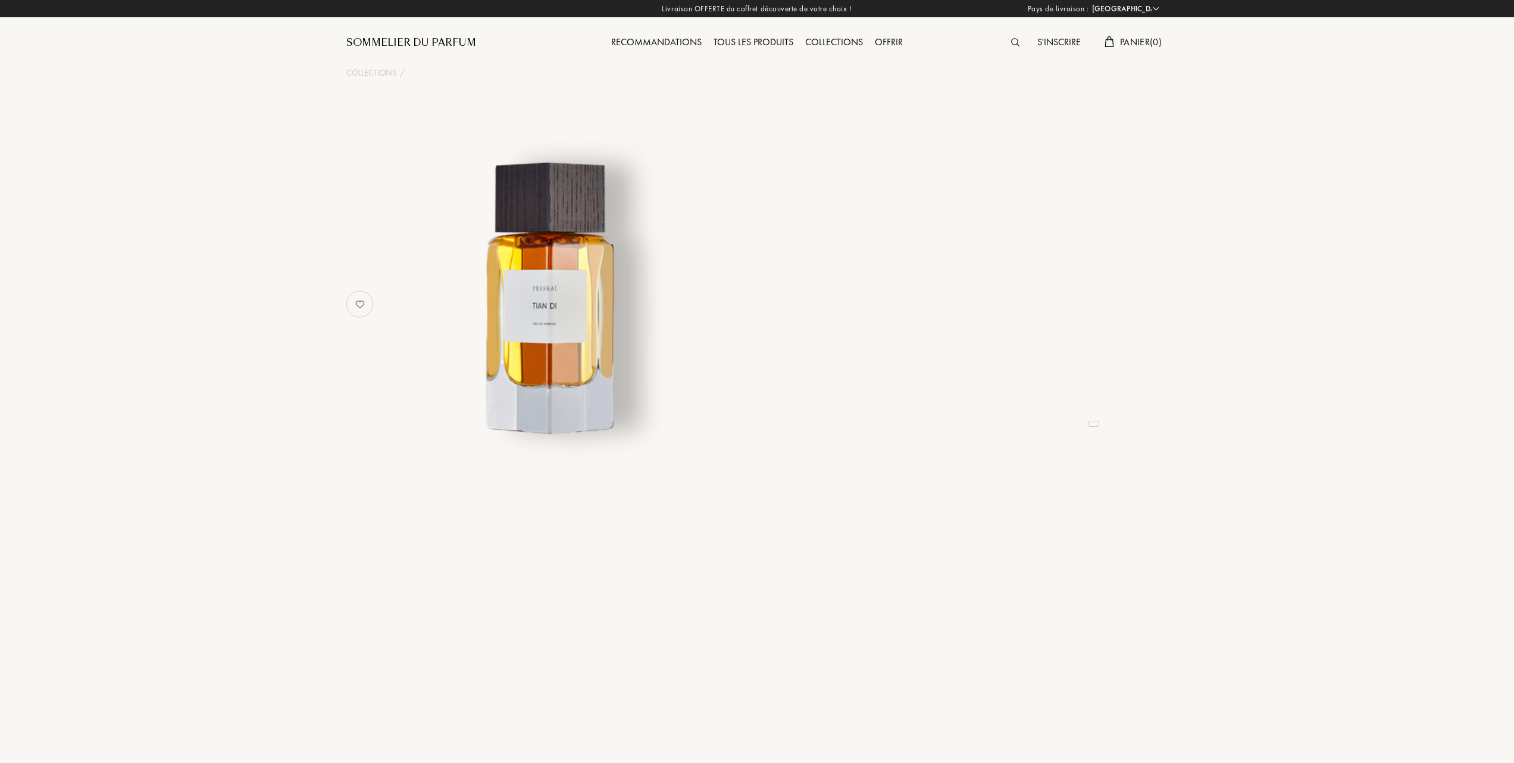
select select "FR"
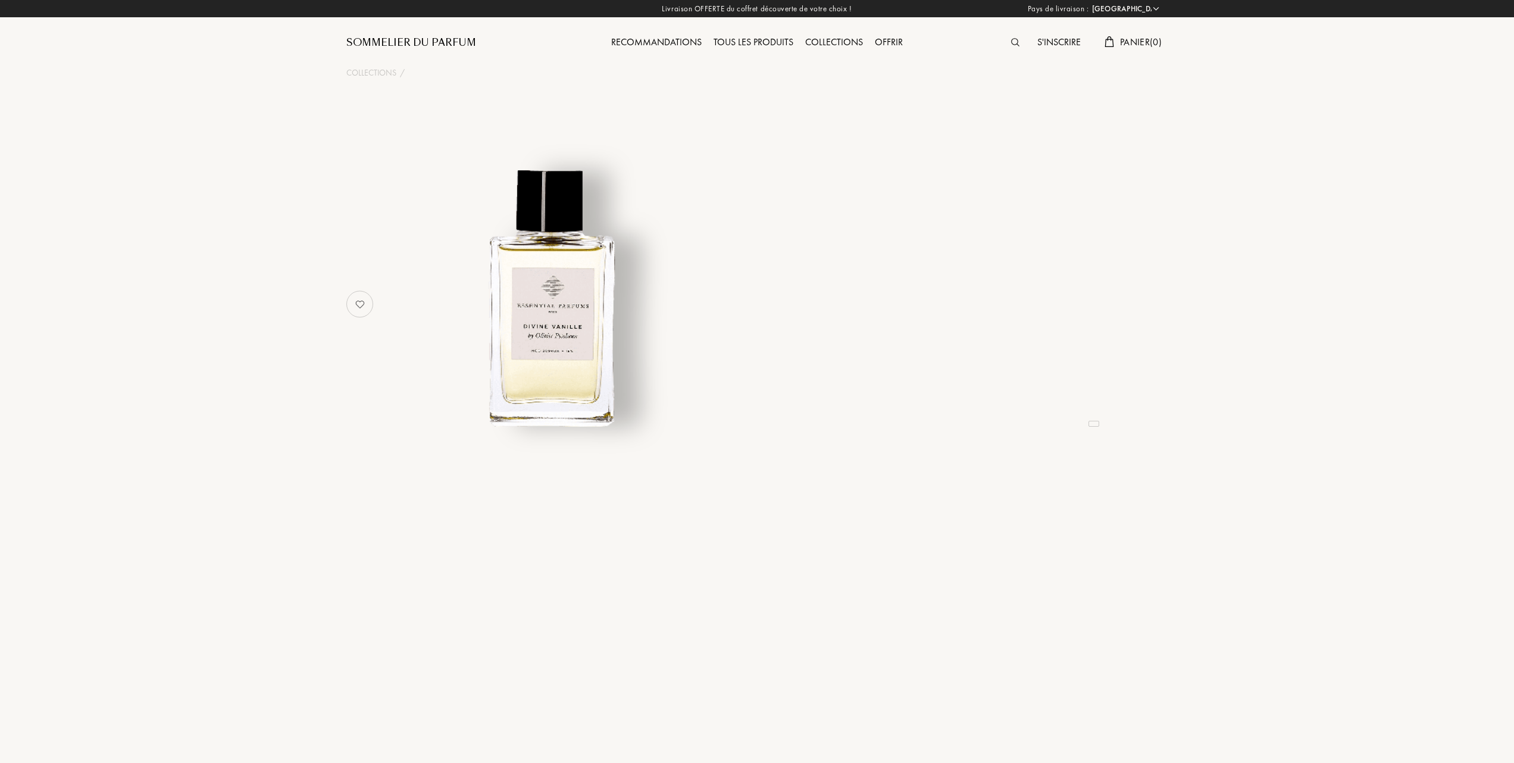
select select "FR"
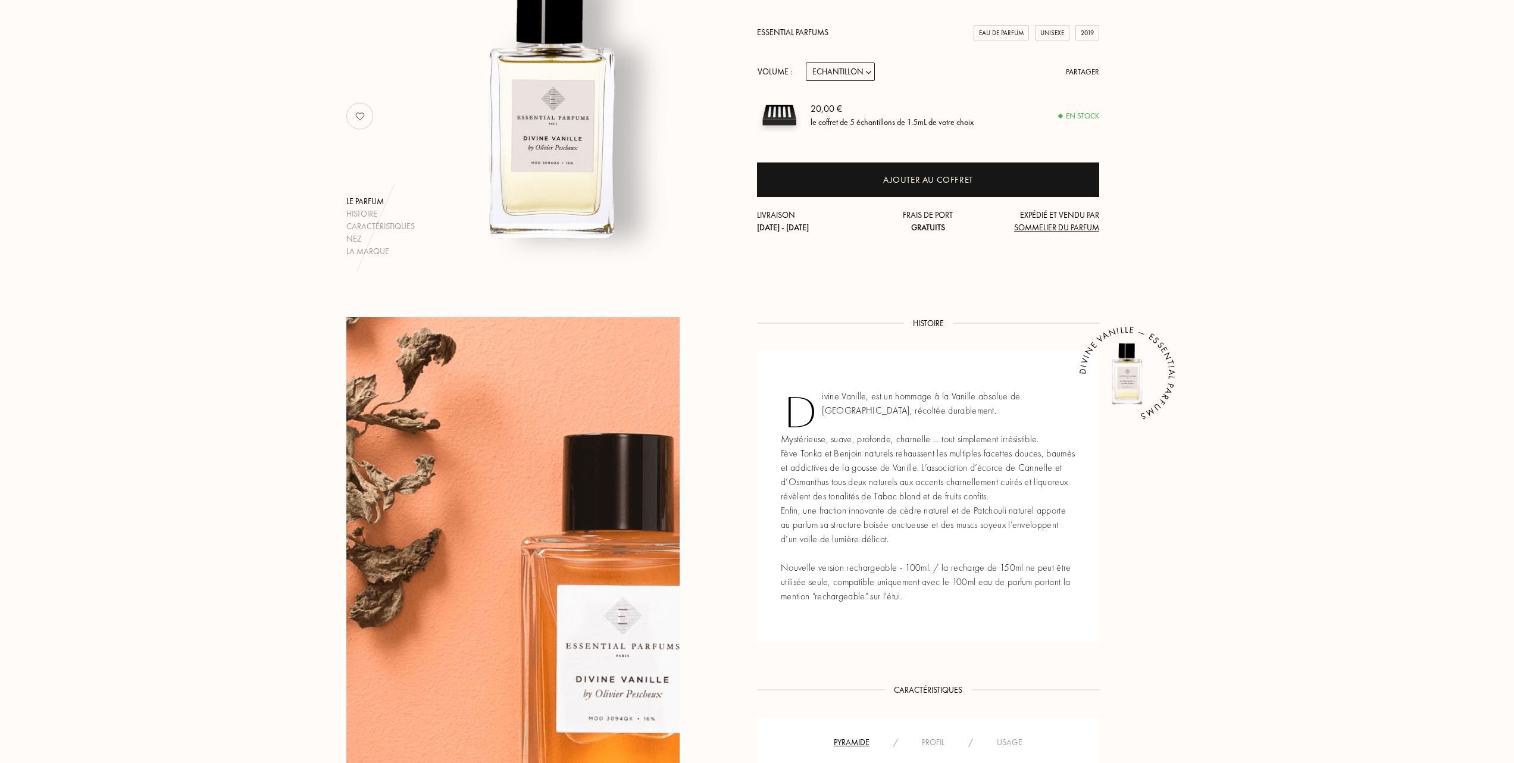
scroll to position [79, 0]
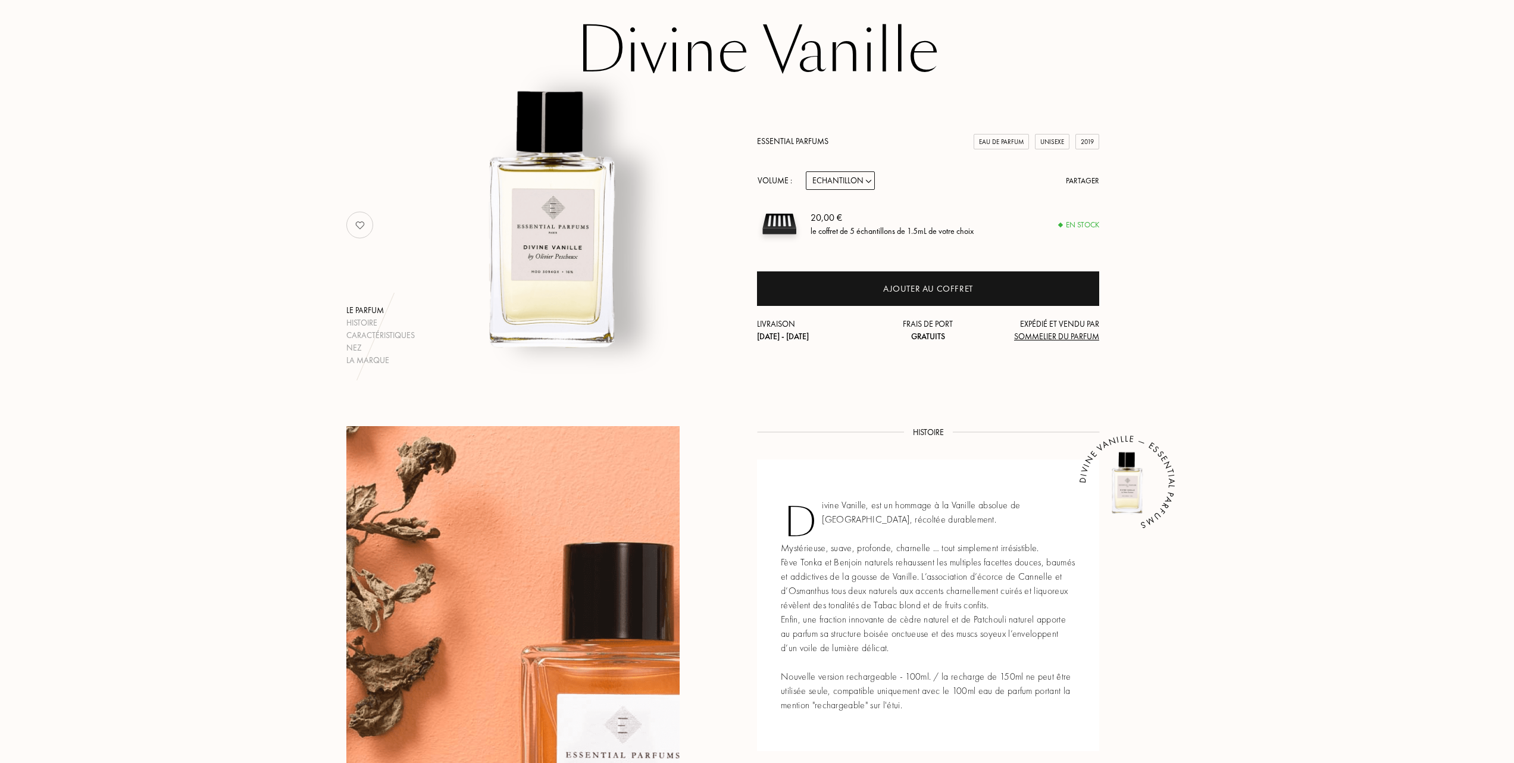
click at [871, 181] on select "Echantillon 10mL 100mL 150mL" at bounding box center [840, 180] width 69 height 18
select select "2"
click at [806, 171] on select "Echantillon 10mL 100mL 150mL" at bounding box center [840, 180] width 69 height 18
select select "2"
